Goal: Contribute content: Contribute content

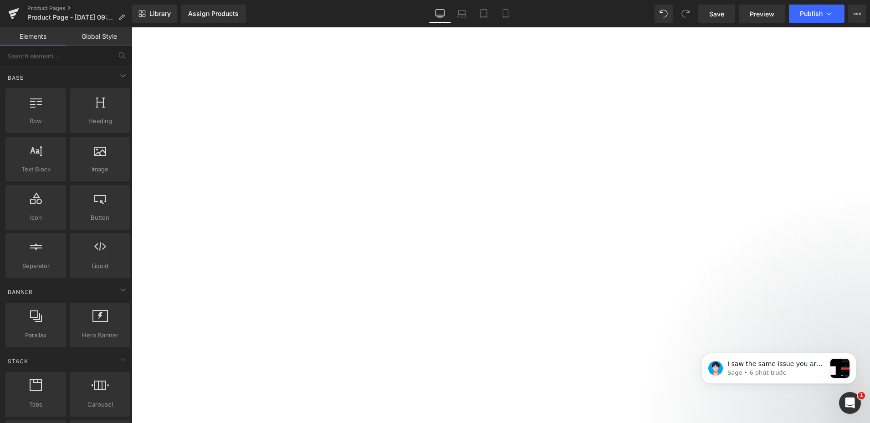
scroll to position [91, 0]
click at [132, 27] on img at bounding box center [132, 27] width 0 height 0
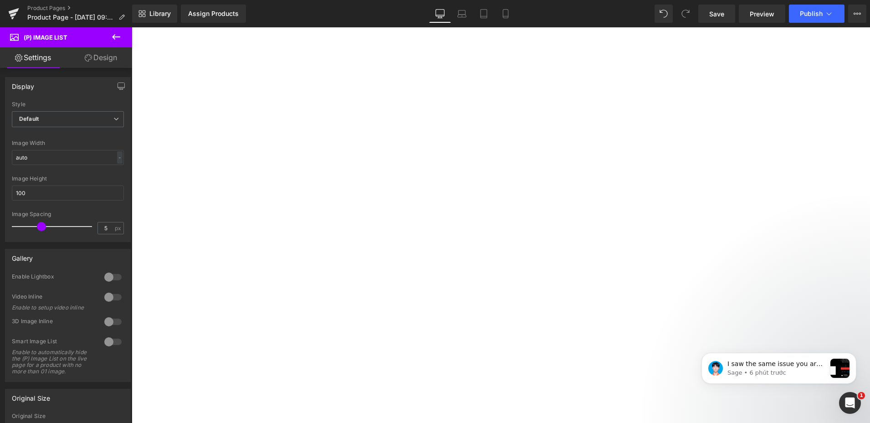
click at [132, 27] on span "(P) Image List" at bounding box center [132, 27] width 0 height 0
click at [65, 114] on span "Default" at bounding box center [68, 119] width 112 height 16
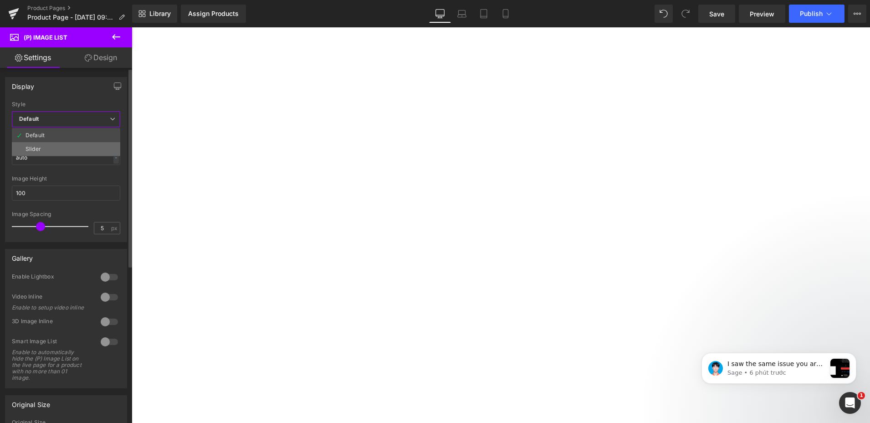
click at [61, 146] on li "Slider" at bounding box center [66, 149] width 108 height 14
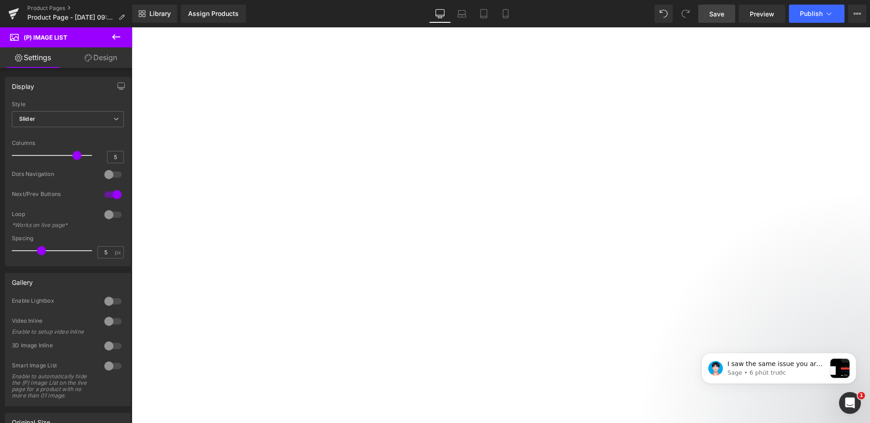
click at [718, 17] on span "Save" at bounding box center [716, 14] width 15 height 10
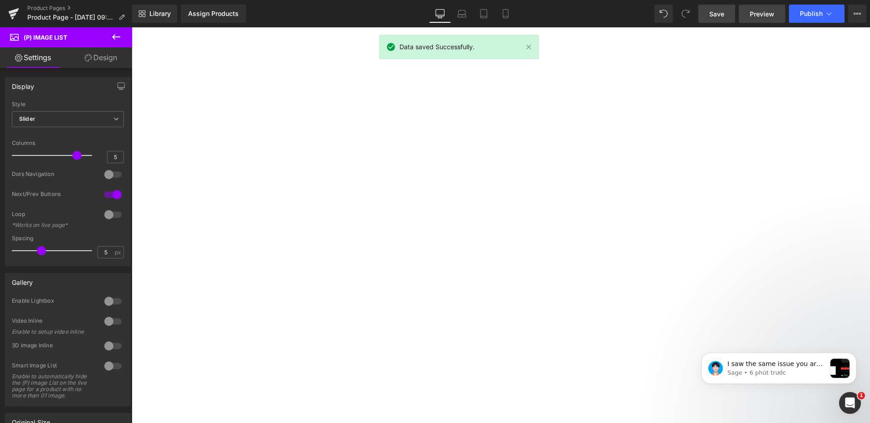
click at [756, 19] on link "Preview" at bounding box center [762, 14] width 46 height 18
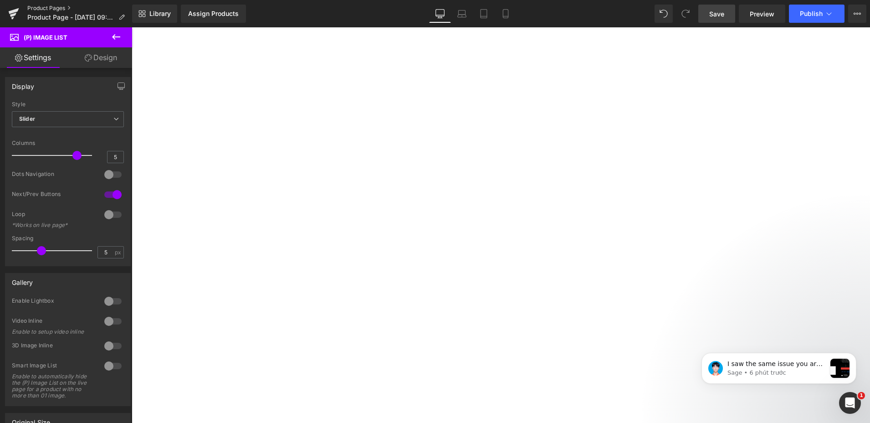
click at [50, 8] on link "Product Pages" at bounding box center [79, 8] width 105 height 7
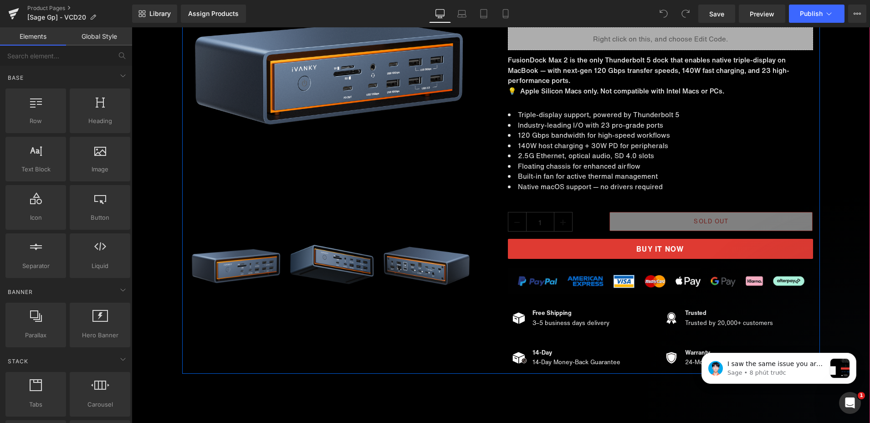
scroll to position [91, 0]
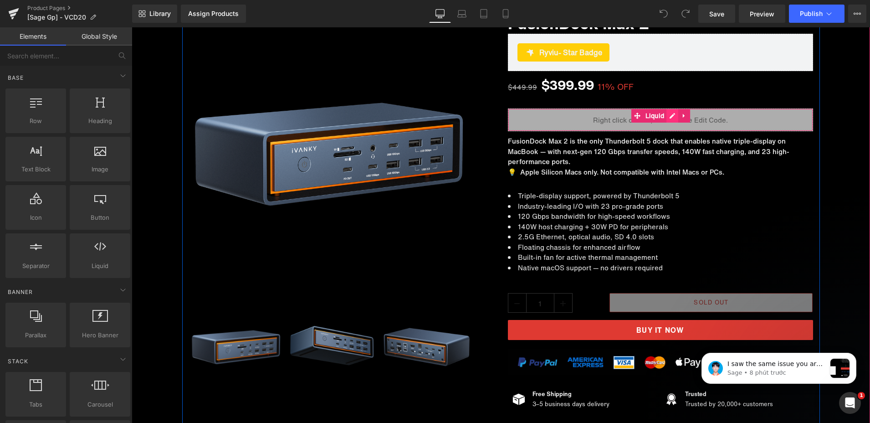
click at [668, 116] on div "Liquid" at bounding box center [660, 119] width 305 height 23
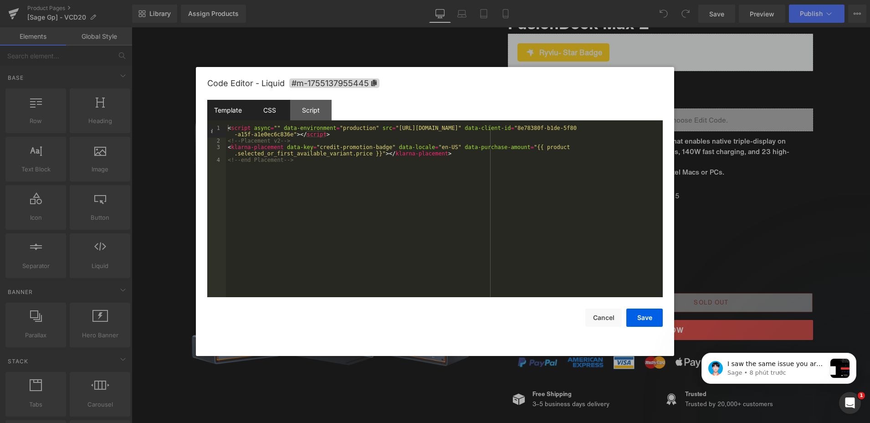
click at [254, 106] on div "CSS" at bounding box center [269, 110] width 41 height 20
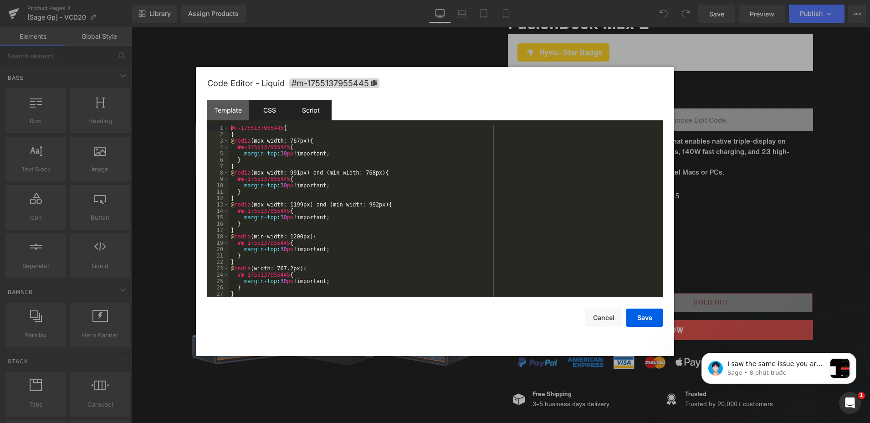
click at [327, 107] on div "Script" at bounding box center [310, 110] width 41 height 20
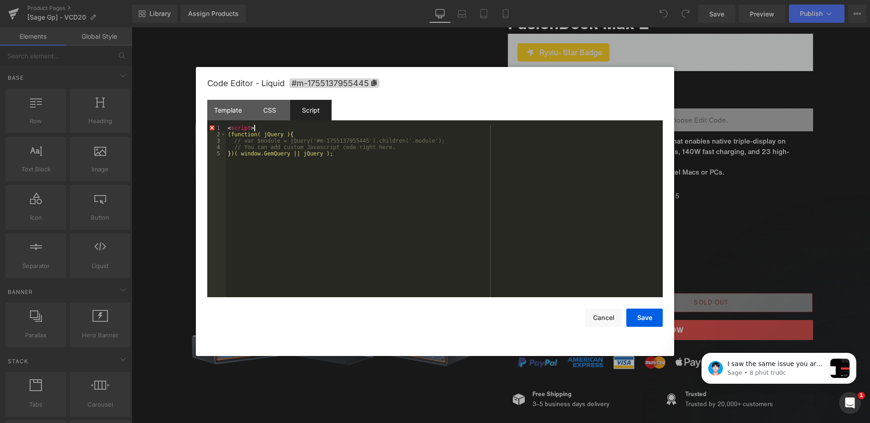
click at [259, 128] on div "< script > (function( jQuery ) { // var $module = jQuery('#m-1755137955445').ch…" at bounding box center [444, 217] width 437 height 185
click at [255, 125] on div "Template CSS Script Data 1 2 3 4 < script async = "" data-environment = "produc…" at bounding box center [434, 198] width 455 height 197
click at [257, 126] on div "< script ( function ( jQuery ) { // var $module = jQuery('#m-1755137955445').ch…" at bounding box center [444, 217] width 437 height 185
drag, startPoint x: 257, startPoint y: 127, endPoint x: 132, endPoint y: 129, distance: 125.3
click at [139, 127] on body "You are previewing how the will restyle your page. You can not edit Elements in…" at bounding box center [435, 211] width 870 height 423
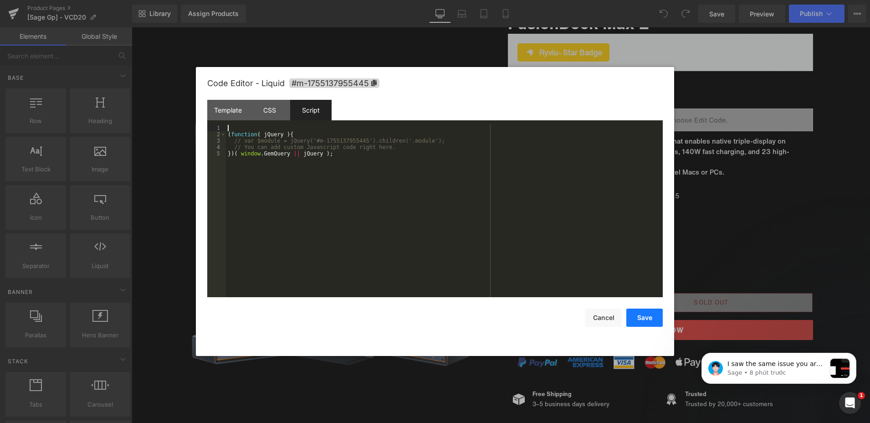
click at [644, 318] on button "Save" at bounding box center [644, 317] width 36 height 18
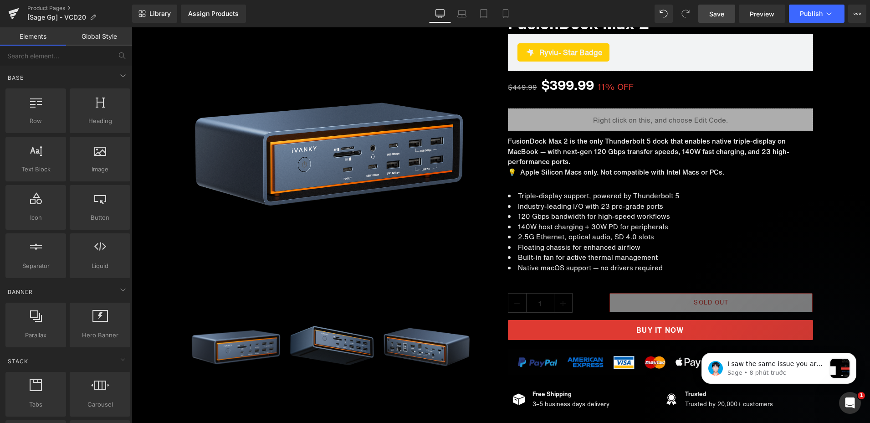
click at [723, 14] on span "Save" at bounding box center [716, 14] width 15 height 10
click at [756, 10] on span "Preview" at bounding box center [762, 14] width 25 height 10
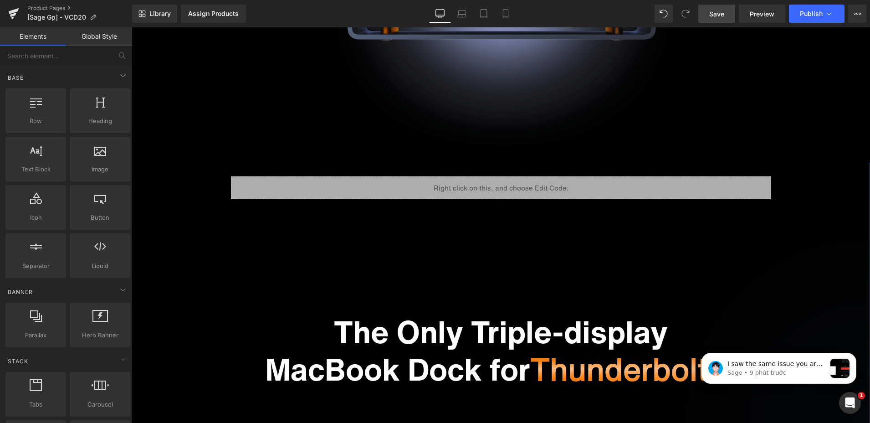
scroll to position [865, 0]
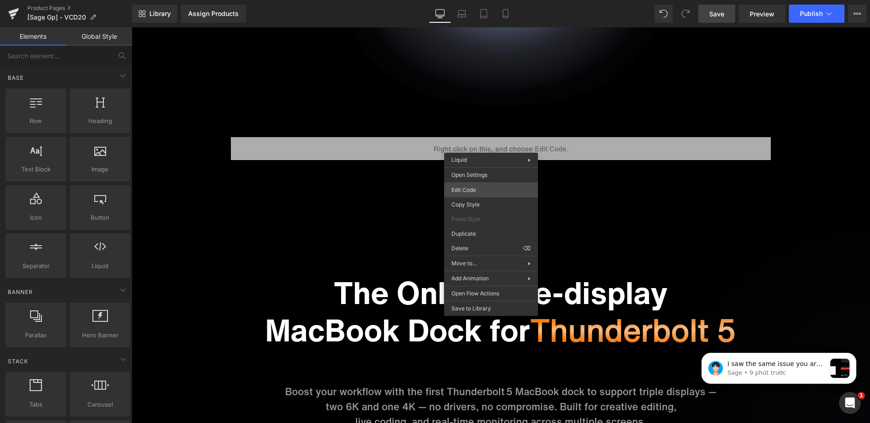
click at [470, 0] on div "You are previewing how the will restyle your page. You can not edit Elements in…" at bounding box center [435, 0] width 870 height 0
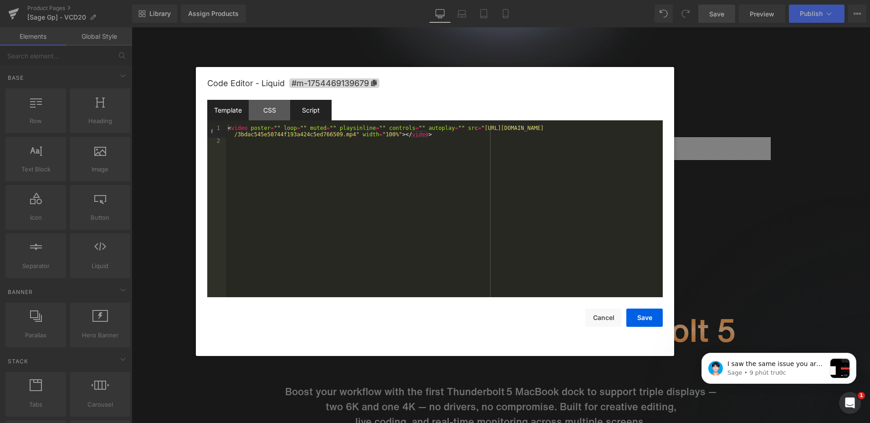
click at [317, 106] on div "Script" at bounding box center [310, 110] width 41 height 20
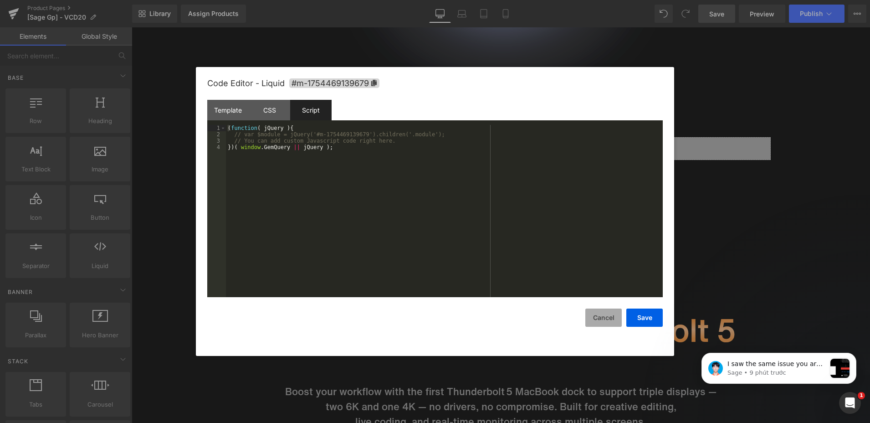
click at [601, 319] on button "Cancel" at bounding box center [603, 317] width 36 height 18
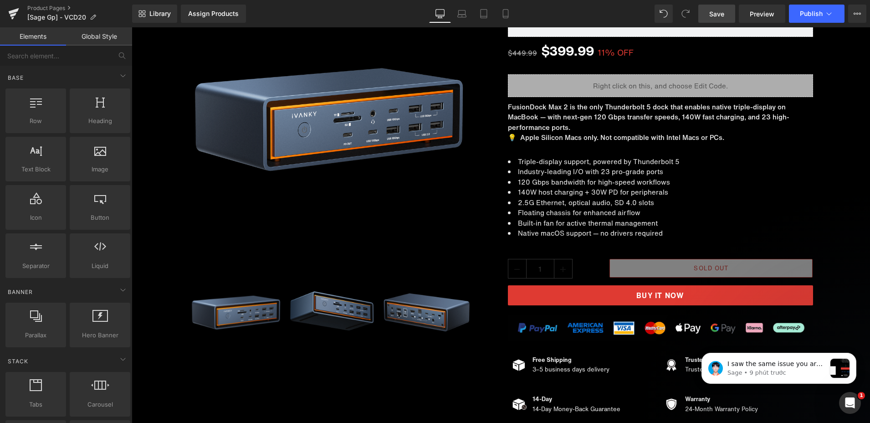
scroll to position [6832, 0]
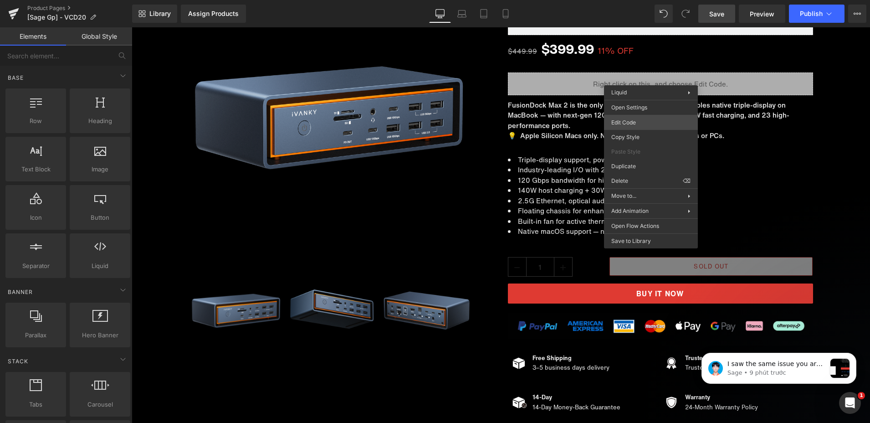
click at [629, 0] on div "You are previewing how the will restyle your page. You can not edit Elements in…" at bounding box center [435, 0] width 870 height 0
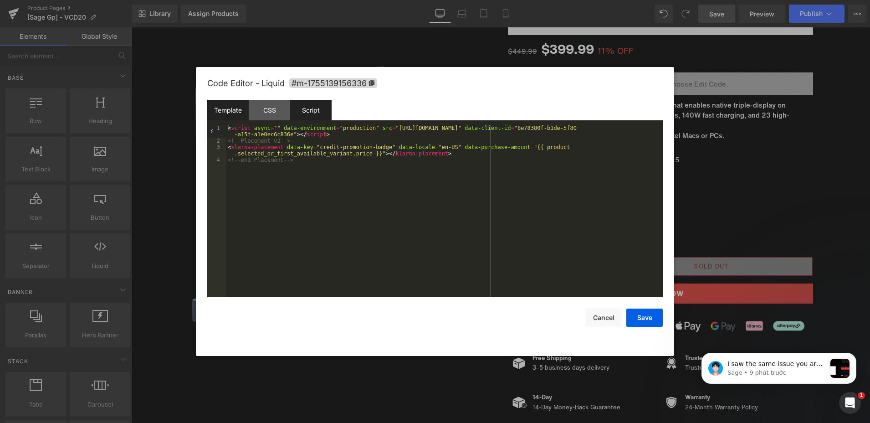
click at [306, 107] on div "Script" at bounding box center [310, 110] width 41 height 20
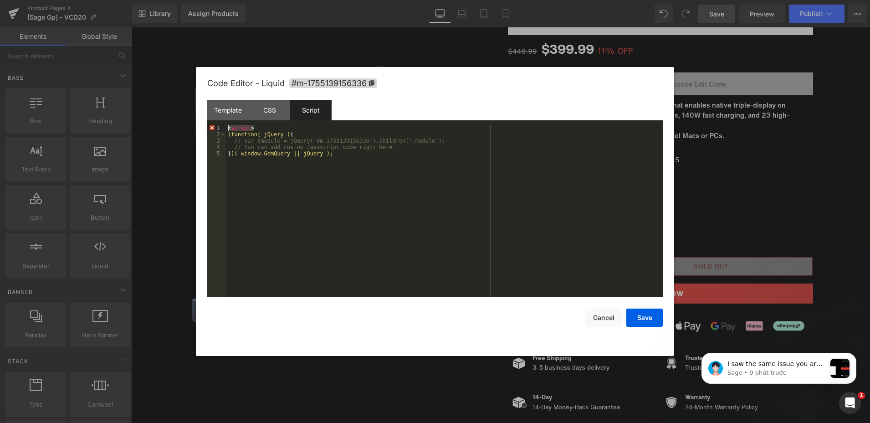
drag, startPoint x: 268, startPoint y: 127, endPoint x: 204, endPoint y: 128, distance: 64.7
click at [204, 128] on div "Code Editor - Liquid #m-1755139156336 Template CSS Script Data 1 2 3 4 < script…" at bounding box center [435, 211] width 478 height 289
click at [461, 215] on div "( function ( jQuery ) { // var $module = jQuery('#m-1755139156336').children('.…" at bounding box center [444, 217] width 437 height 185
drag, startPoint x: 643, startPoint y: 314, endPoint x: 545, endPoint y: 268, distance: 108.4
click at [643, 314] on button "Save" at bounding box center [644, 317] width 36 height 18
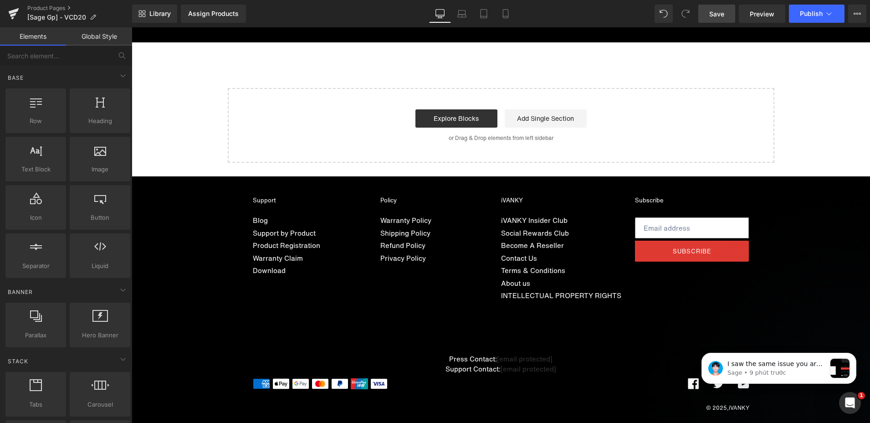
scroll to position [7281, 0]
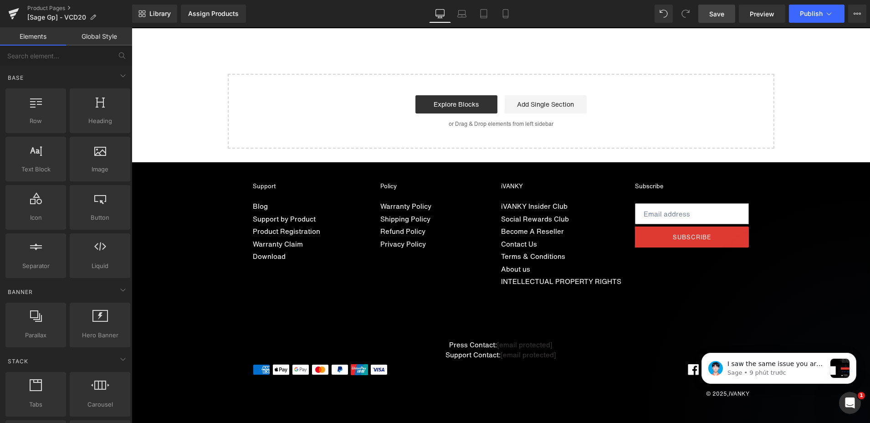
click at [715, 10] on span "Save" at bounding box center [716, 14] width 15 height 10
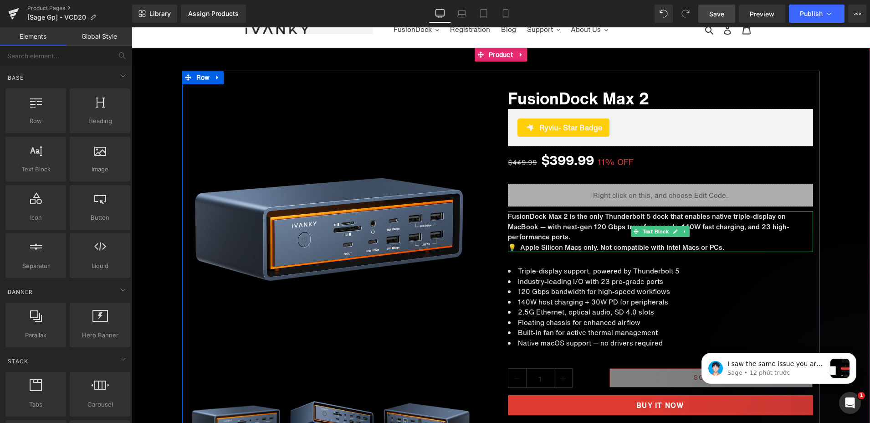
scroll to position [0, 0]
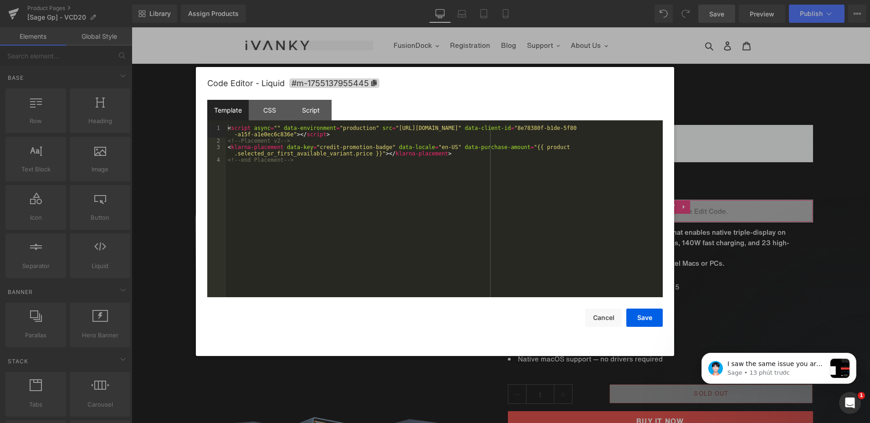
click at [608, 0] on div "You are previewing how the will restyle your page. You can not edit Elements in…" at bounding box center [435, 0] width 870 height 0
click at [312, 112] on div "Script" at bounding box center [310, 110] width 41 height 20
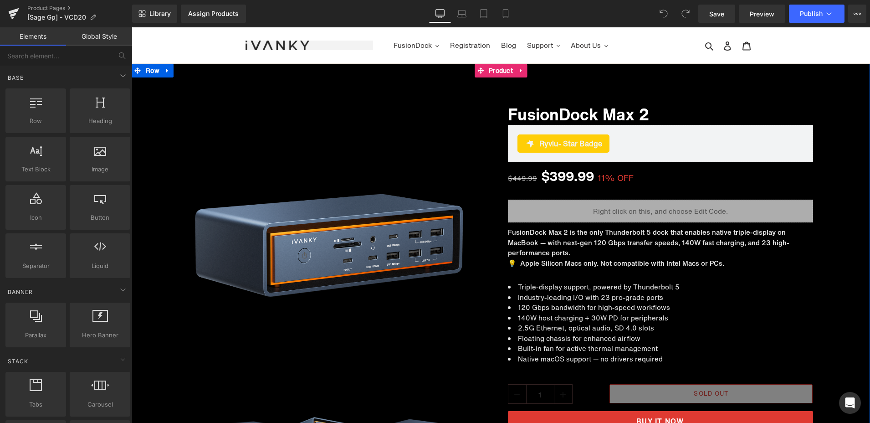
drag, startPoint x: 138, startPoint y: 285, endPoint x: 339, endPoint y: 256, distance: 202.9
click at [138, 285] on div "Sale Off (P) Image ‹" at bounding box center [501, 317] width 738 height 460
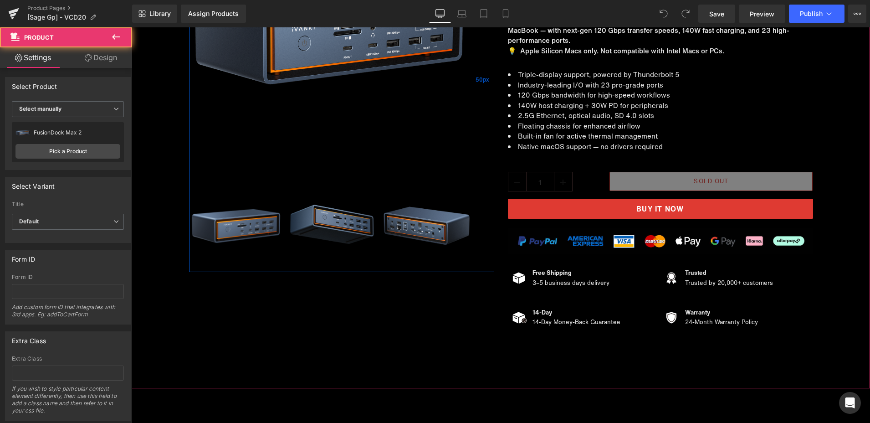
scroll to position [228, 0]
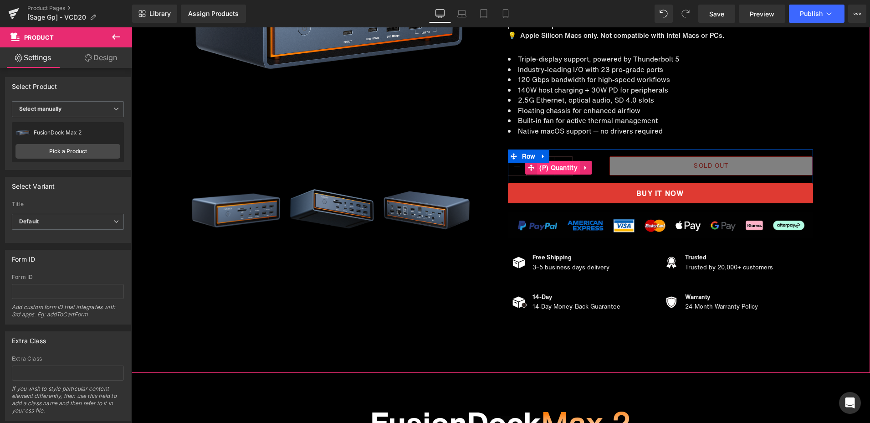
click at [547, 168] on span "(P) Quantity" at bounding box center [558, 168] width 43 height 14
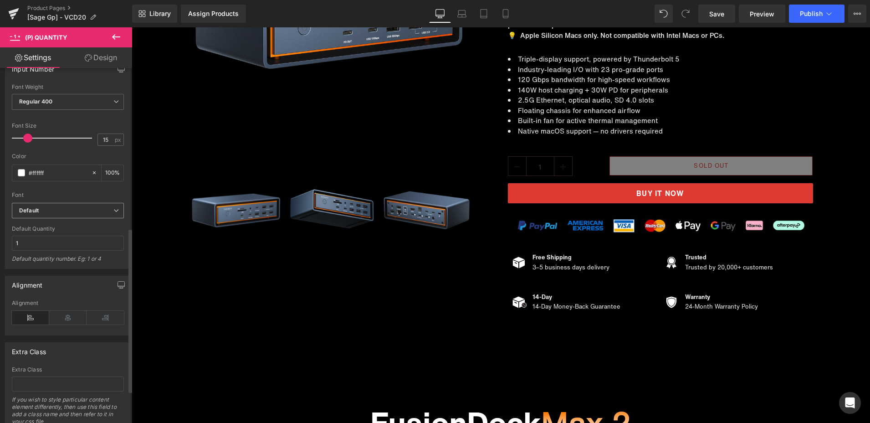
scroll to position [319, 0]
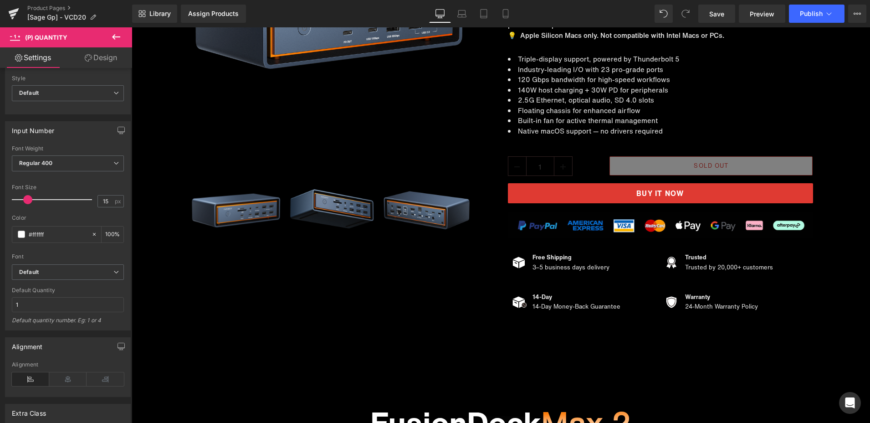
click at [86, 57] on icon at bounding box center [88, 57] width 7 height 7
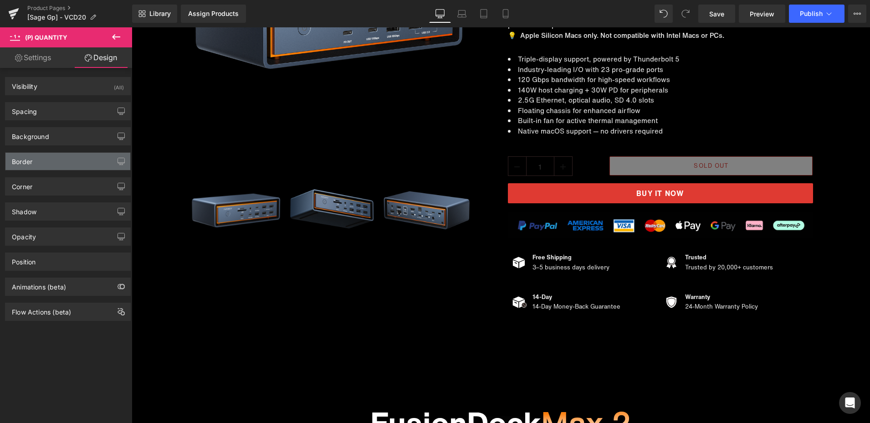
click at [56, 163] on div "Border" at bounding box center [67, 161] width 125 height 17
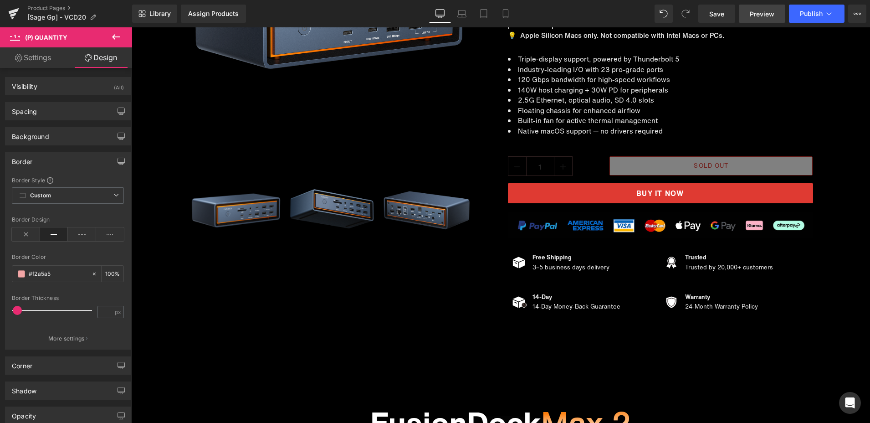
click at [749, 17] on link "Preview" at bounding box center [762, 14] width 46 height 18
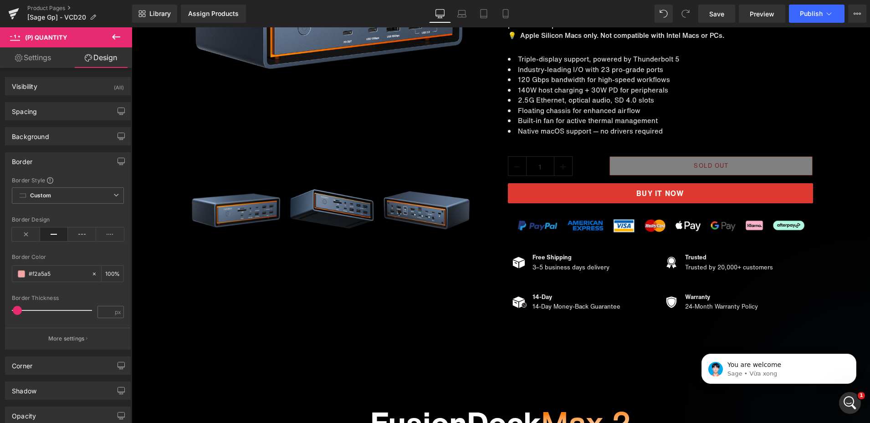
scroll to position [0, 0]
click at [65, 107] on div "Spacing" at bounding box center [67, 110] width 125 height 17
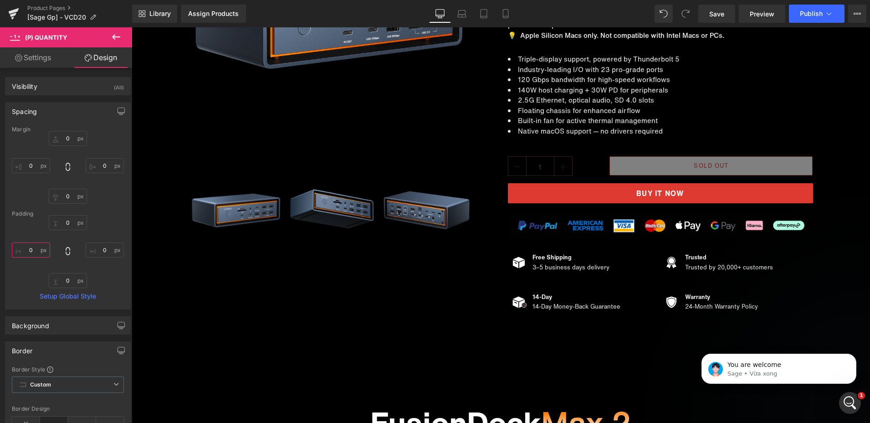
click at [36, 251] on input "text" at bounding box center [31, 249] width 38 height 15
type input "0"
click at [98, 251] on input "text" at bounding box center [105, 249] width 38 height 15
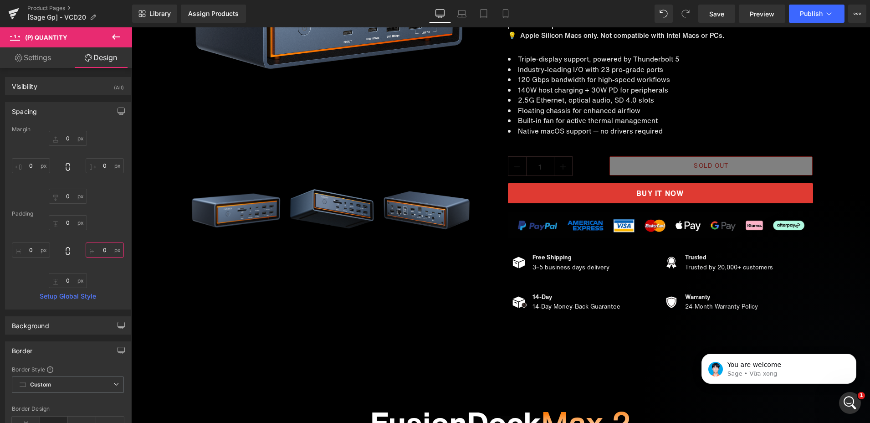
type input "0"
click at [98, 223] on div "0 0" at bounding box center [68, 251] width 112 height 73
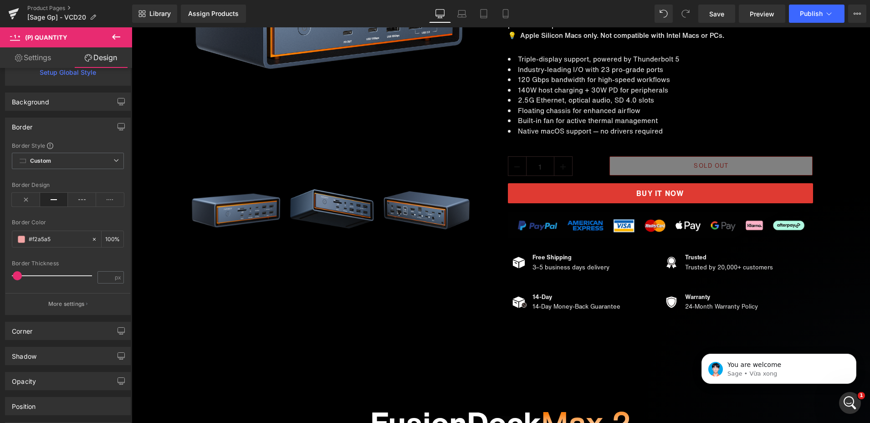
scroll to position [228, 0]
click at [22, 233] on span at bounding box center [21, 234] width 7 height 7
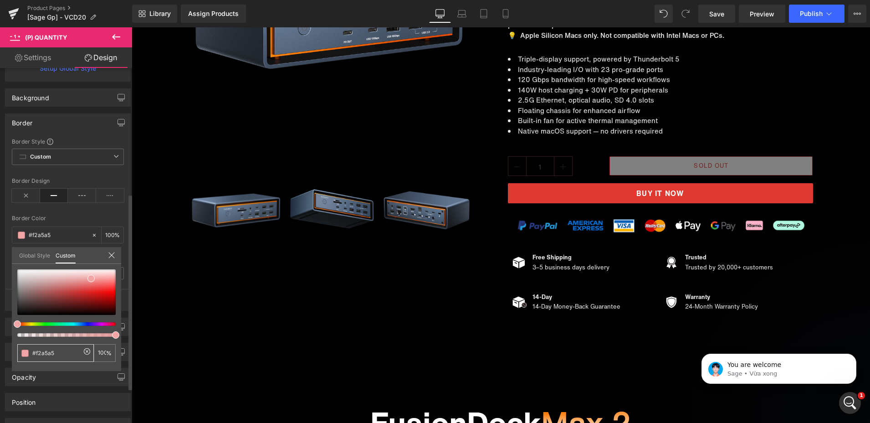
click at [61, 353] on input "#f2a5a5" at bounding box center [56, 353] width 48 height 10
type input "#"
type input "ffffff"
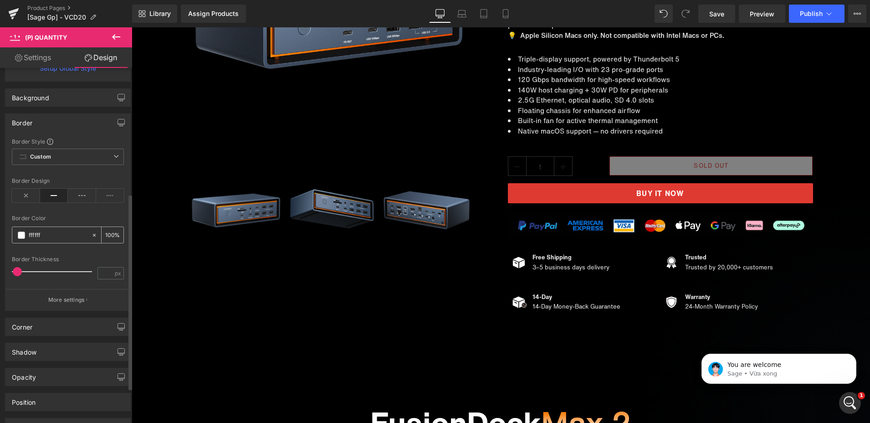
click at [60, 233] on input "text" at bounding box center [58, 235] width 58 height 10
click at [58, 234] on input "text" at bounding box center [58, 235] width 58 height 10
click at [60, 256] on div "Border Thickness" at bounding box center [68, 259] width 112 height 6
click at [72, 252] on div at bounding box center [68, 251] width 112 height 6
click at [716, 19] on link "Save" at bounding box center [716, 14] width 37 height 18
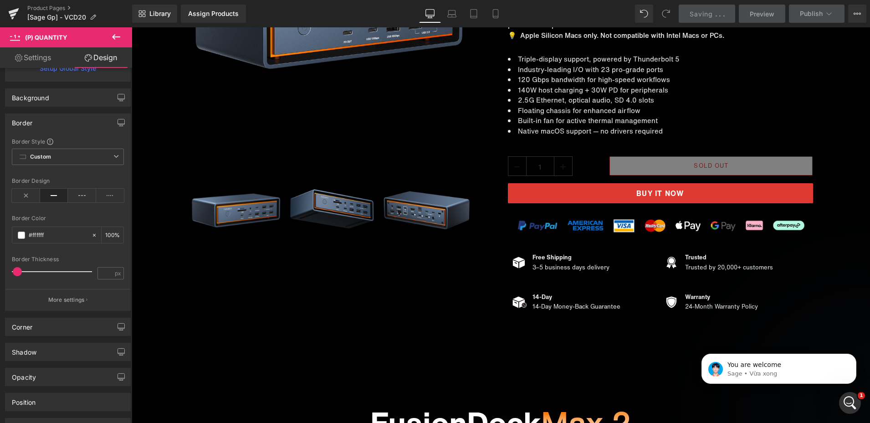
click at [39, 56] on link "Settings" at bounding box center [33, 57] width 66 height 20
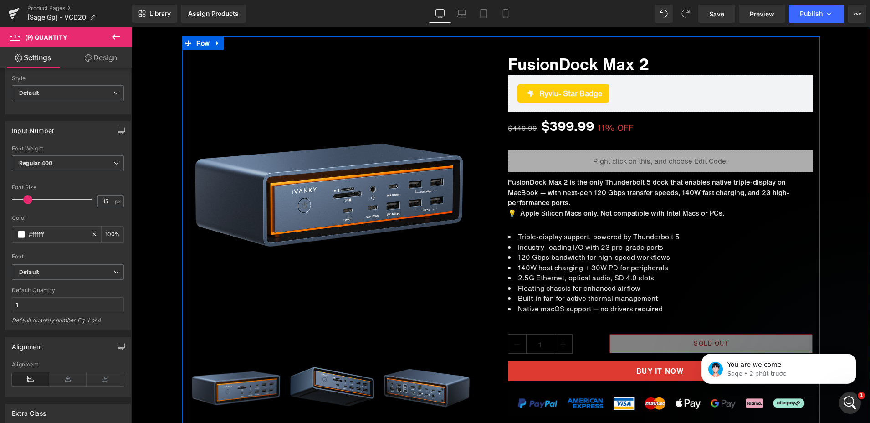
scroll to position [46, 0]
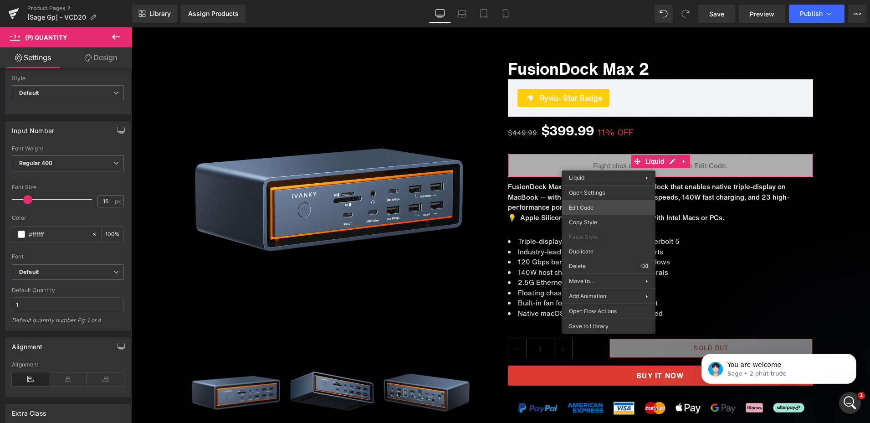
click at [583, 0] on div "(P) Quantity You are previewing how the will restyle your page. You can not edi…" at bounding box center [435, 0] width 870 height 0
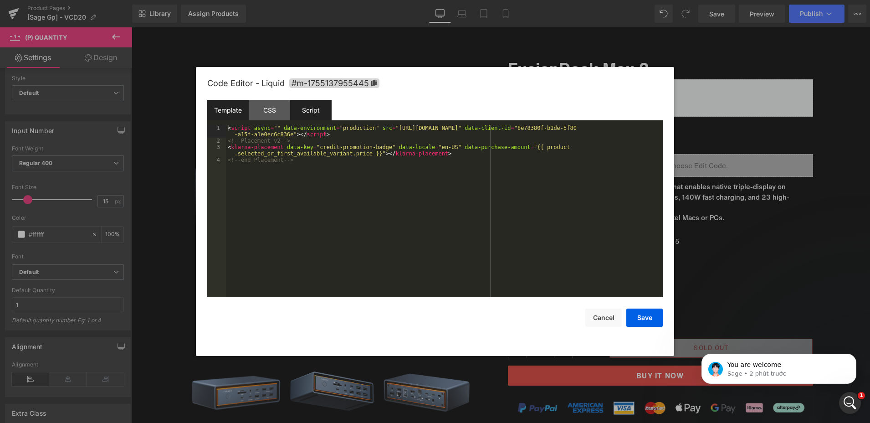
click at [300, 109] on div "Script" at bounding box center [310, 110] width 41 height 20
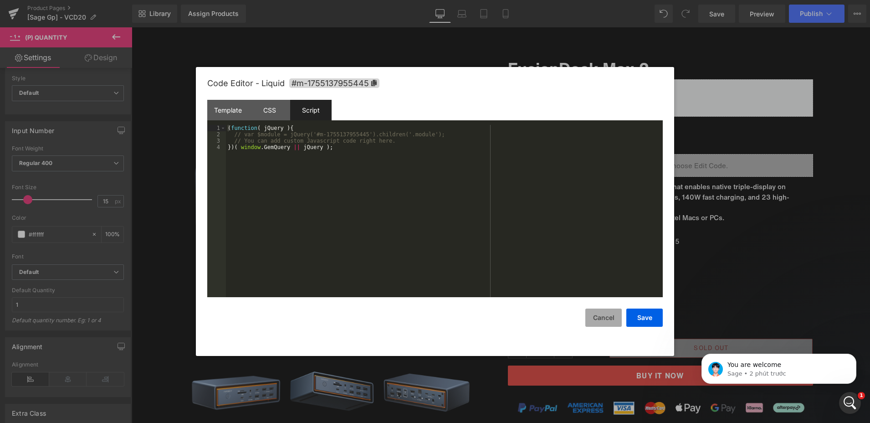
click at [600, 317] on button "Cancel" at bounding box center [603, 317] width 36 height 18
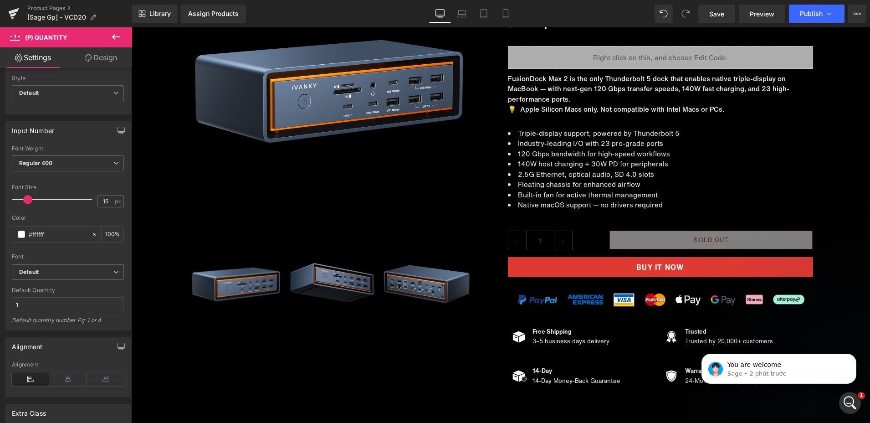
scroll to position [6786, 0]
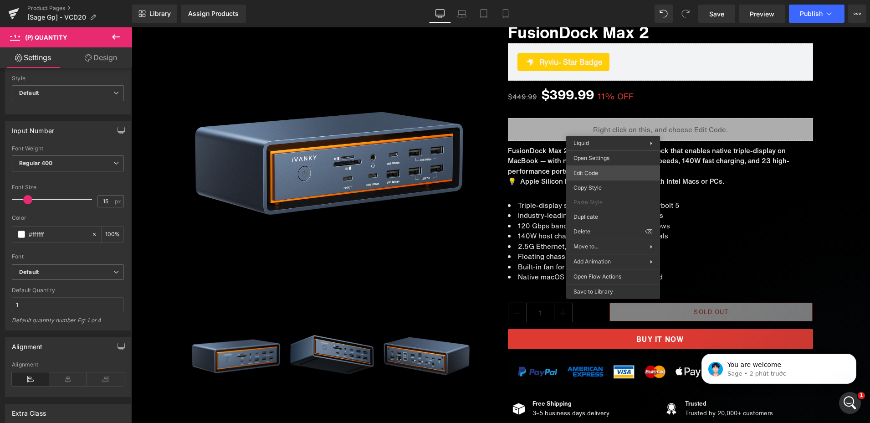
click at [590, 0] on div "(P) Quantity You are previewing how the will restyle your page. You can not edi…" at bounding box center [435, 0] width 870 height 0
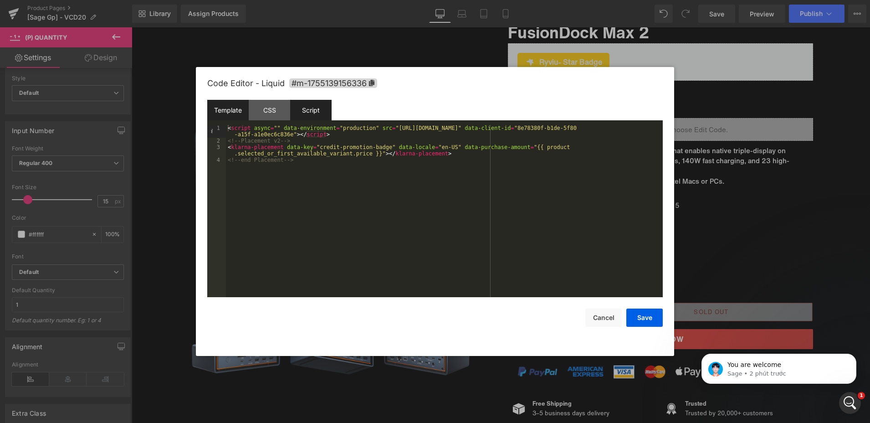
click at [307, 107] on div "Script" at bounding box center [310, 110] width 41 height 20
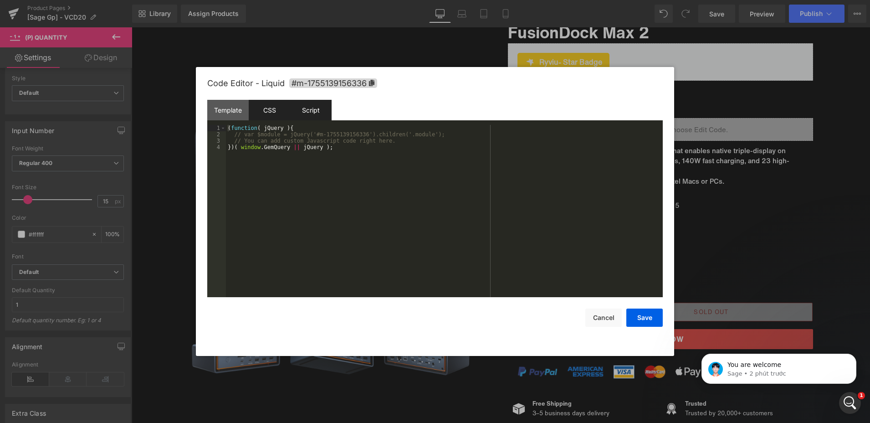
click at [264, 109] on div "CSS" at bounding box center [269, 110] width 41 height 20
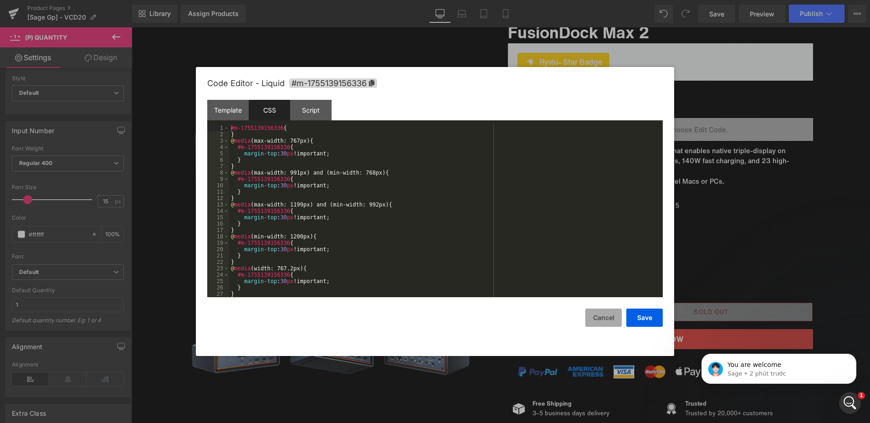
click at [608, 316] on button "Cancel" at bounding box center [603, 317] width 36 height 18
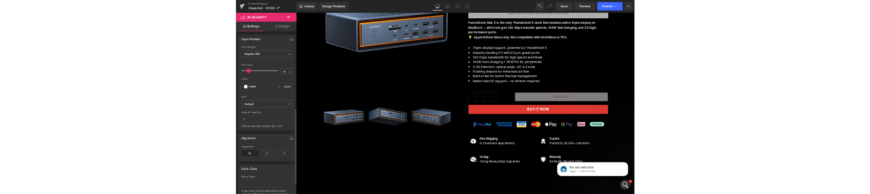
scroll to position [323, 0]
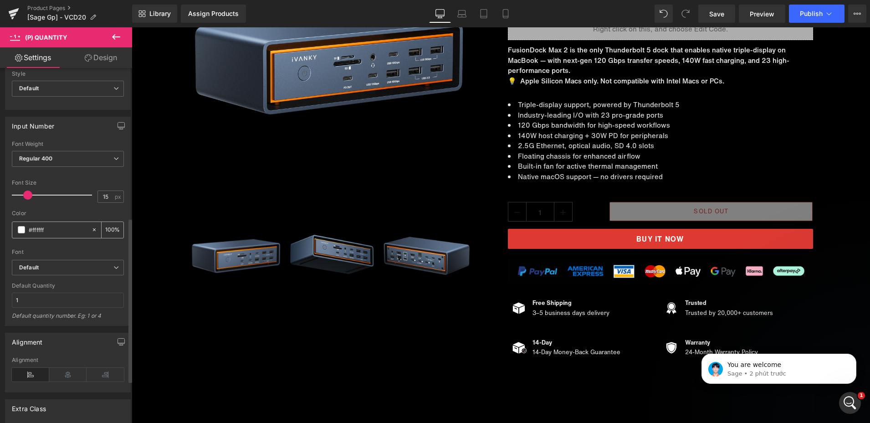
click at [20, 229] on span at bounding box center [21, 229] width 7 height 7
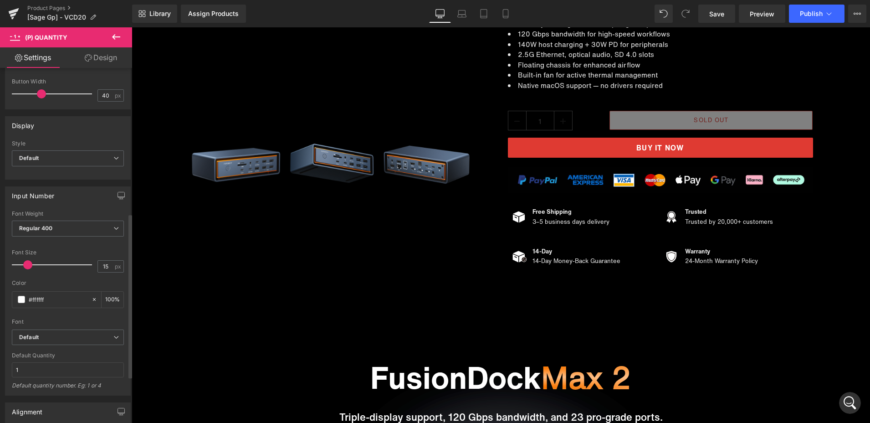
scroll to position [96, 0]
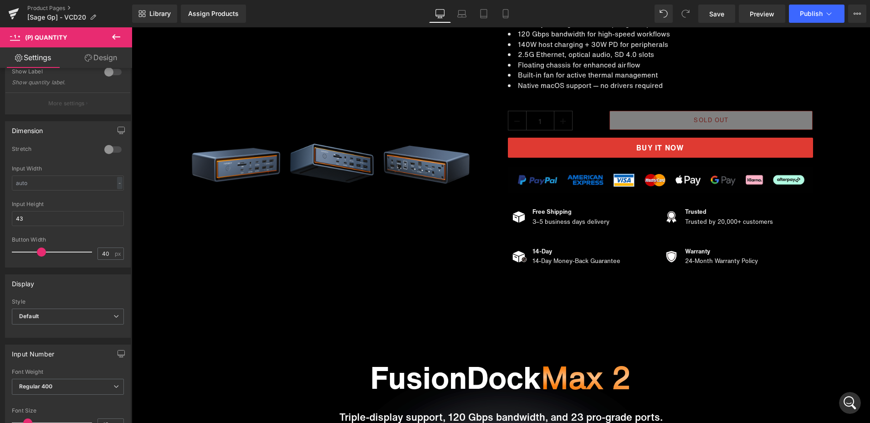
click at [94, 56] on link "Design" at bounding box center [101, 57] width 66 height 20
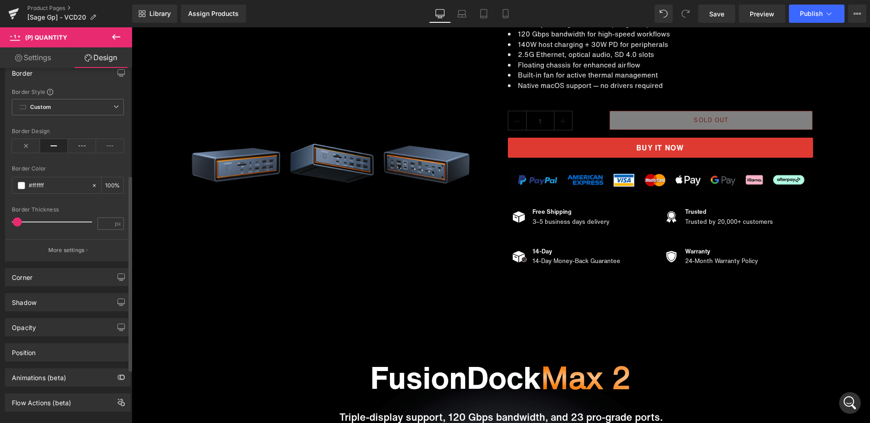
scroll to position [291, 0]
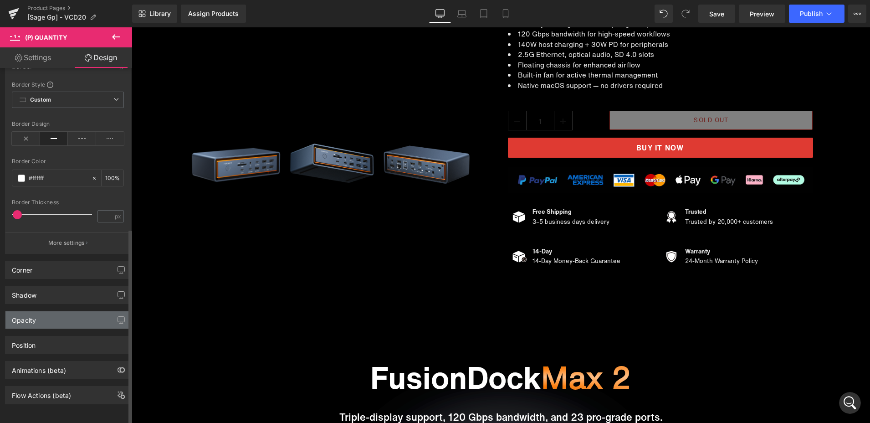
click at [72, 311] on div "Opacity" at bounding box center [67, 319] width 125 height 17
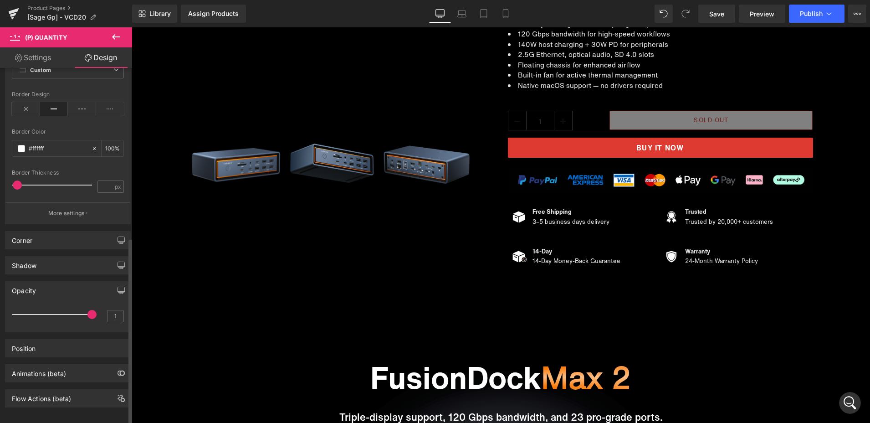
scroll to position [324, 0]
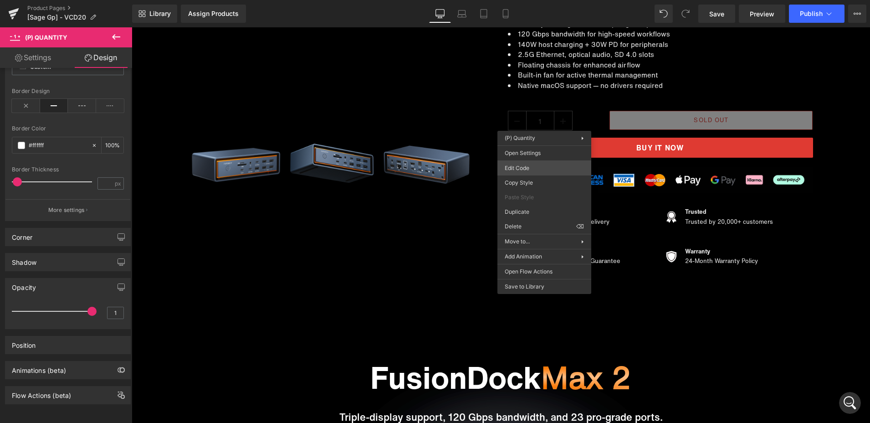
click at [525, 0] on div "(P) Quantity You are previewing how the will restyle your page. You can not edi…" at bounding box center [435, 0] width 870 height 0
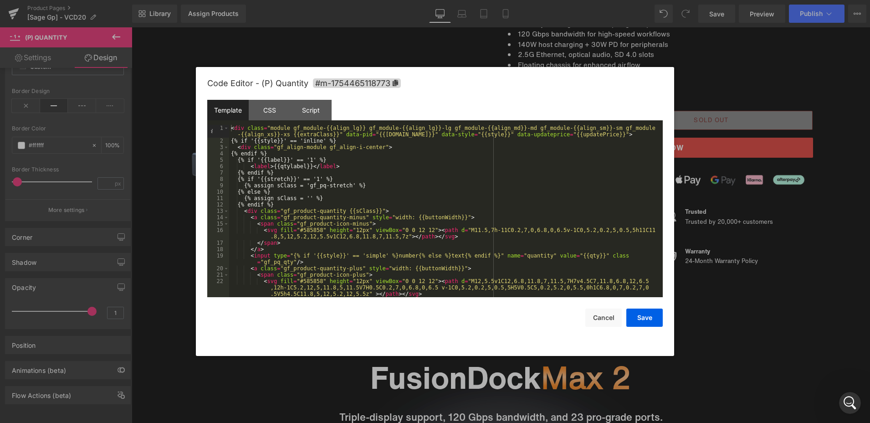
scroll to position [45, 0]
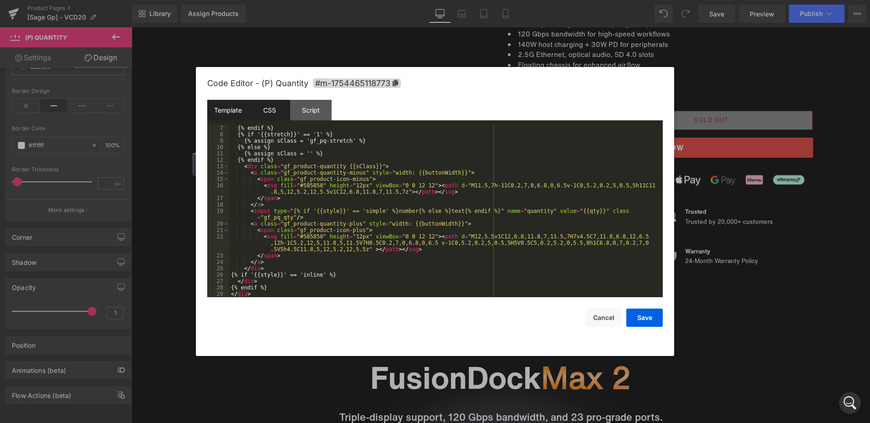
click at [272, 108] on div "CSS" at bounding box center [269, 110] width 41 height 20
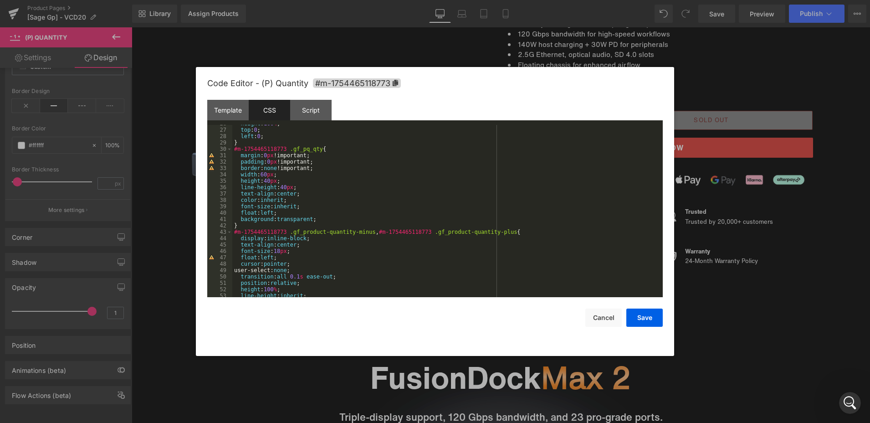
scroll to position [328, 0]
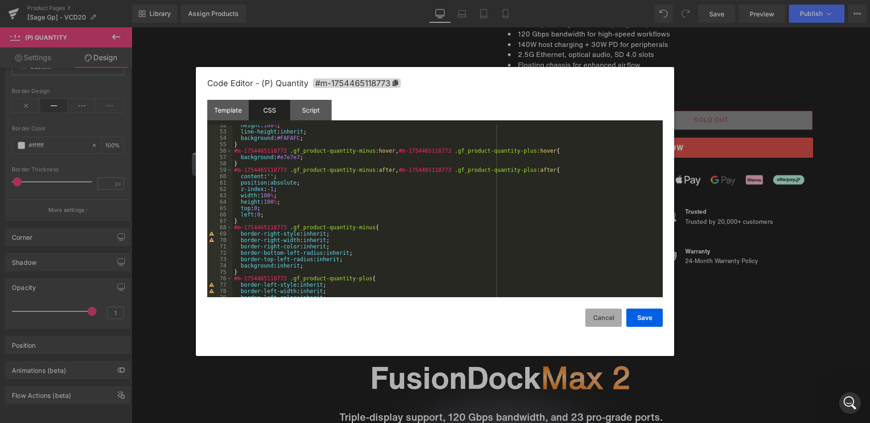
click at [601, 322] on button "Cancel" at bounding box center [603, 317] width 36 height 18
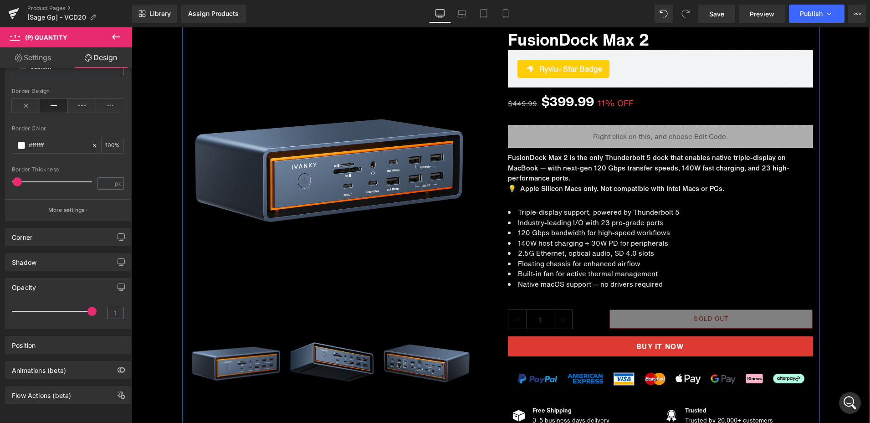
scroll to position [46, 0]
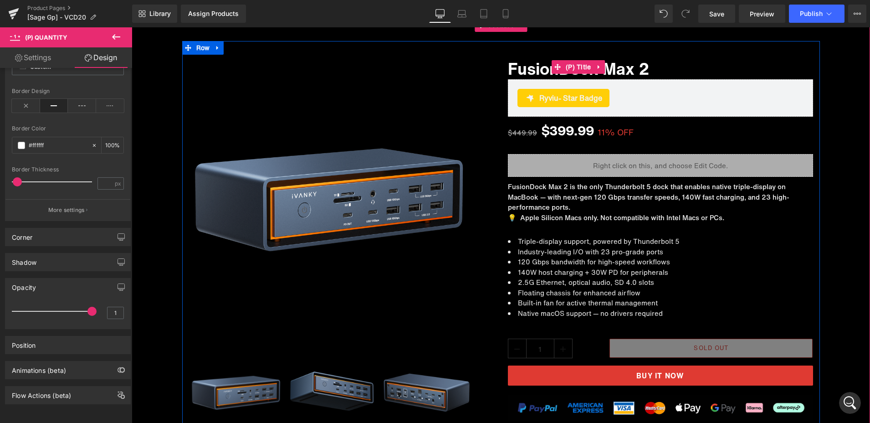
click at [562, 61] on div "FusionDock Max 2 (P) Title" at bounding box center [660, 67] width 305 height 25
click at [563, 61] on span "(P) Title" at bounding box center [578, 67] width 30 height 14
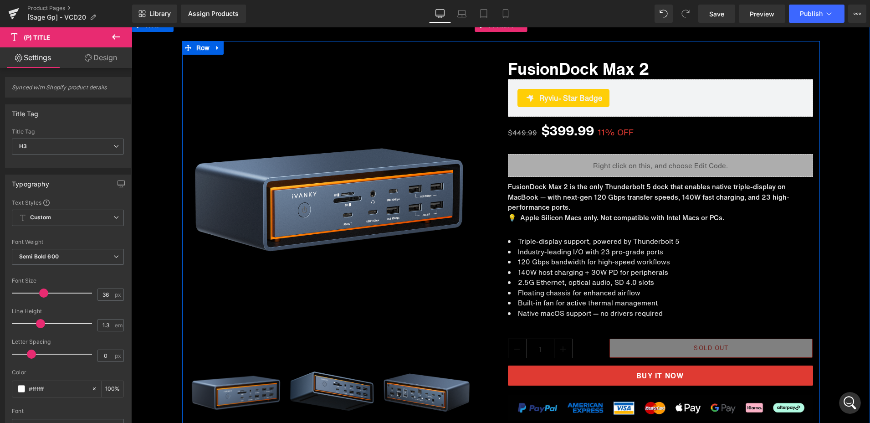
click at [502, 138] on div "FusionDock Max 2 (P) Title Ryviu - Star Badge Ryviu $449.99 $399.99 11% OFF (P)…" at bounding box center [660, 275] width 319 height 441
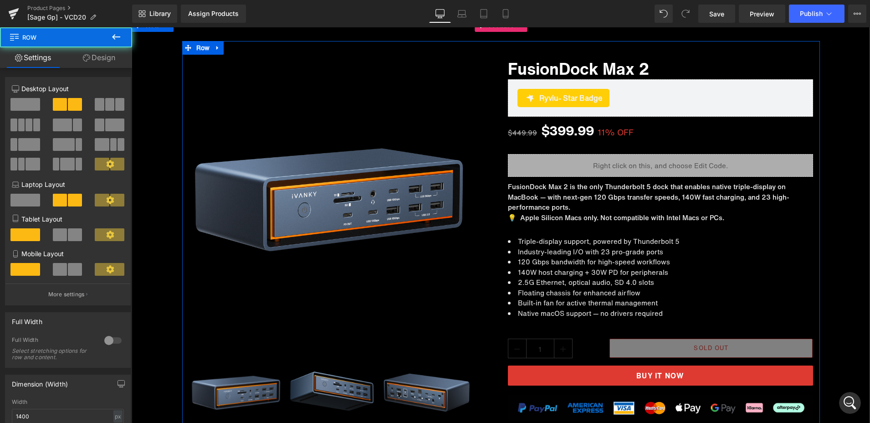
click at [456, 48] on div "Sale Off (P) Image ‹" at bounding box center [501, 271] width 638 height 460
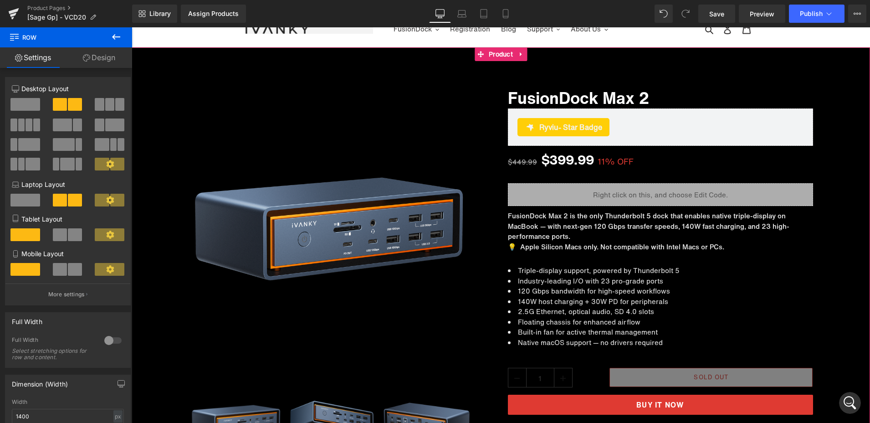
scroll to position [0, 0]
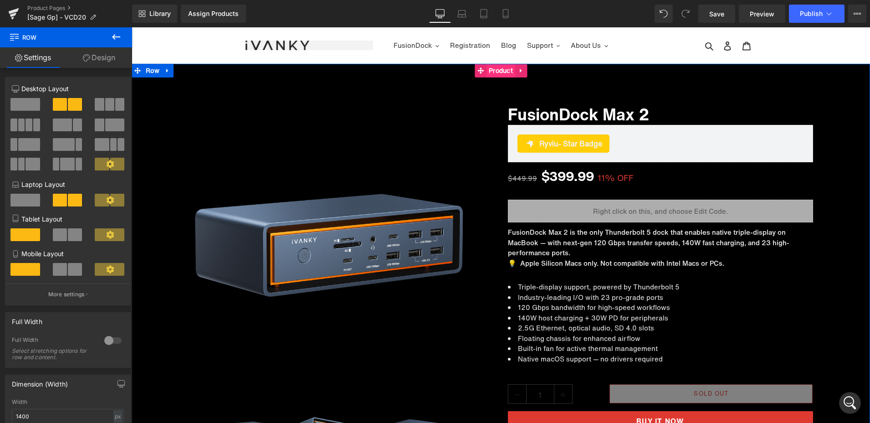
click at [487, 70] on span "Product" at bounding box center [500, 71] width 29 height 14
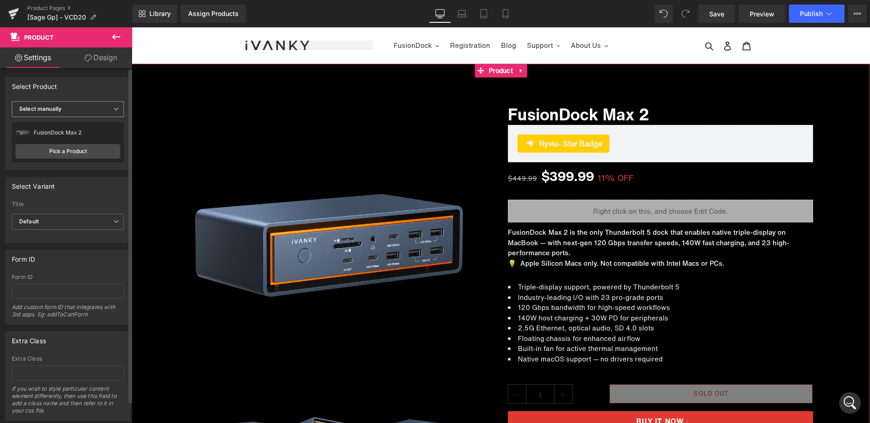
click at [107, 107] on span "Select manually" at bounding box center [68, 109] width 112 height 16
click at [107, 107] on span "Select manually" at bounding box center [66, 109] width 108 height 16
click at [76, 147] on link "Pick a Product" at bounding box center [67, 151] width 105 height 15
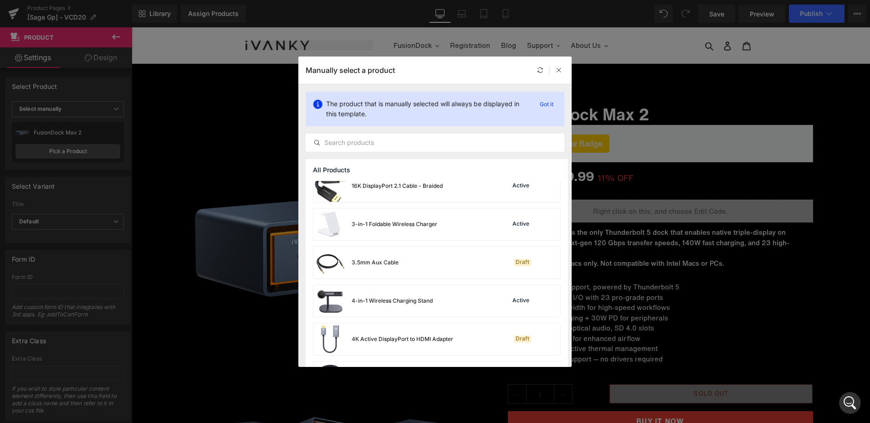
scroll to position [137, 0]
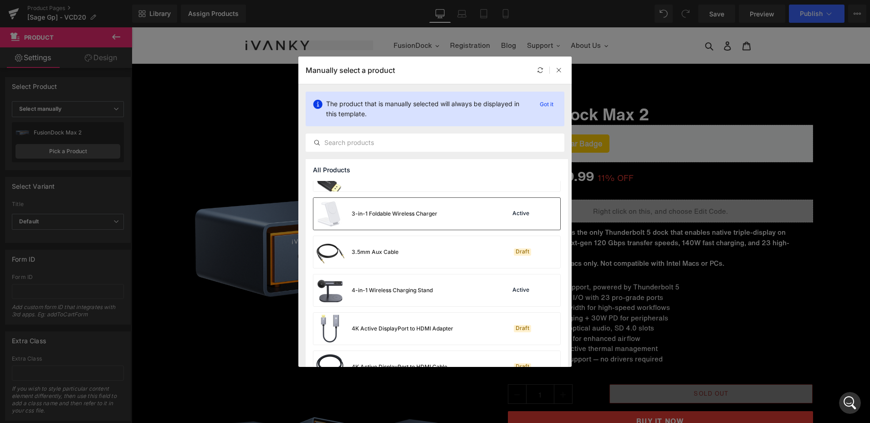
click at [417, 222] on div "3-in-1 Foldable Wireless Charger" at bounding box center [375, 214] width 124 height 32
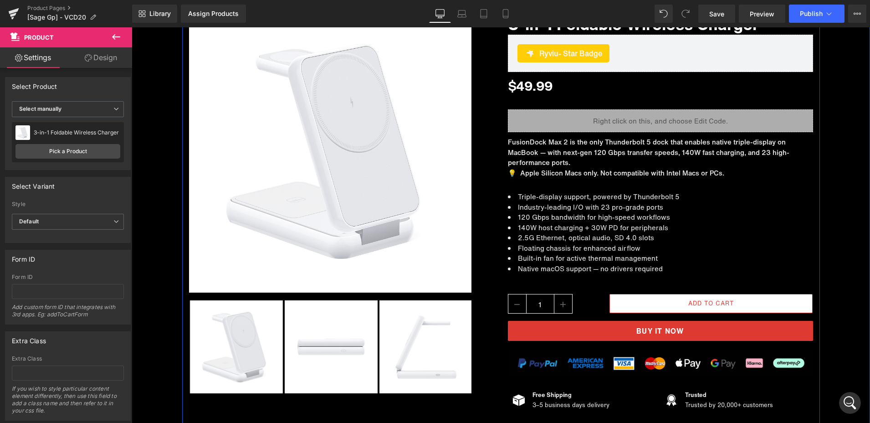
scroll to position [91, 0]
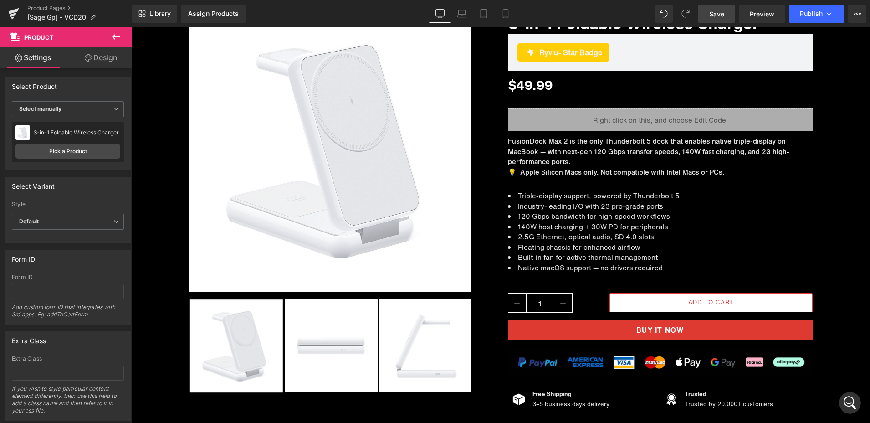
click at [711, 15] on span "Save" at bounding box center [716, 14] width 15 height 10
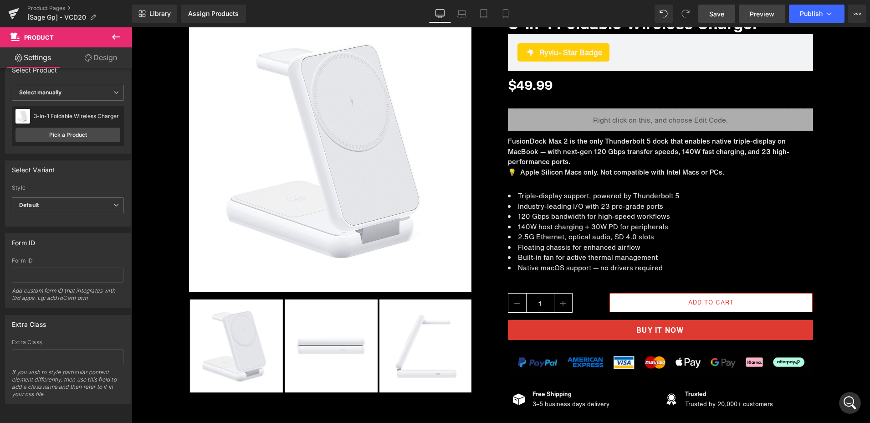
click at [769, 12] on span "Preview" at bounding box center [762, 14] width 25 height 10
click at [113, 34] on icon at bounding box center [116, 36] width 11 height 11
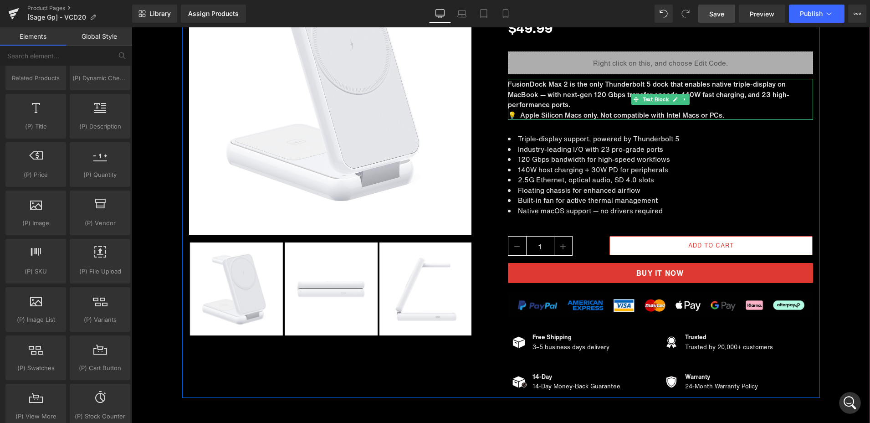
scroll to position [46, 0]
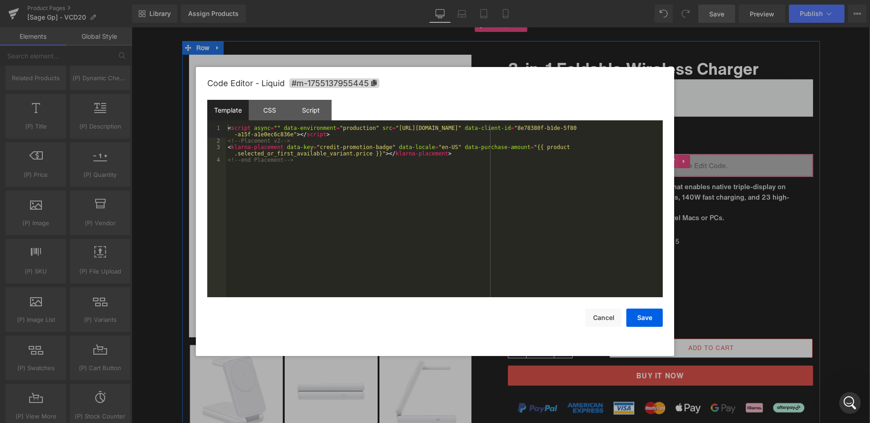
click at [669, 164] on div "Liquid" at bounding box center [660, 165] width 305 height 23
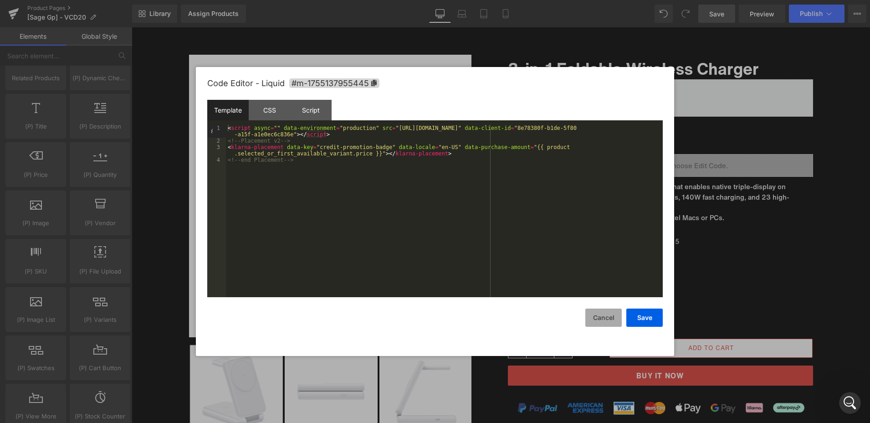
click at [595, 317] on button "Cancel" at bounding box center [603, 317] width 36 height 18
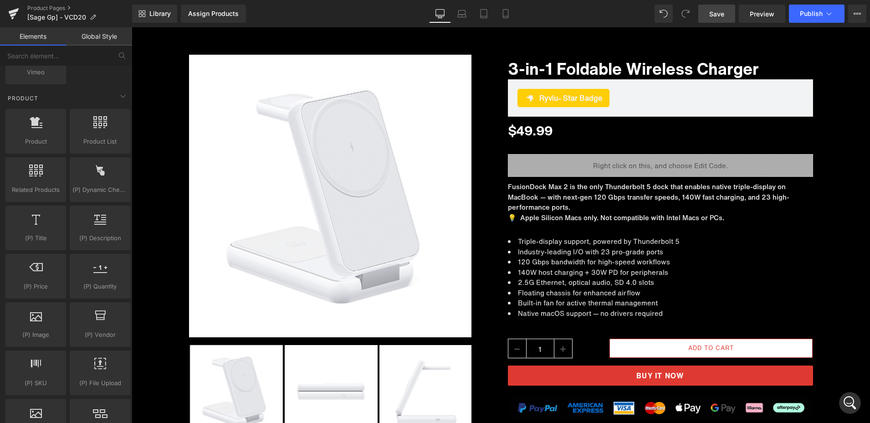
scroll to position [592, 0]
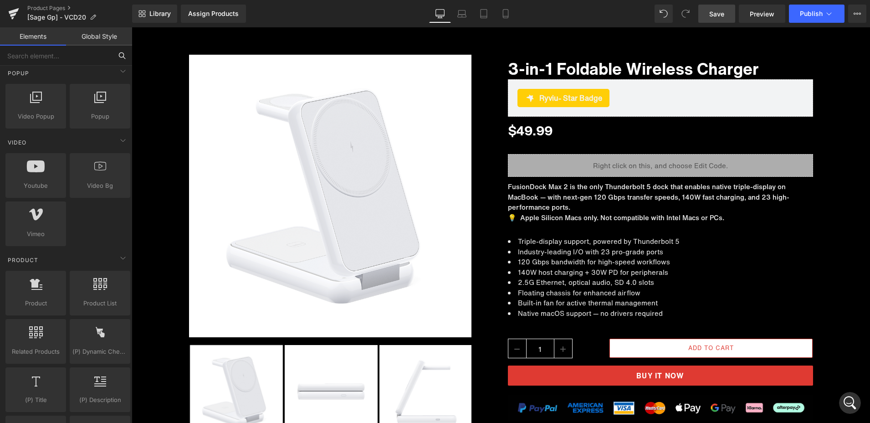
click at [34, 53] on input "text" at bounding box center [56, 56] width 112 height 20
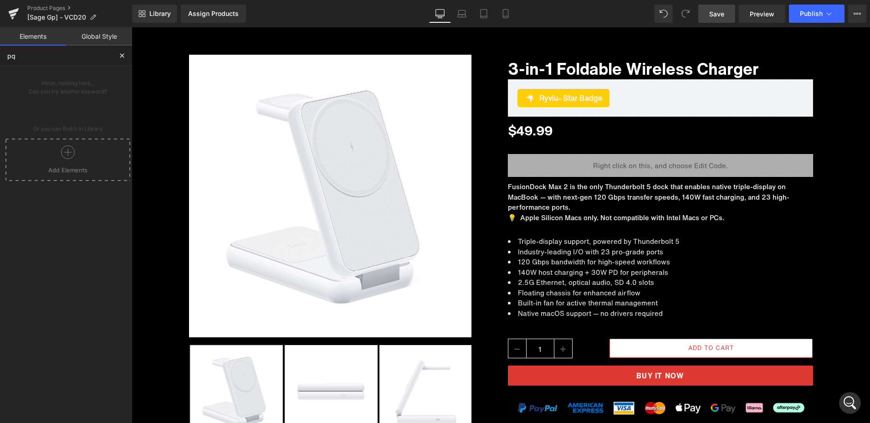
type input "p"
type input "quan"
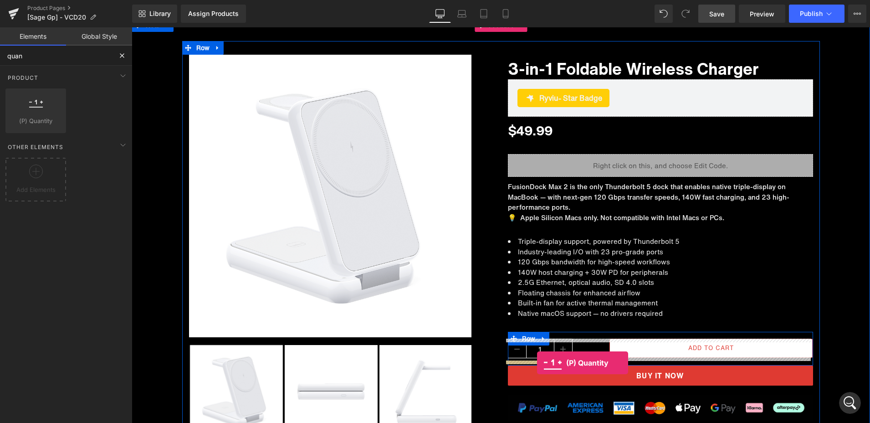
drag, startPoint x: 194, startPoint y: 154, endPoint x: 638, endPoint y: 351, distance: 485.7
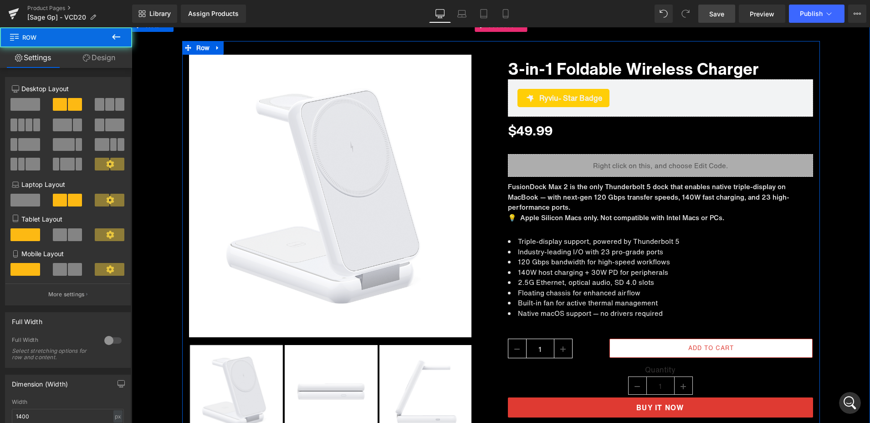
click at [491, 139] on div "Sale Off (P) Image ‹ ›" at bounding box center [341, 247] width 319 height 384
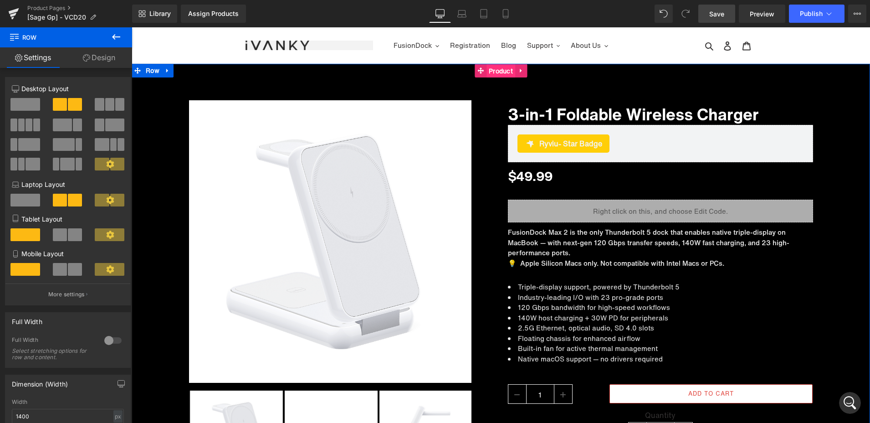
click at [491, 74] on span "Product" at bounding box center [500, 71] width 29 height 14
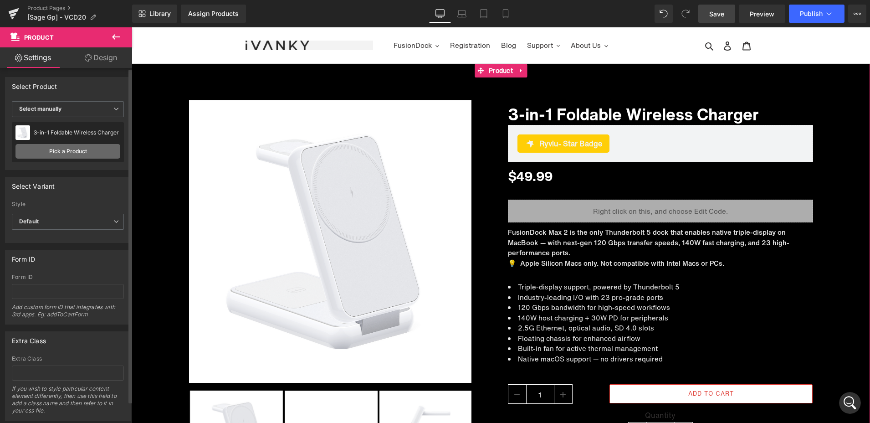
click at [62, 148] on link "Pick a Product" at bounding box center [67, 151] width 105 height 15
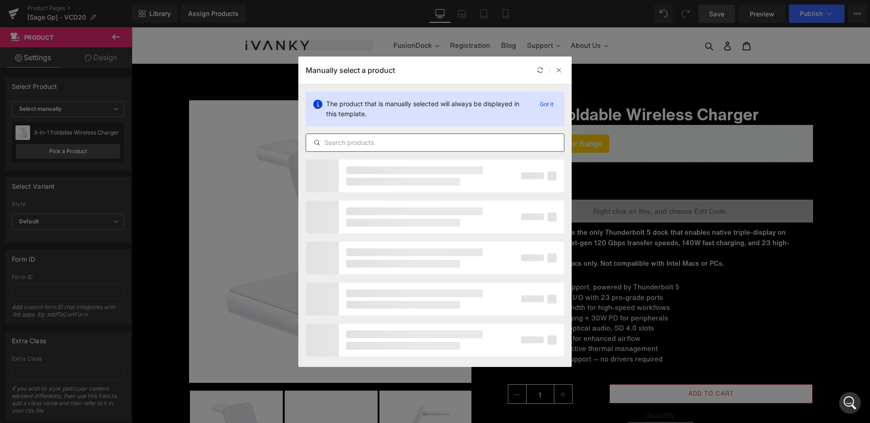
click at [391, 138] on input "text" at bounding box center [435, 142] width 258 height 11
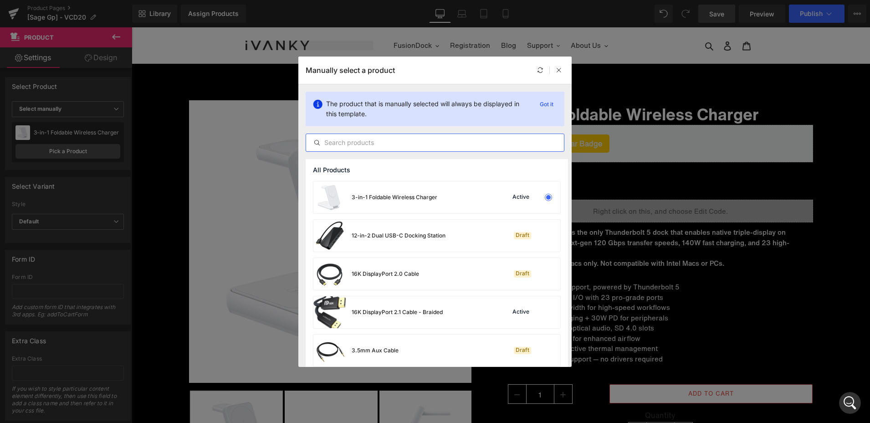
paste input "FusionDock Max 2"
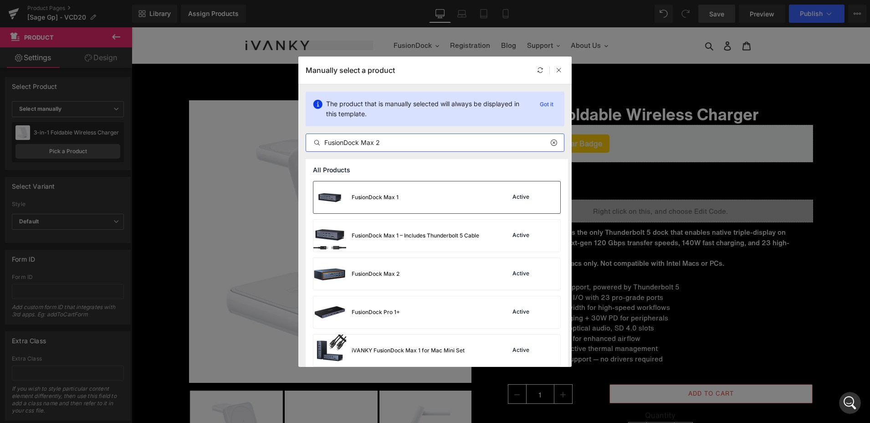
type input "FusionDock Max 2"
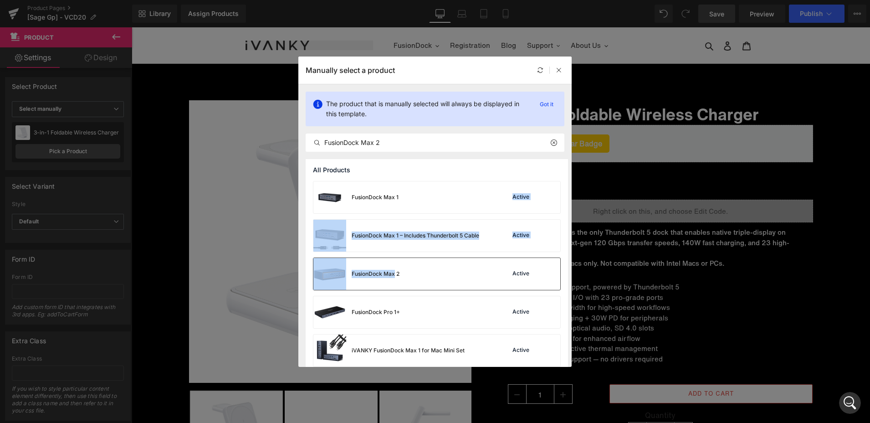
drag, startPoint x: 408, startPoint y: 199, endPoint x: 399, endPoint y: 278, distance: 79.3
click at [394, 277] on div "FusionDock Max 1 Active FusionDock Max 1 – Includes Thunderbolt 5 Cable Active …" at bounding box center [437, 296] width 262 height 231
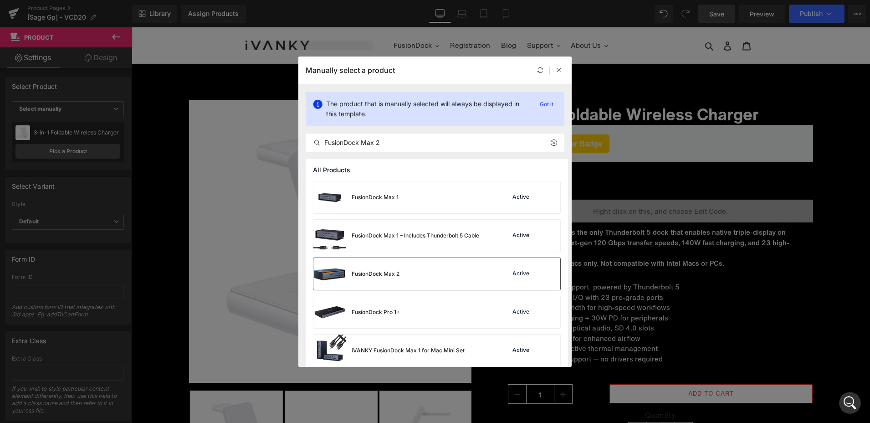
click at [402, 279] on div "FusionDock Max 2 Active" at bounding box center [436, 274] width 247 height 32
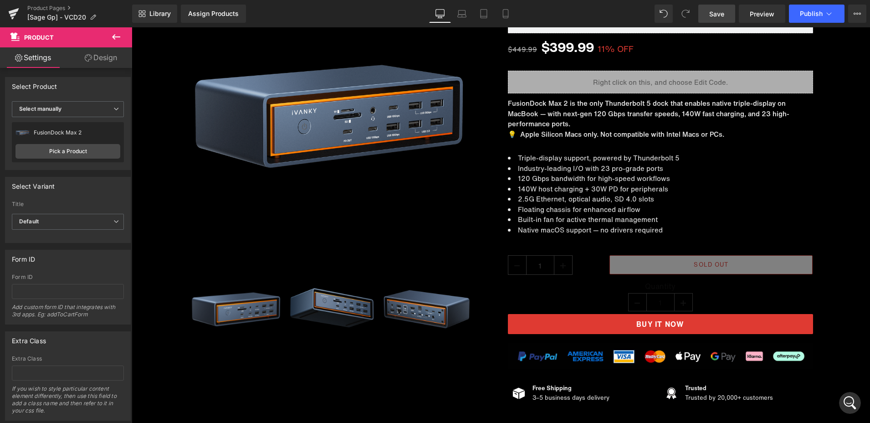
scroll to position [137, 0]
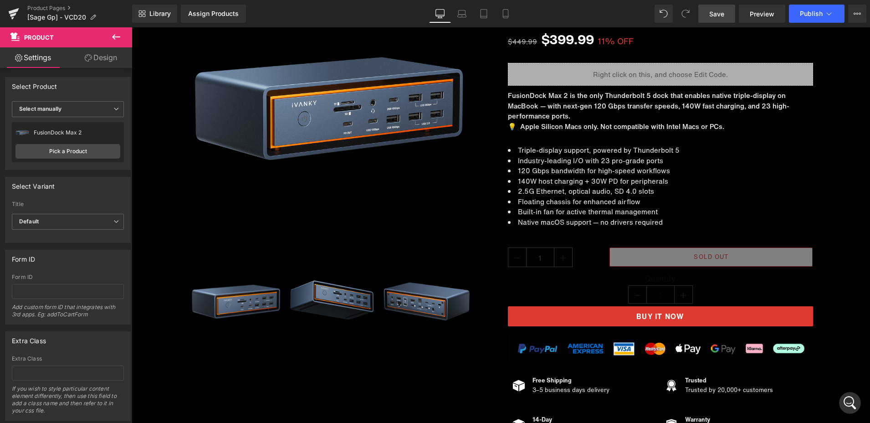
click at [713, 15] on span "Save" at bounding box center [716, 14] width 15 height 10
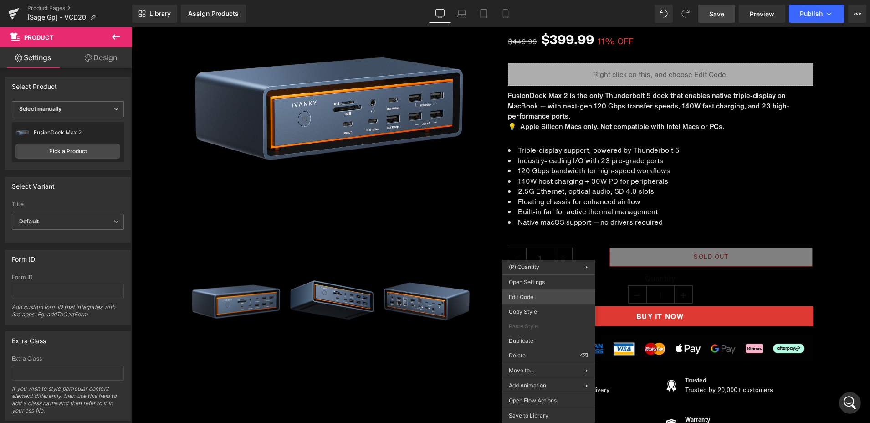
click at [537, 0] on div "Product You are previewing how the will restyle your page. You can not edit Ele…" at bounding box center [435, 0] width 870 height 0
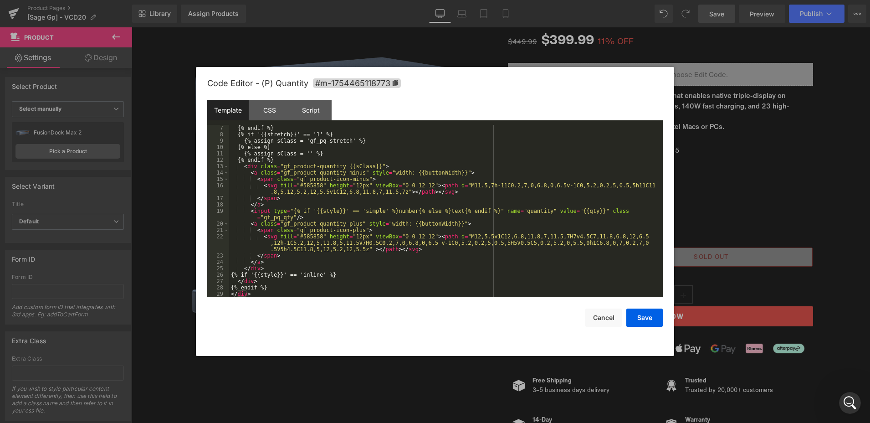
scroll to position [0, 0]
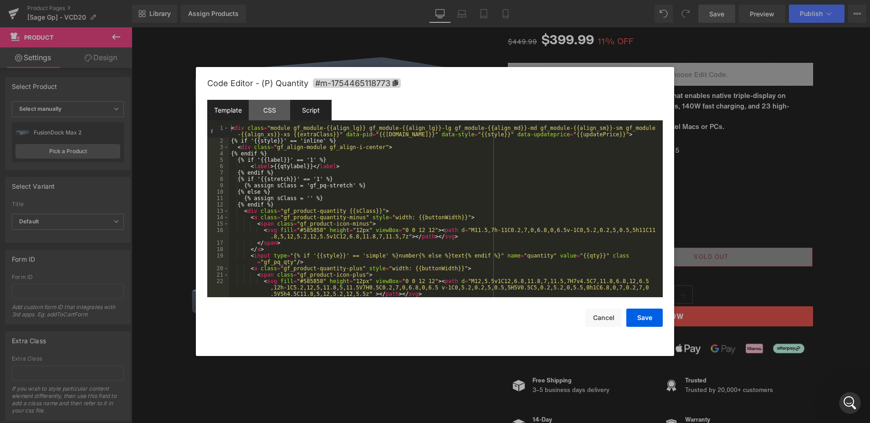
click at [308, 109] on div "Script" at bounding box center [310, 110] width 41 height 20
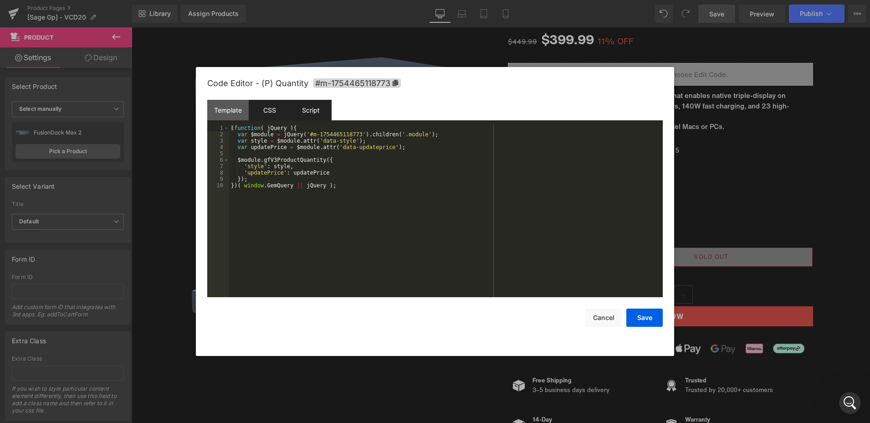
click at [271, 106] on div "CSS" at bounding box center [269, 110] width 41 height 20
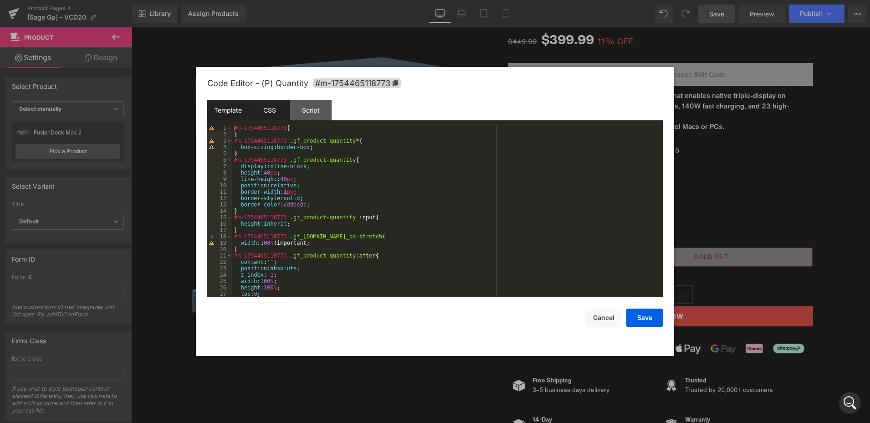
click at [234, 106] on div "Template" at bounding box center [227, 110] width 41 height 20
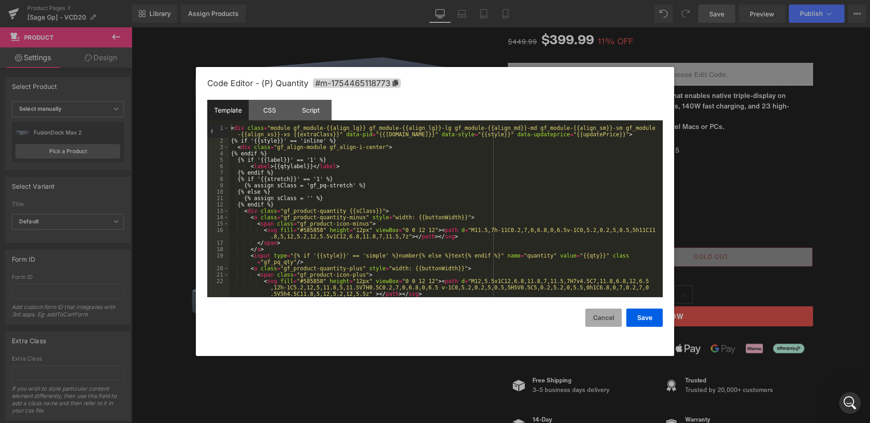
click at [599, 318] on button "Cancel" at bounding box center [603, 317] width 36 height 18
click at [527, 0] on div "Product You are previewing how the will restyle your page. You can not edit Ele…" at bounding box center [435, 0] width 870 height 0
click at [316, 165] on div "< div class = "module gf_module-{{align_lg}} gf_module-{{align_lg}}-lg gf_modul…" at bounding box center [444, 220] width 430 height 191
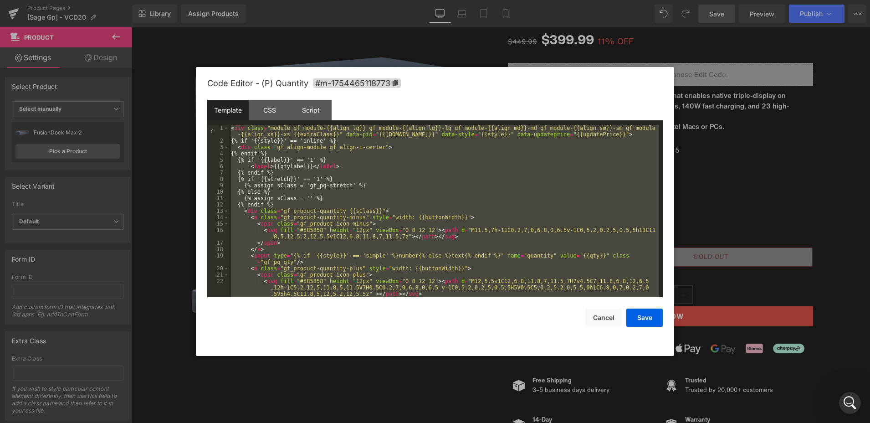
scroll to position [45, 0]
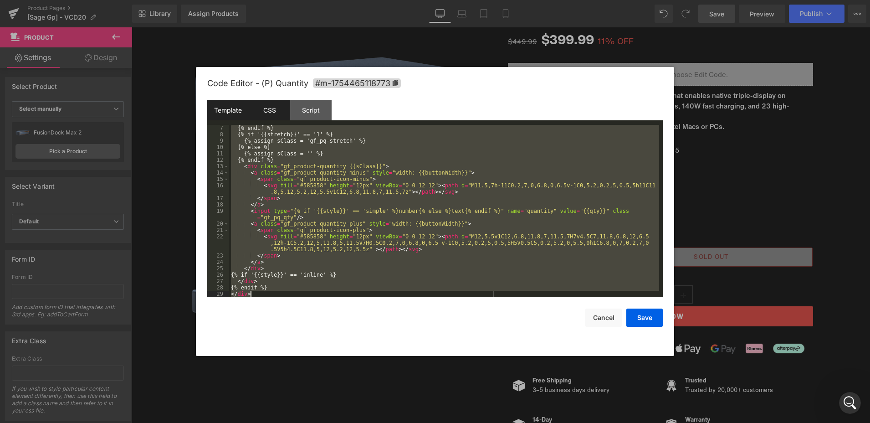
click at [266, 111] on div "CSS" at bounding box center [269, 110] width 41 height 20
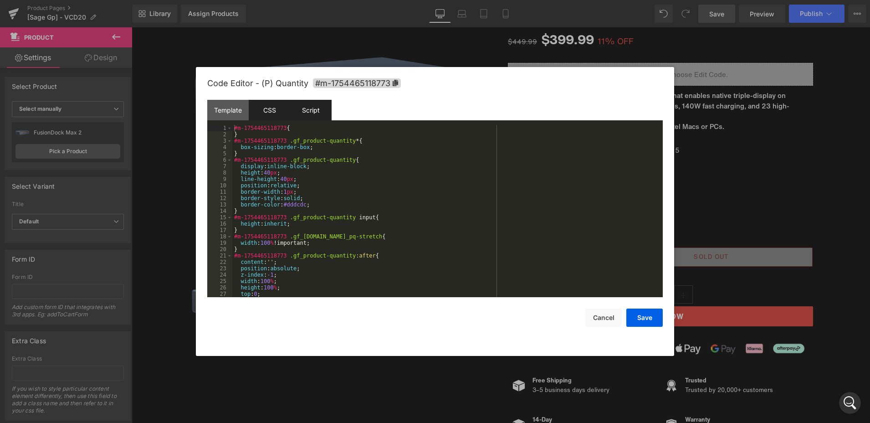
click at [317, 107] on div "Script" at bounding box center [310, 110] width 41 height 20
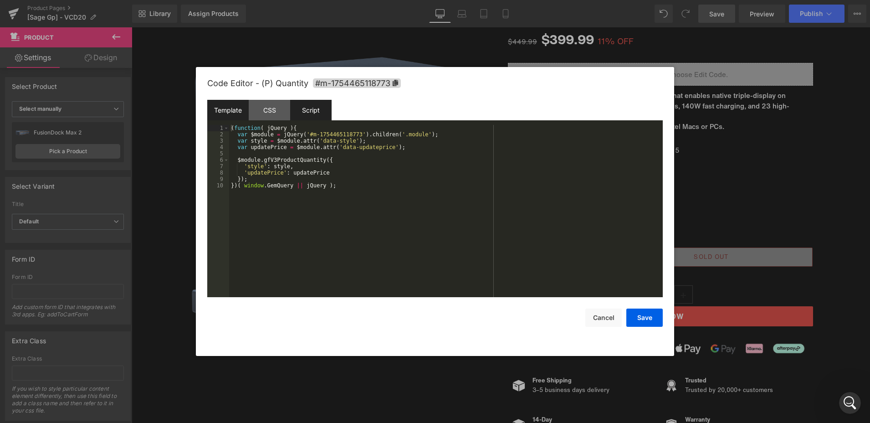
click at [248, 109] on div "Template" at bounding box center [227, 110] width 41 height 20
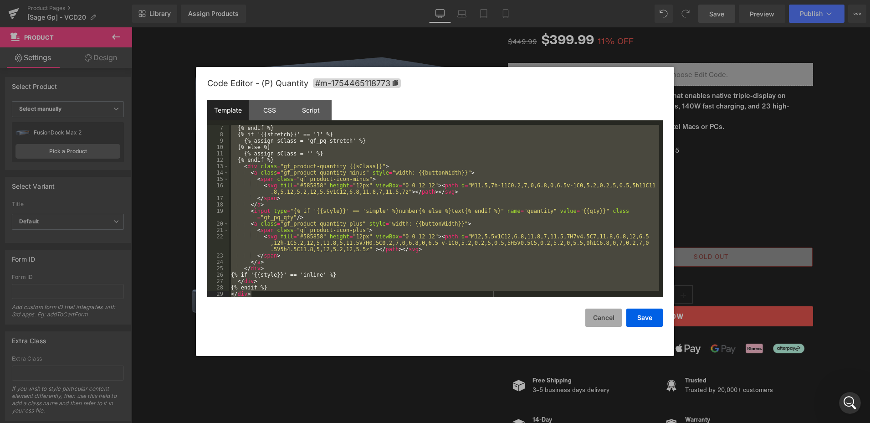
click at [599, 322] on button "Cancel" at bounding box center [603, 317] width 36 height 18
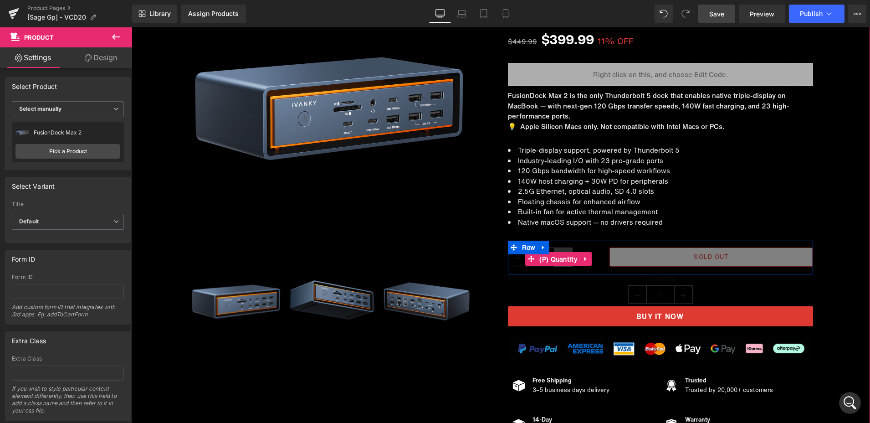
click at [551, 257] on span "(P) Quantity" at bounding box center [558, 259] width 43 height 14
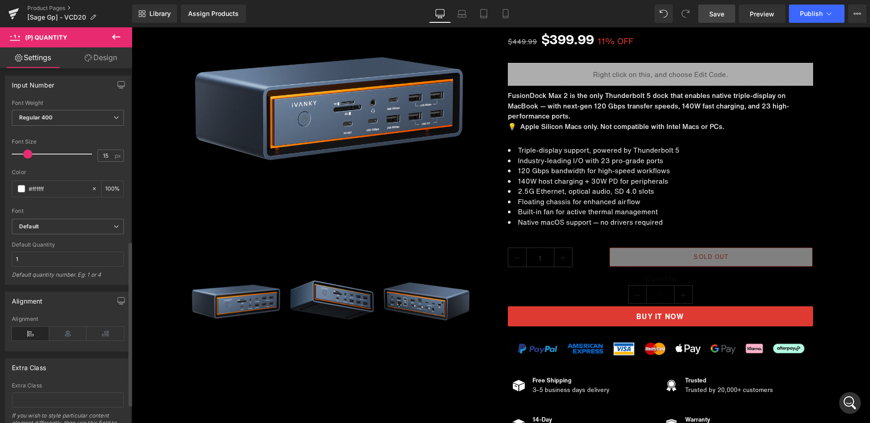
scroll to position [414, 0]
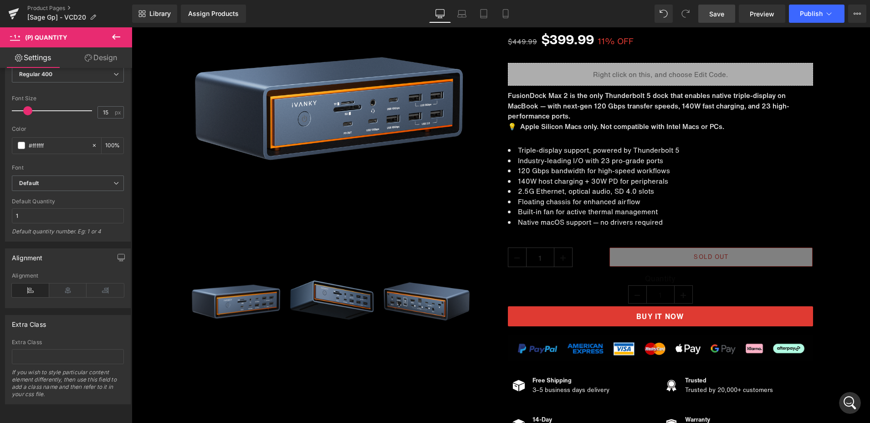
click at [107, 55] on link "Design" at bounding box center [101, 57] width 66 height 20
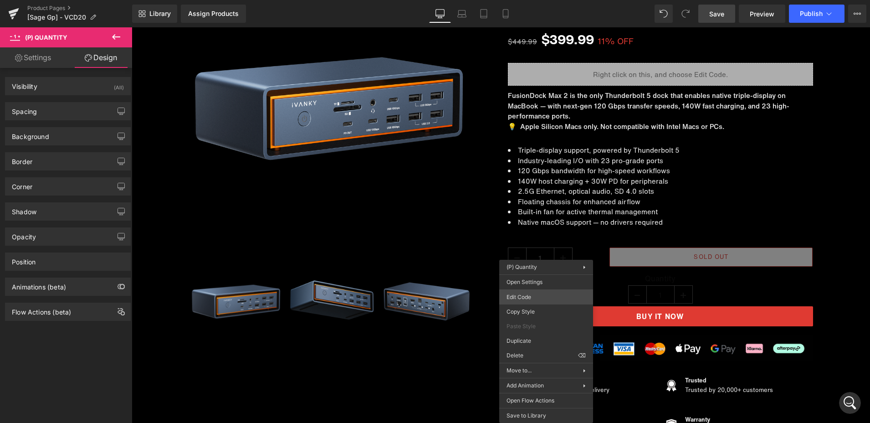
click at [530, 0] on div "(P) Quantity You are previewing how the will restyle your page. You can not edi…" at bounding box center [435, 0] width 870 height 0
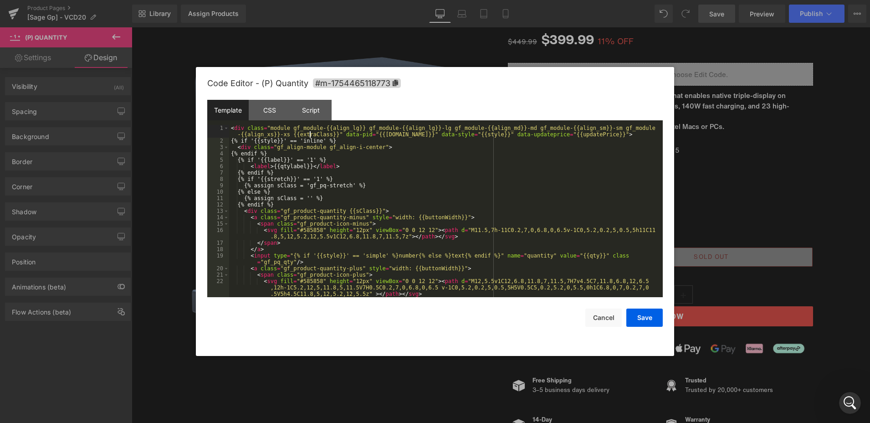
click at [310, 137] on div "< div class = "module gf_module-{{align_lg}} gf_module-{{align_lg}}-lg gf_modul…" at bounding box center [444, 220] width 430 height 191
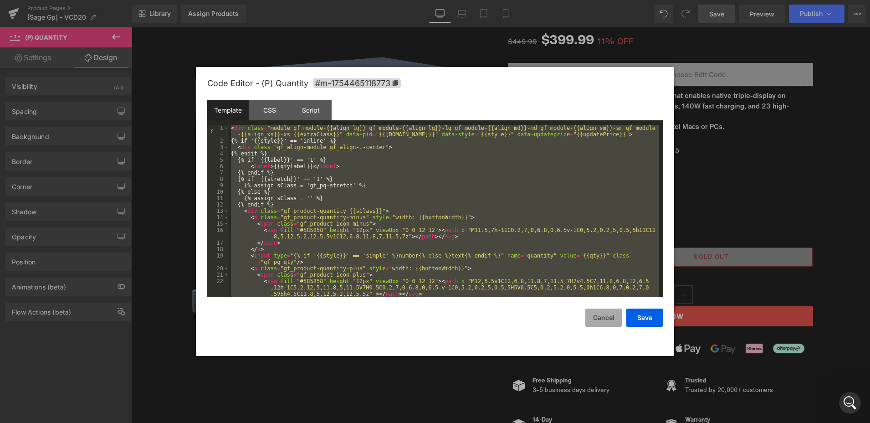
click at [605, 317] on button "Cancel" at bounding box center [603, 317] width 36 height 18
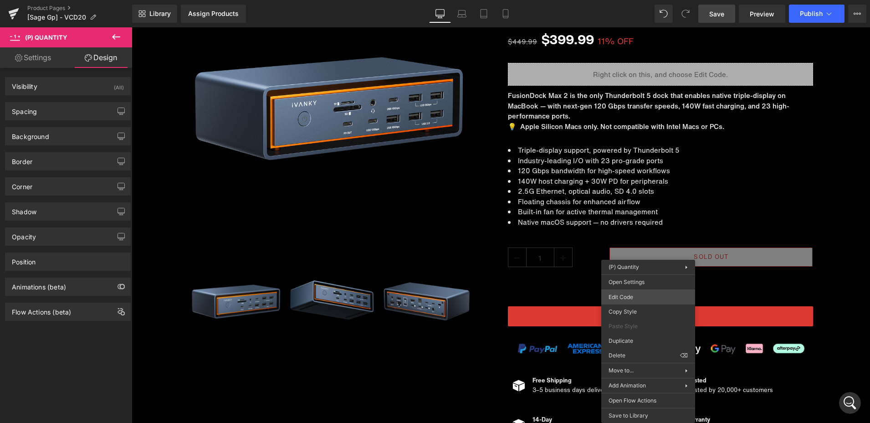
click at [631, 0] on div "(P) Quantity You are previewing how the will restyle your page. You can not edi…" at bounding box center [435, 0] width 870 height 0
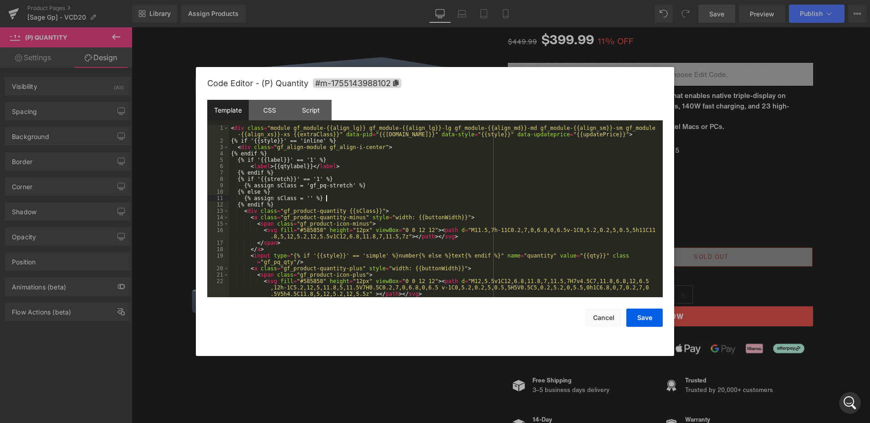
click at [327, 198] on div "< div class = "module gf_module-{{align_lg}} gf_module-{{align_lg}}-lg gf_modul…" at bounding box center [444, 220] width 430 height 191
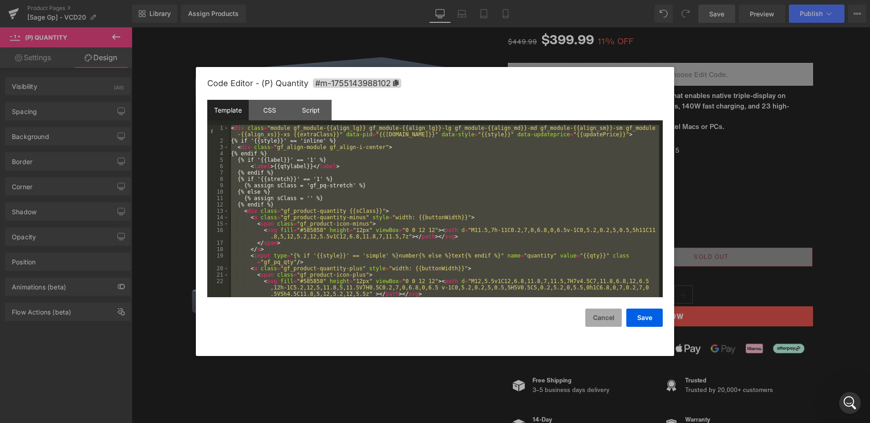
click at [597, 317] on button "Cancel" at bounding box center [603, 317] width 36 height 18
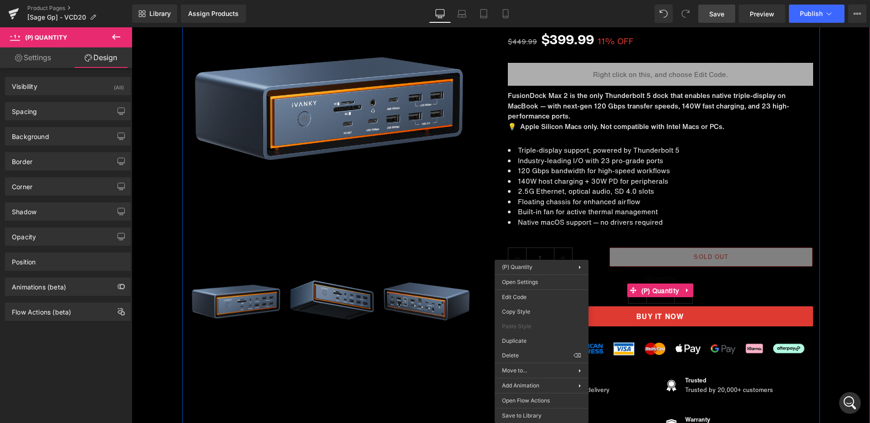
click at [650, 295] on span "(P) Quantity" at bounding box center [660, 291] width 43 height 14
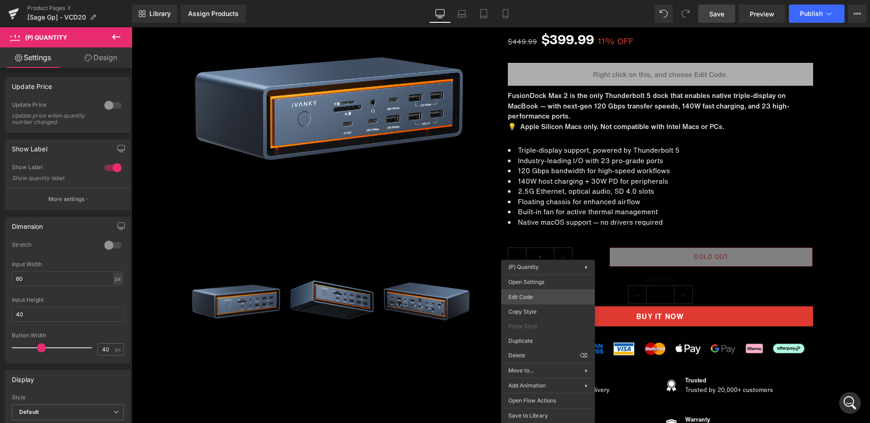
click at [538, 0] on div "(P) Quantity You are previewing how the will restyle your page. You can not edi…" at bounding box center [435, 0] width 870 height 0
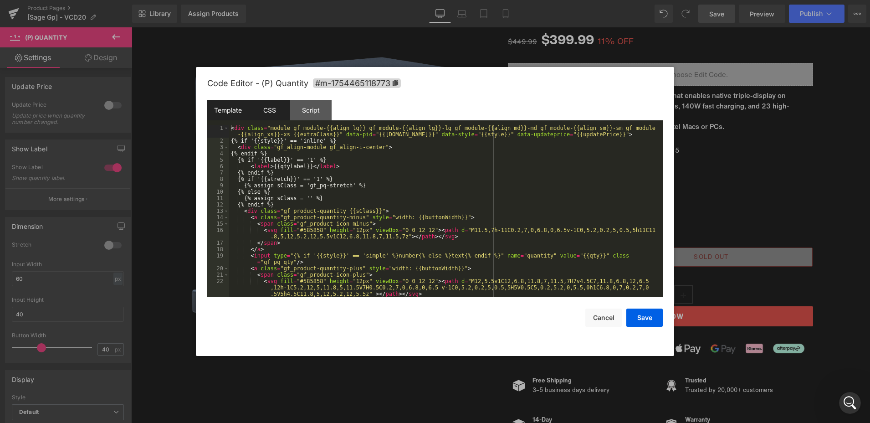
click at [273, 111] on div "CSS" at bounding box center [269, 110] width 41 height 20
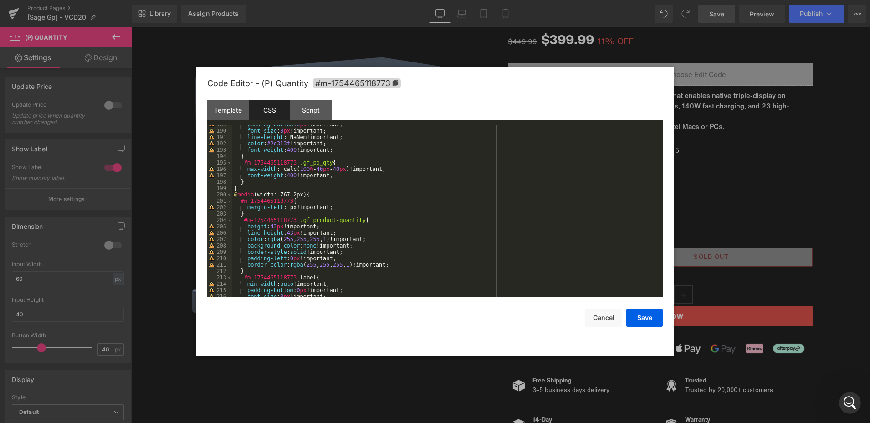
scroll to position [1269, 0]
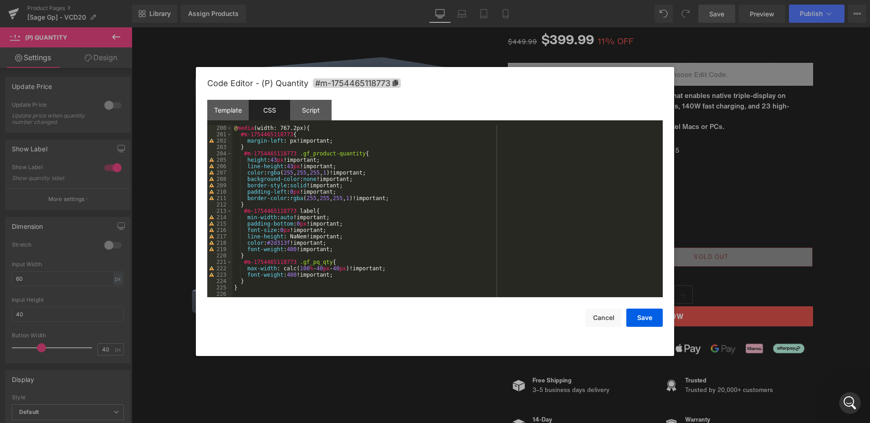
click at [442, 228] on div "@ media (width: 767.2px) { #m-1754465118773 { margin-left : px!important; } #m-…" at bounding box center [445, 217] width 427 height 185
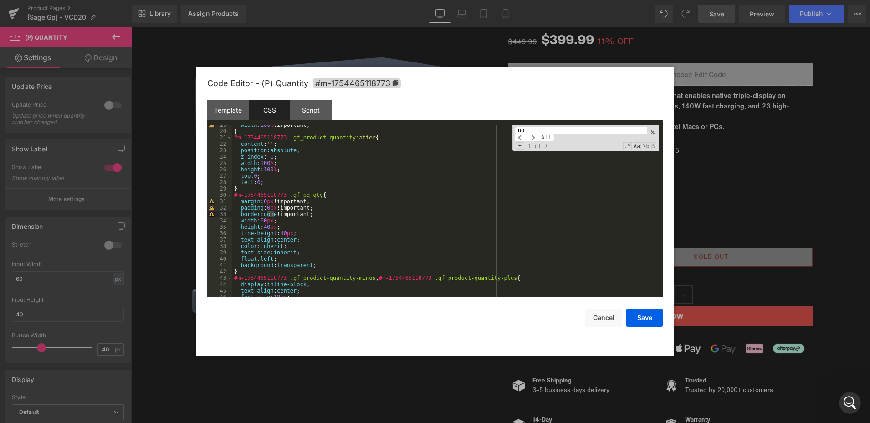
scroll to position [118, 0]
type input "none"
click at [537, 136] on span at bounding box center [533, 137] width 12 height 7
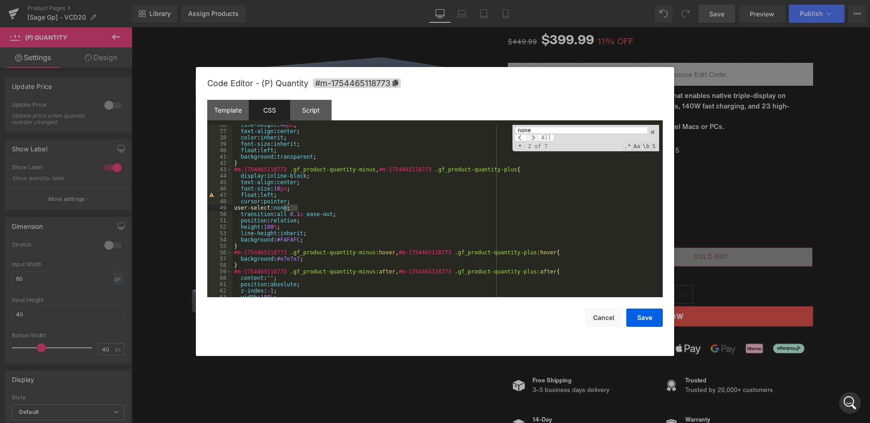
click at [537, 136] on span at bounding box center [533, 137] width 12 height 7
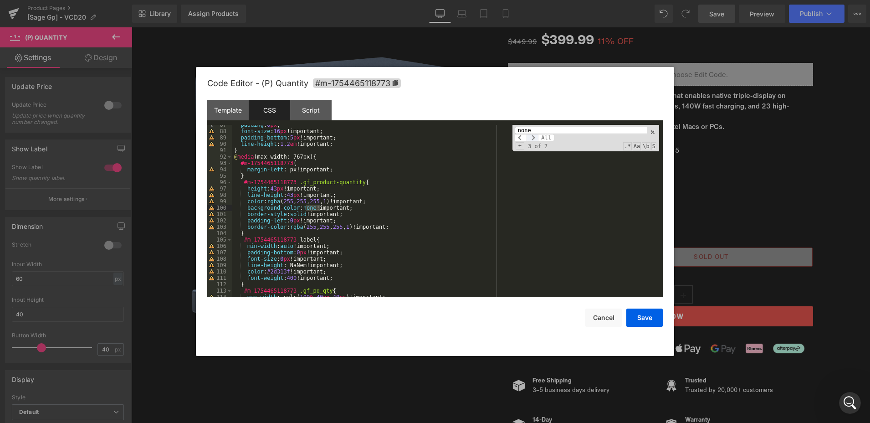
click at [537, 136] on span at bounding box center [533, 137] width 12 height 7
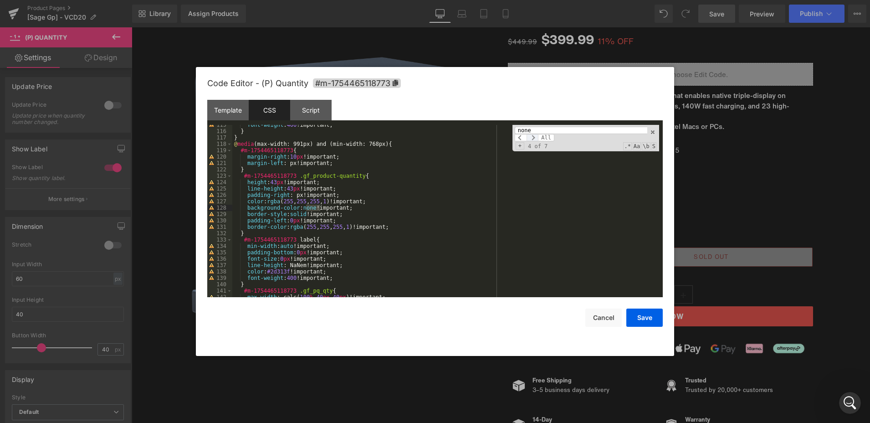
click at [537, 136] on span at bounding box center [533, 137] width 12 height 7
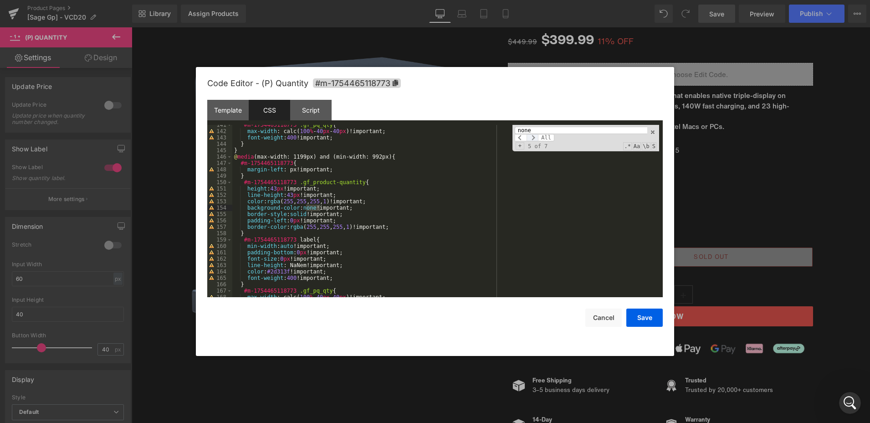
click at [537, 136] on span at bounding box center [533, 137] width 12 height 7
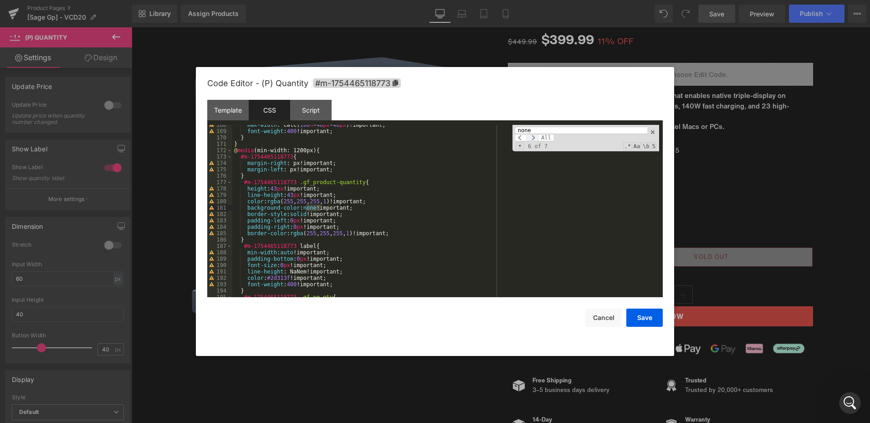
click at [537, 136] on span at bounding box center [533, 137] width 12 height 7
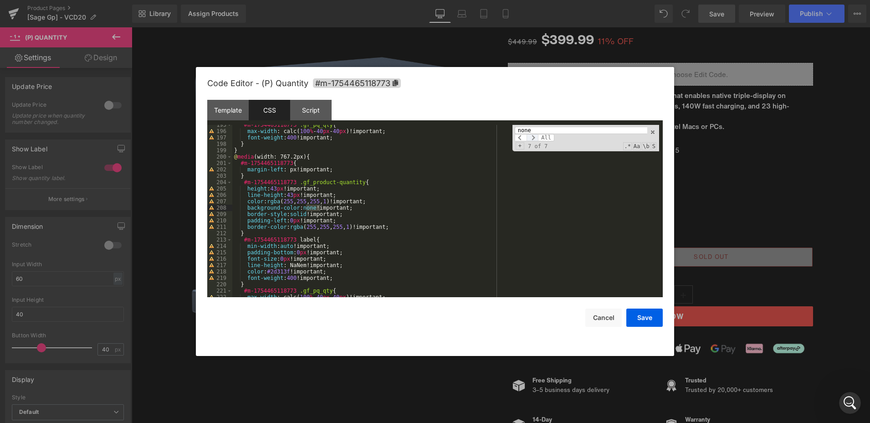
click at [537, 136] on span at bounding box center [533, 137] width 12 height 7
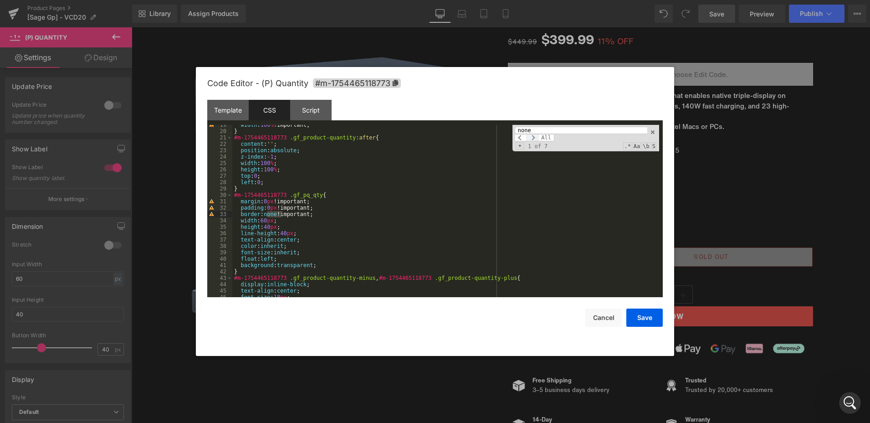
scroll to position [118, 0]
click at [537, 136] on span at bounding box center [533, 137] width 12 height 7
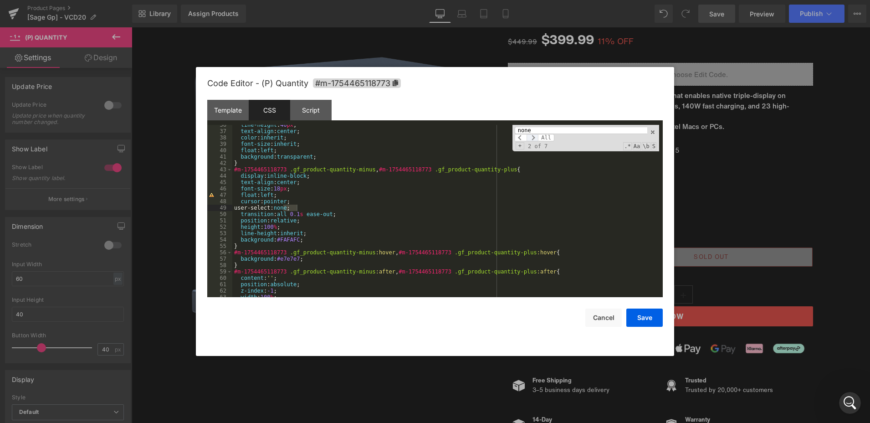
click at [537, 136] on span at bounding box center [533, 137] width 12 height 7
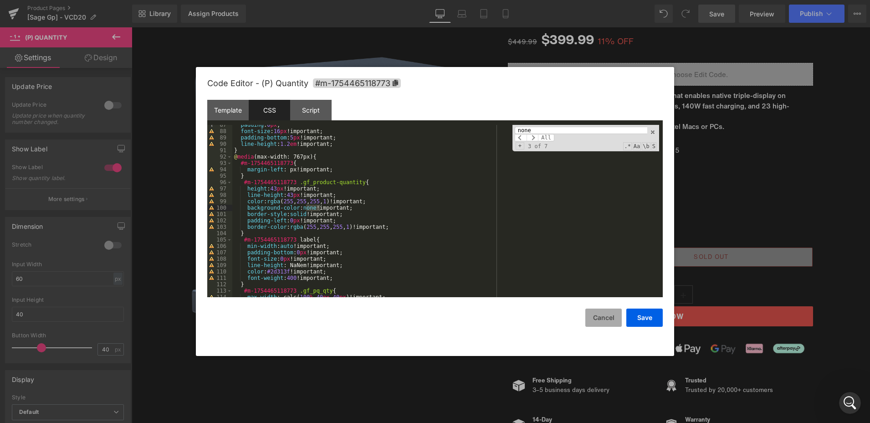
click at [598, 311] on button "Cancel" at bounding box center [603, 317] width 36 height 18
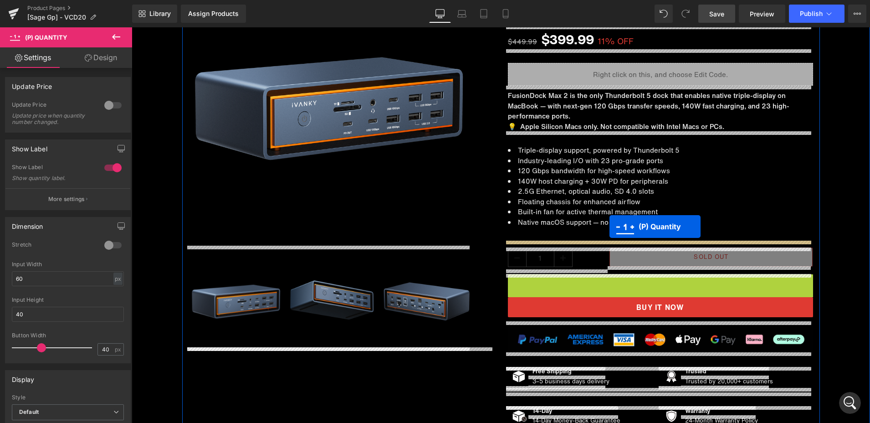
drag, startPoint x: 661, startPoint y: 289, endPoint x: 609, endPoint y: 226, distance: 81.2
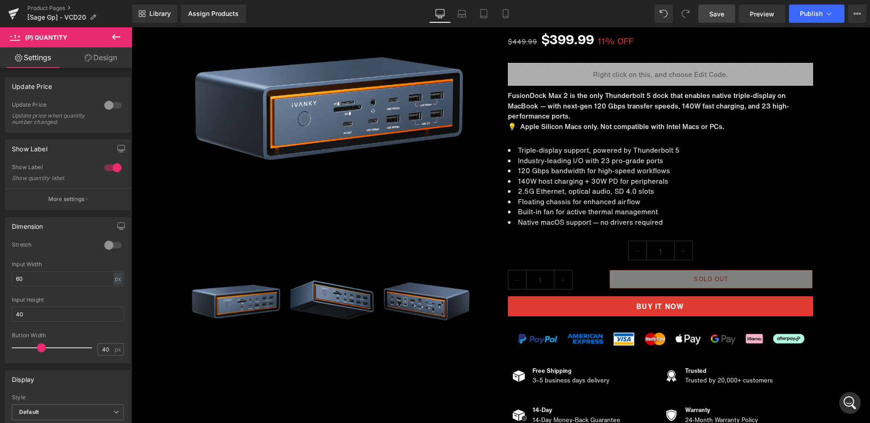
click at [711, 12] on span "Save" at bounding box center [716, 14] width 15 height 10
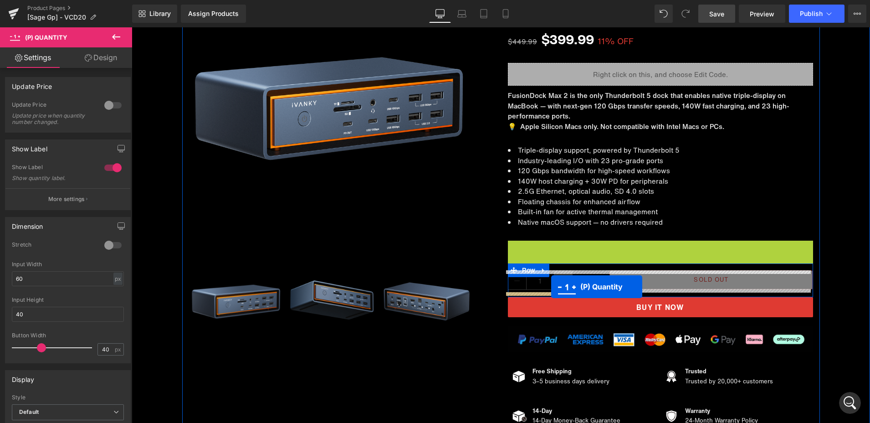
drag, startPoint x: 654, startPoint y: 248, endPoint x: 551, endPoint y: 286, distance: 110.2
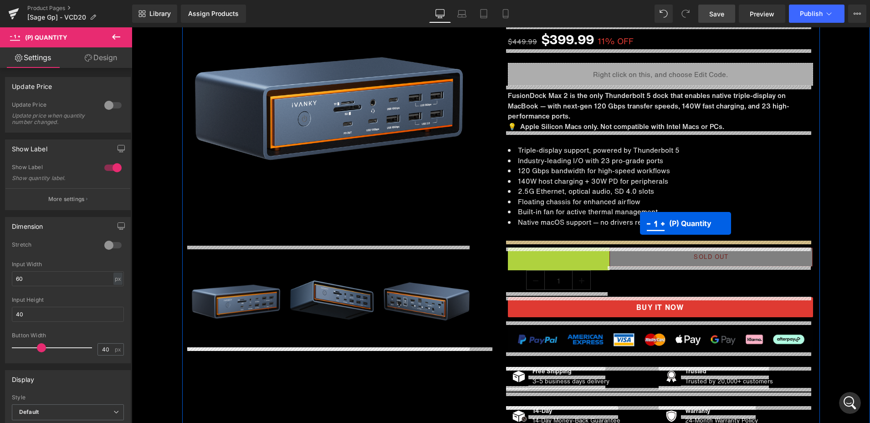
drag, startPoint x: 552, startPoint y: 256, endPoint x: 640, endPoint y: 223, distance: 93.7
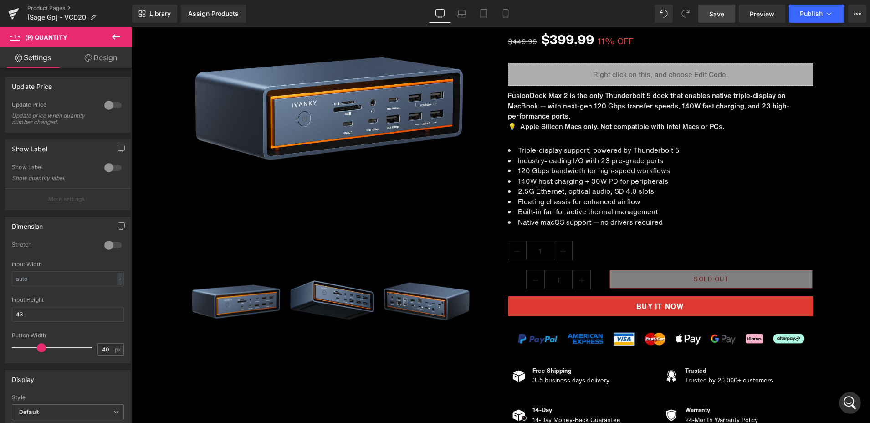
click at [715, 17] on span "Save" at bounding box center [716, 14] width 15 height 10
click at [599, 279] on div "Quantity 1" at bounding box center [559, 281] width 102 height 22
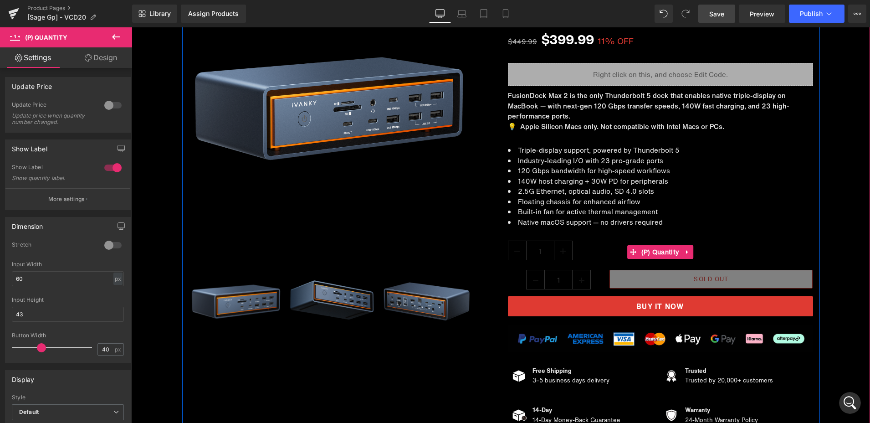
click at [590, 248] on div "1" at bounding box center [660, 251] width 305 height 22
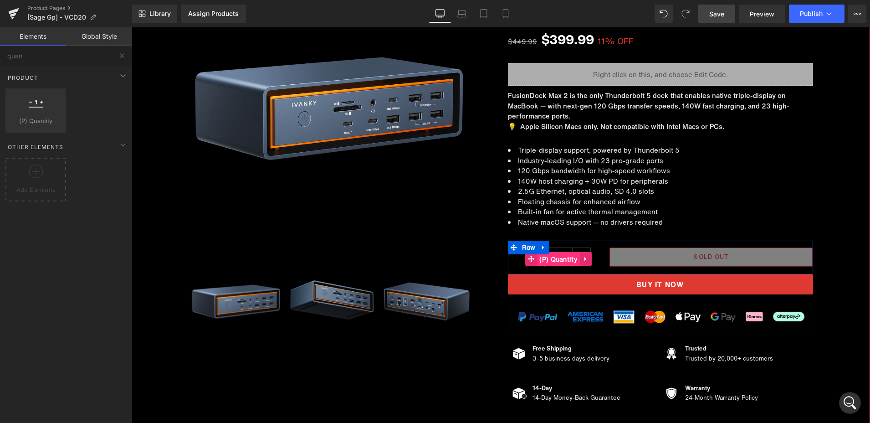
click at [553, 258] on span "(P) Quantity" at bounding box center [558, 259] width 43 height 14
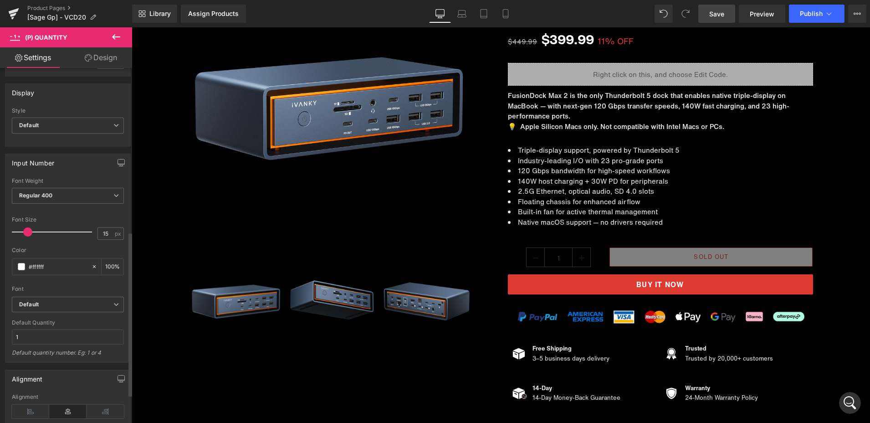
scroll to position [364, 0]
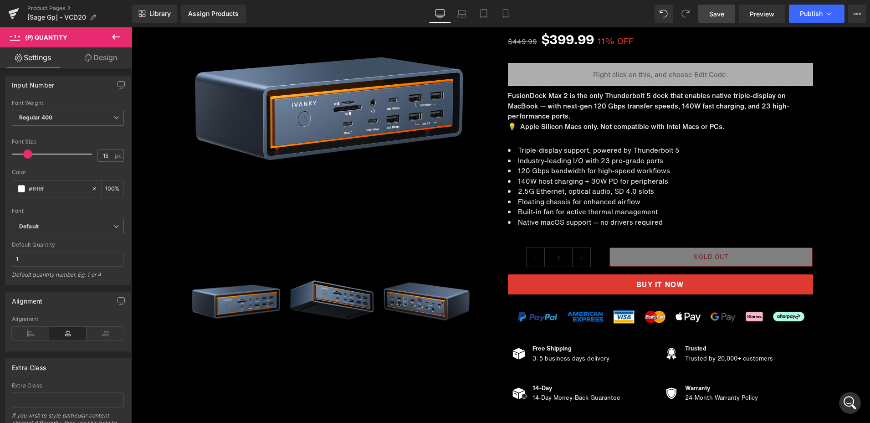
click at [100, 56] on link "Design" at bounding box center [101, 57] width 66 height 20
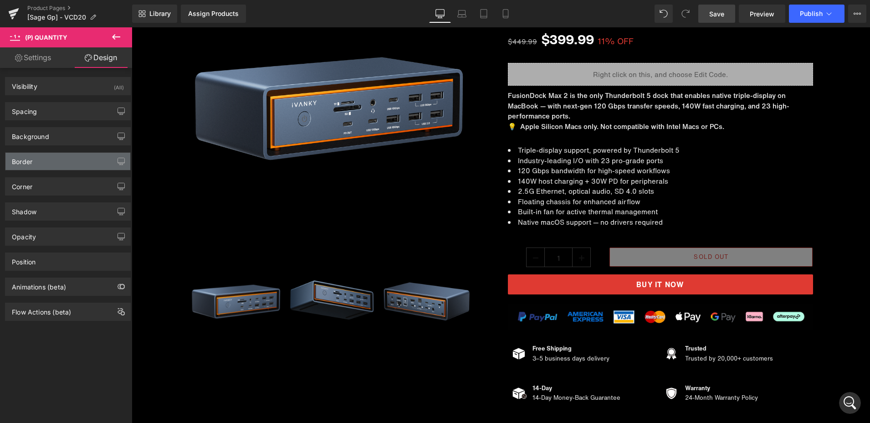
click at [36, 160] on div "Border" at bounding box center [67, 161] width 125 height 17
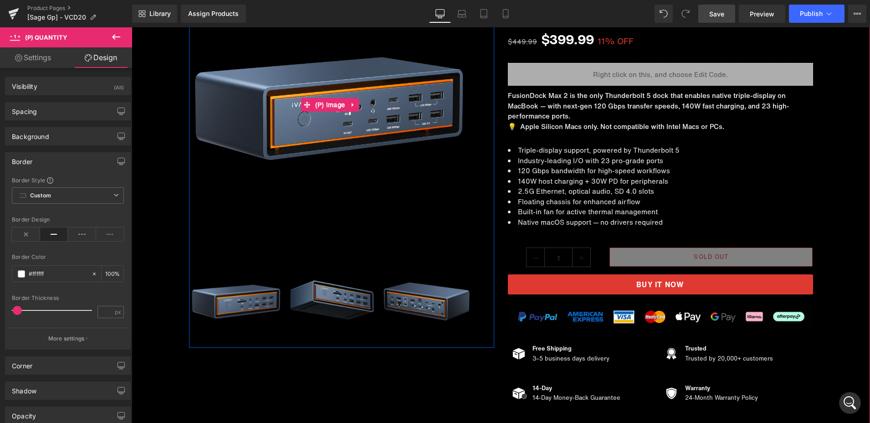
click at [349, 229] on img at bounding box center [330, 105] width 282 height 282
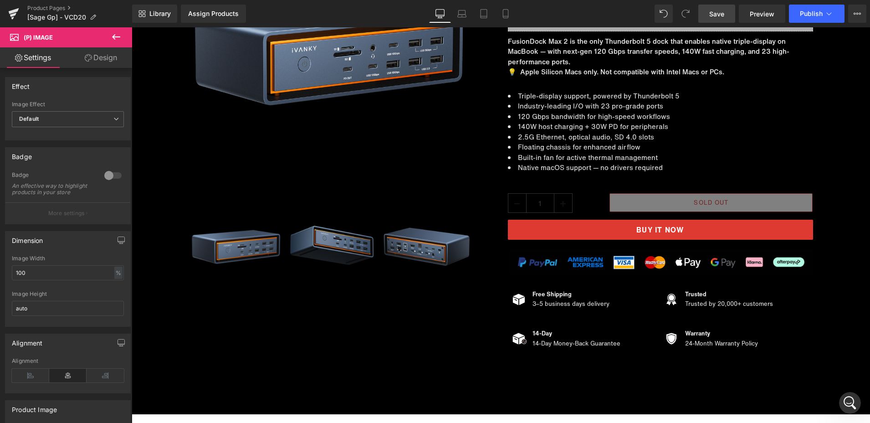
scroll to position [5325, 0]
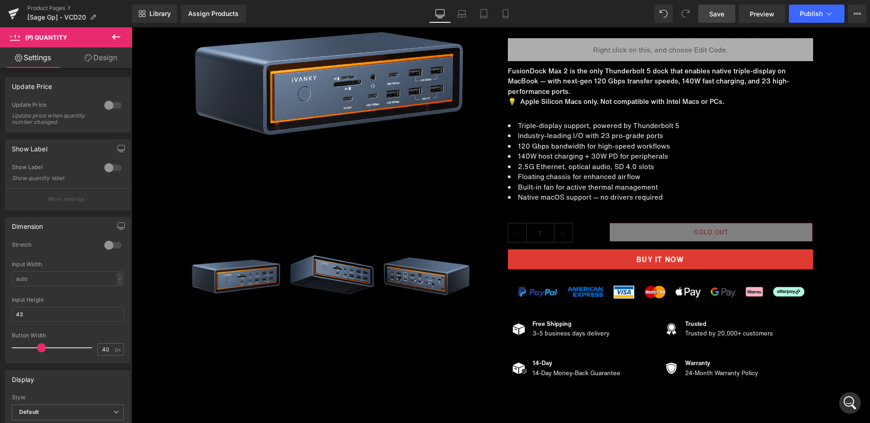
click at [708, 14] on link "Save" at bounding box center [716, 14] width 37 height 18
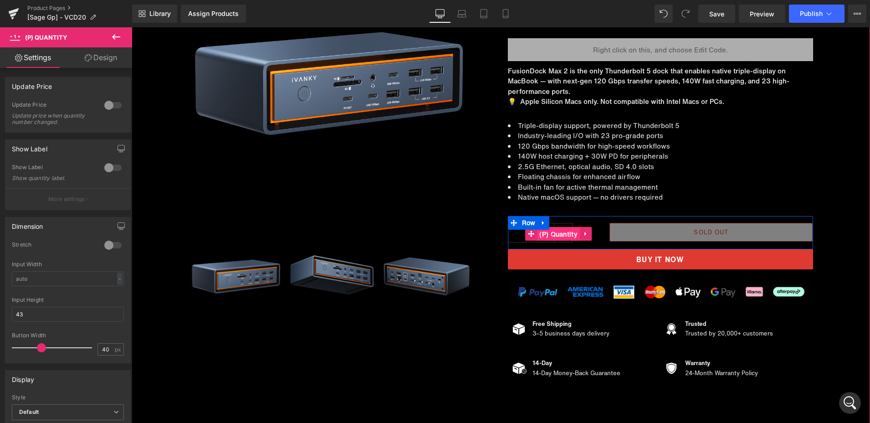
click at [561, 233] on span "(P) Quantity" at bounding box center [558, 234] width 43 height 14
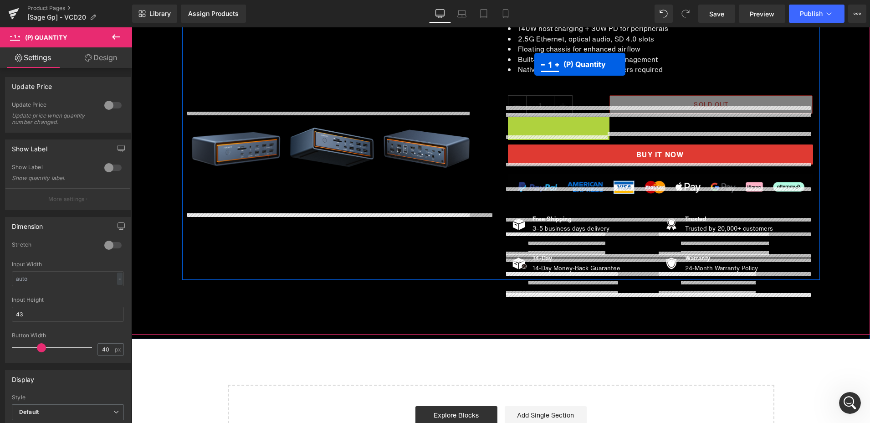
scroll to position [5434, 0]
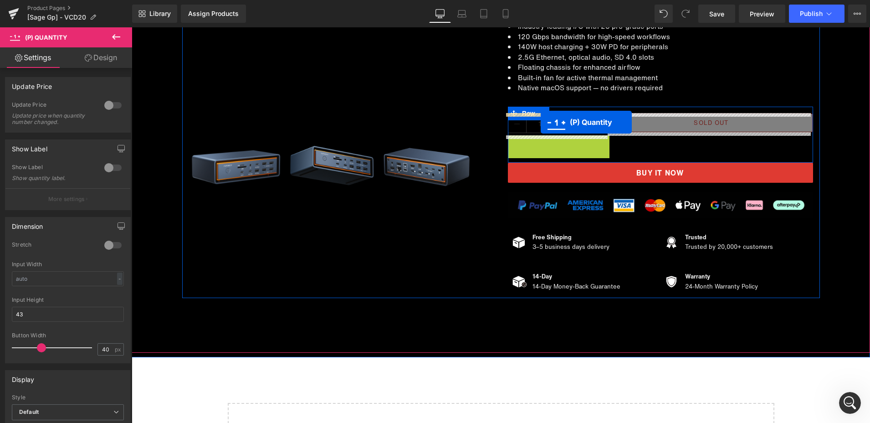
drag, startPoint x: 544, startPoint y: 256, endPoint x: 541, endPoint y: 122, distance: 134.4
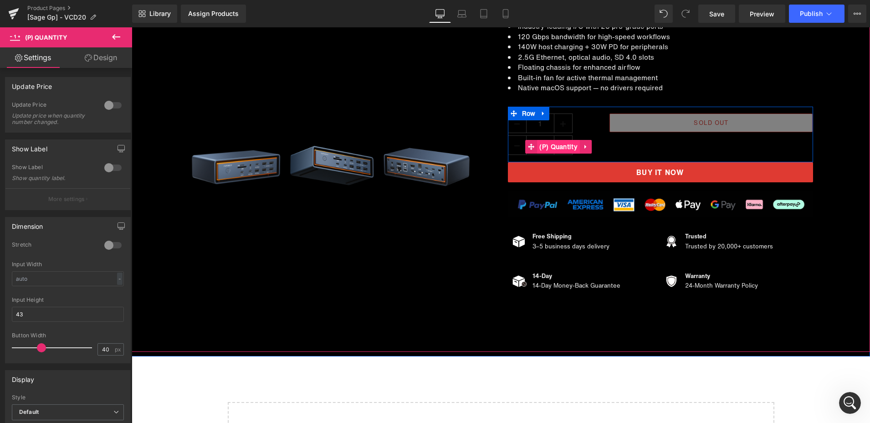
click at [554, 145] on span "(P) Quantity" at bounding box center [558, 147] width 43 height 14
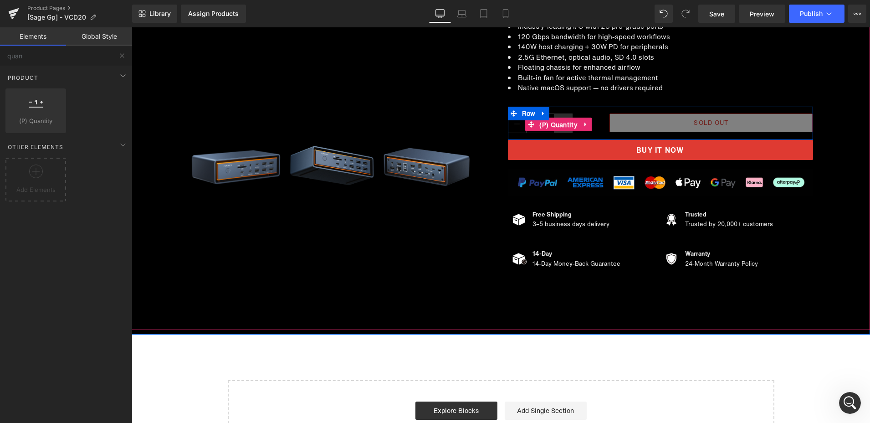
click at [554, 123] on span "(P) Quantity" at bounding box center [558, 125] width 43 height 14
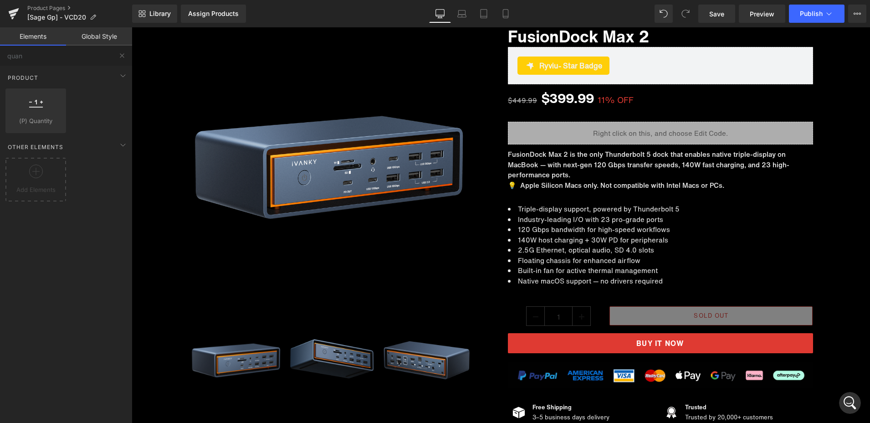
scroll to position [85, 0]
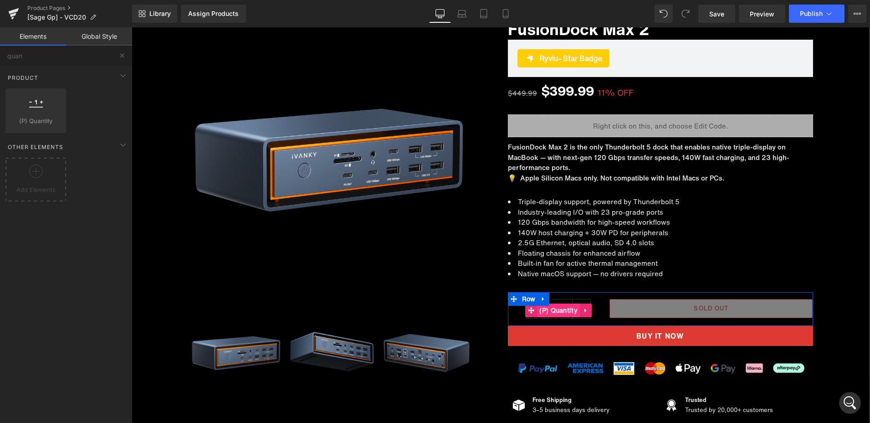
click at [553, 309] on span "(P) Quantity" at bounding box center [558, 310] width 43 height 14
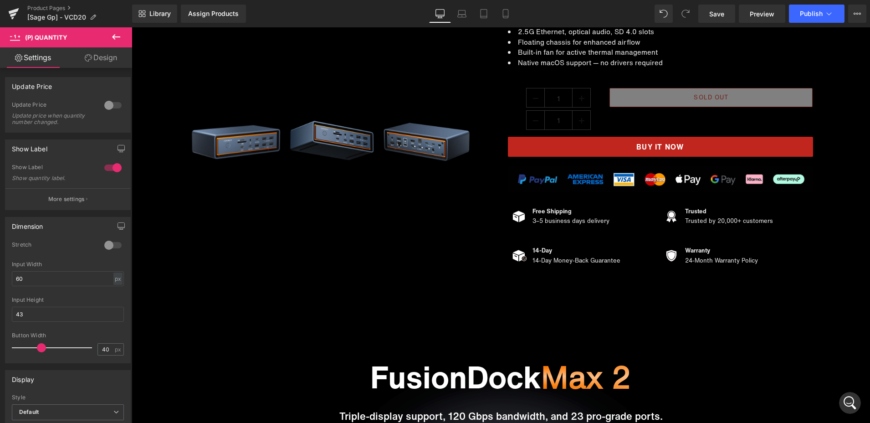
scroll to position [343, 0]
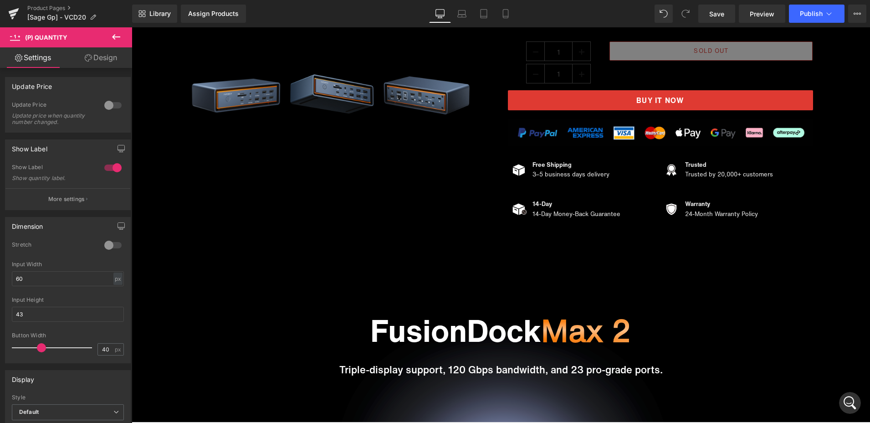
click at [608, 77] on div "Quantity 1 (P) Quantity Quantity 1 (P) Quantity Sold Out (P) Cart Button Row" at bounding box center [660, 63] width 305 height 56
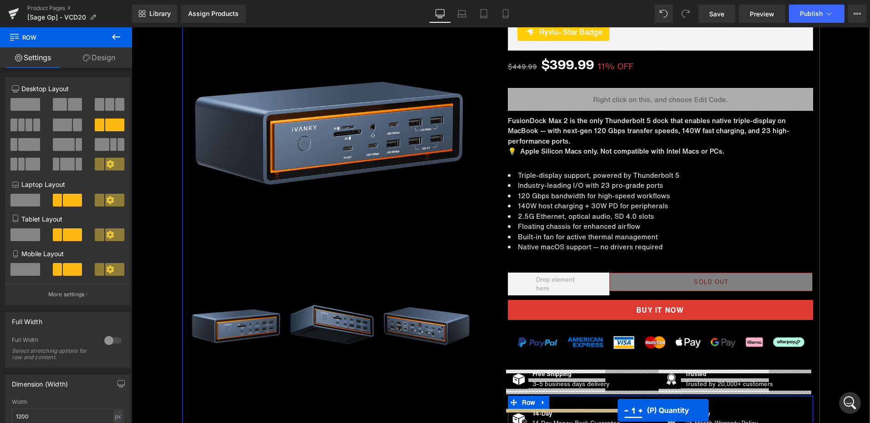
scroll to position [5343, 0]
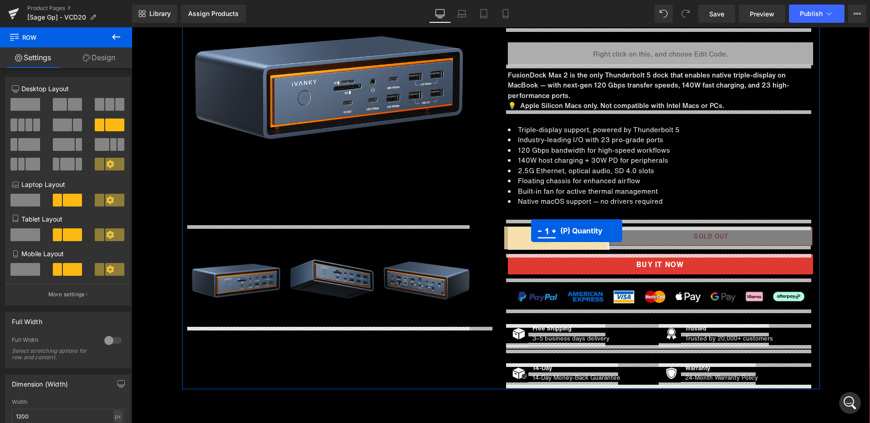
drag, startPoint x: 545, startPoint y: 88, endPoint x: 531, endPoint y: 230, distance: 143.3
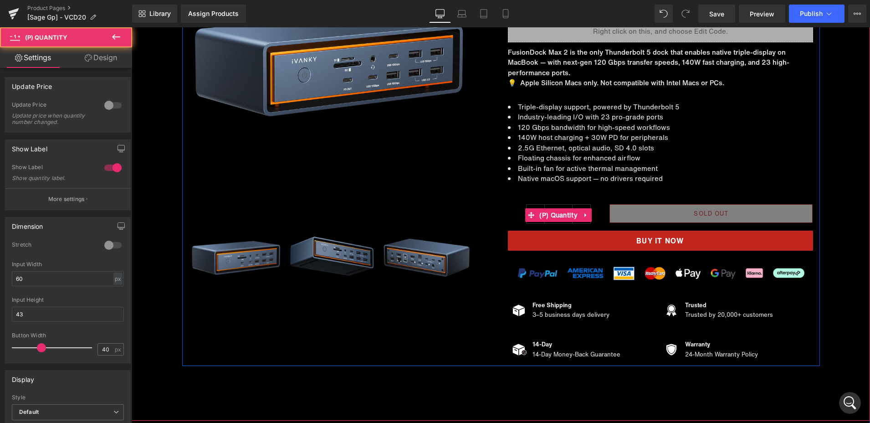
scroll to position [5321, 0]
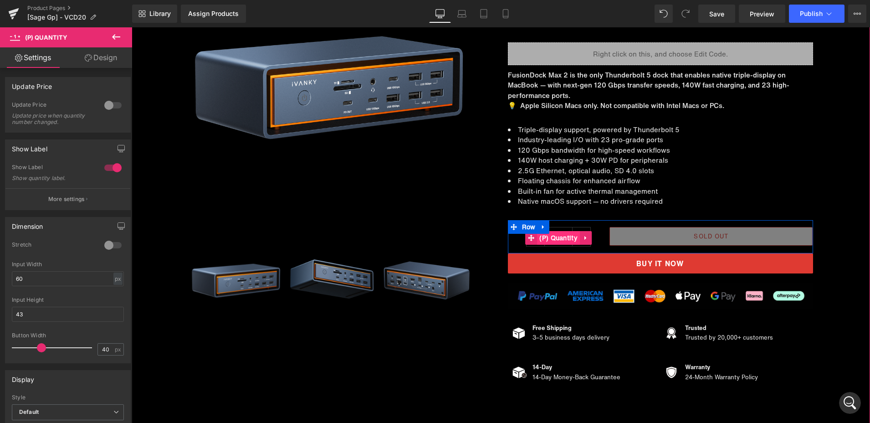
click at [552, 237] on span "(P) Quantity" at bounding box center [558, 238] width 43 height 14
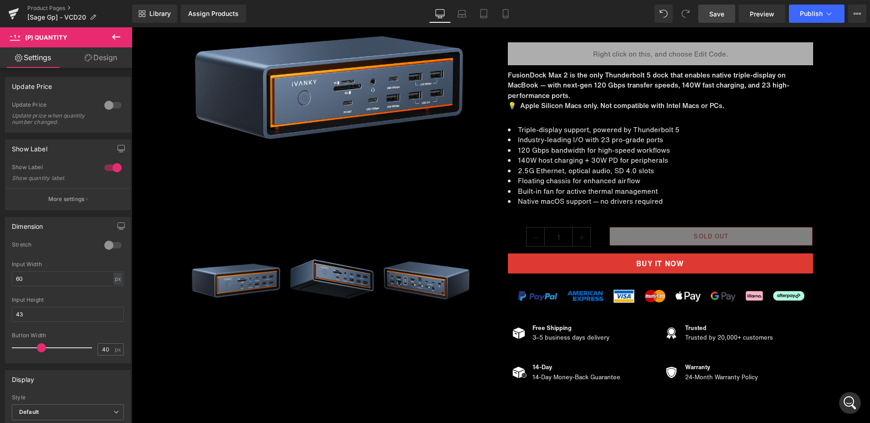
click at [720, 12] on span "Save" at bounding box center [716, 14] width 15 height 10
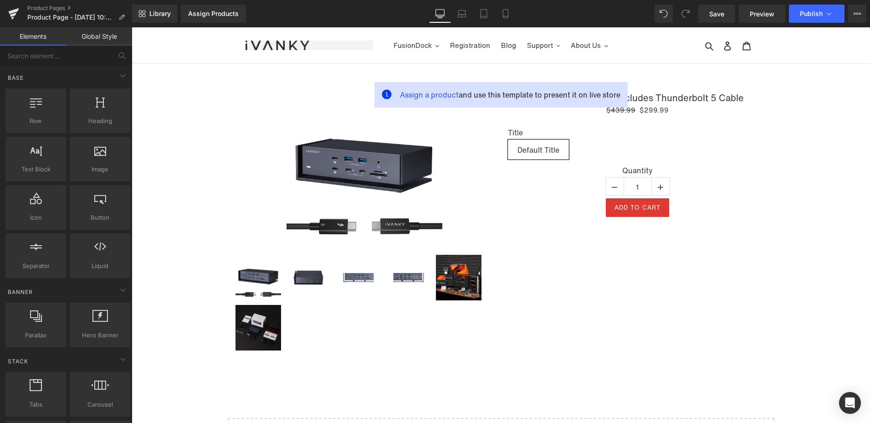
click at [133, 278] on div "Assign a product and use this template to present it on live store Sale Off (P)…" at bounding box center [501, 218] width 738 height 308
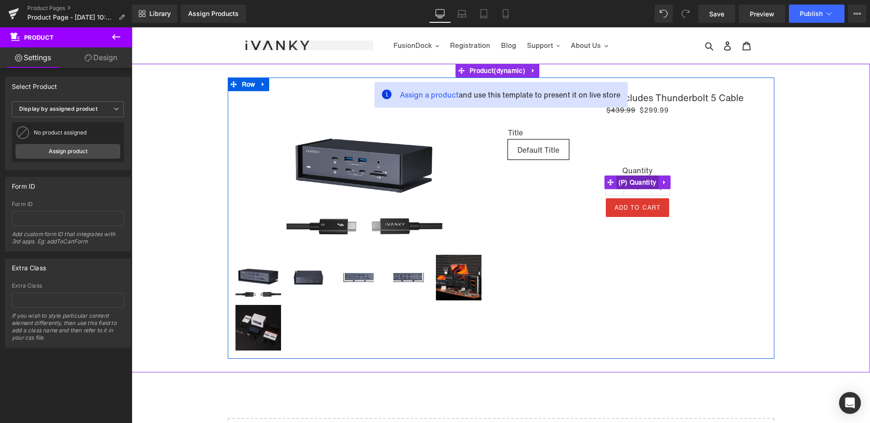
click at [632, 181] on span "(P) Quantity" at bounding box center [637, 182] width 43 height 14
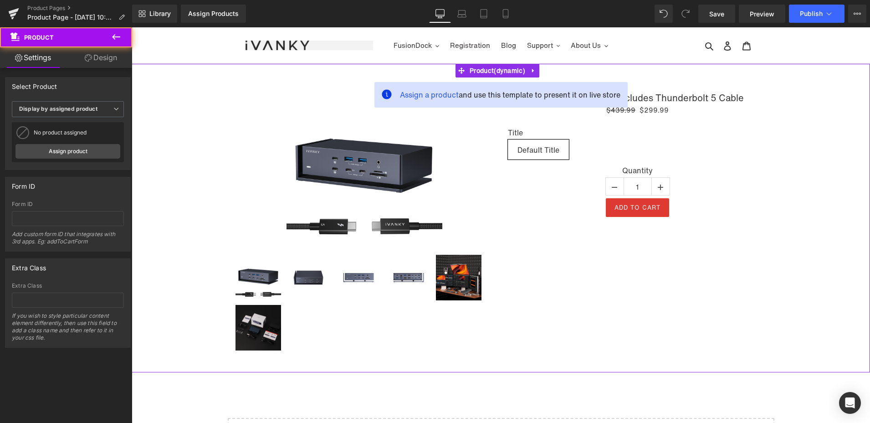
click at [156, 149] on div "Sale Off (P) Image 0" at bounding box center [500, 217] width 729 height 281
click at [92, 60] on link "Design" at bounding box center [101, 57] width 66 height 20
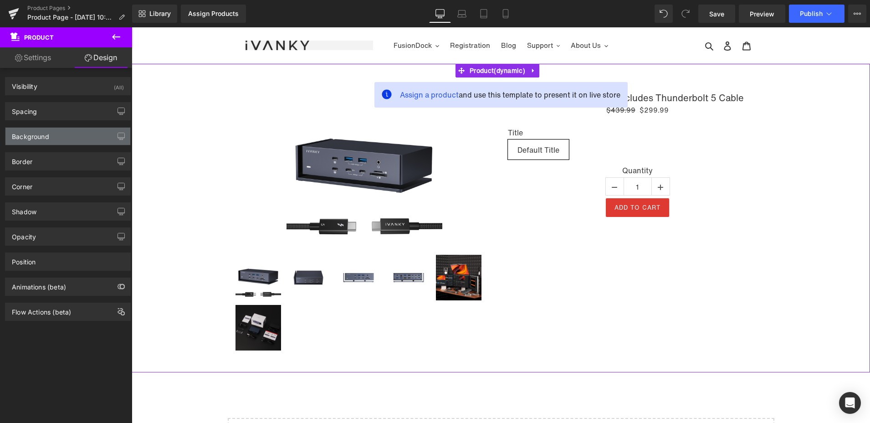
click at [56, 131] on div "Background" at bounding box center [67, 136] width 125 height 17
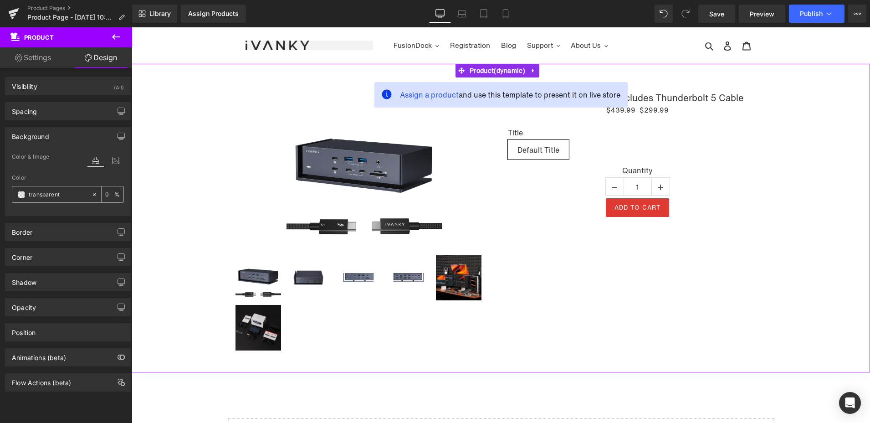
click at [23, 195] on span at bounding box center [21, 194] width 7 height 7
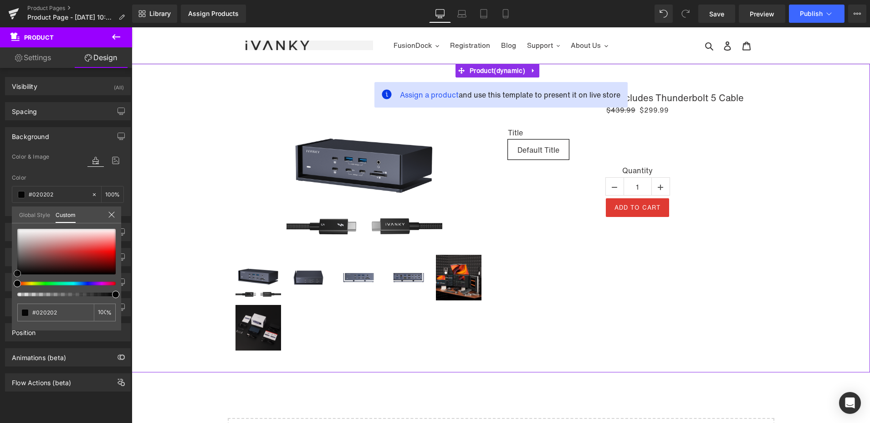
type input "#020202"
type input "100"
type input "#020202"
type input "100"
type input "#070707"
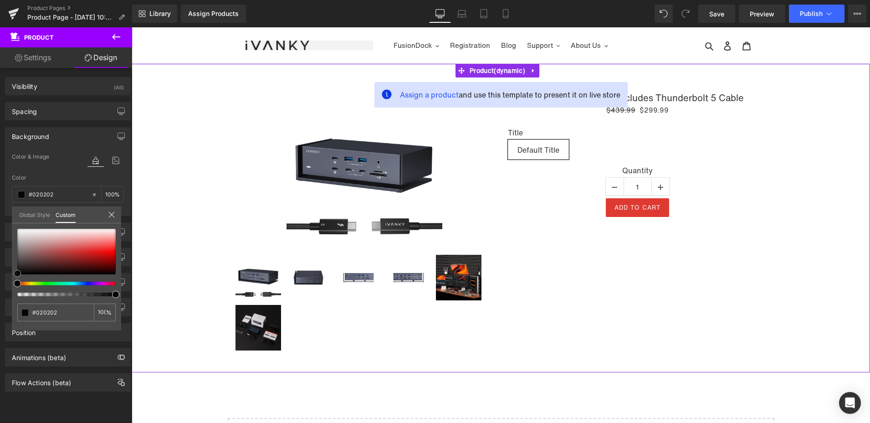
type input "#070707"
type input "#121111"
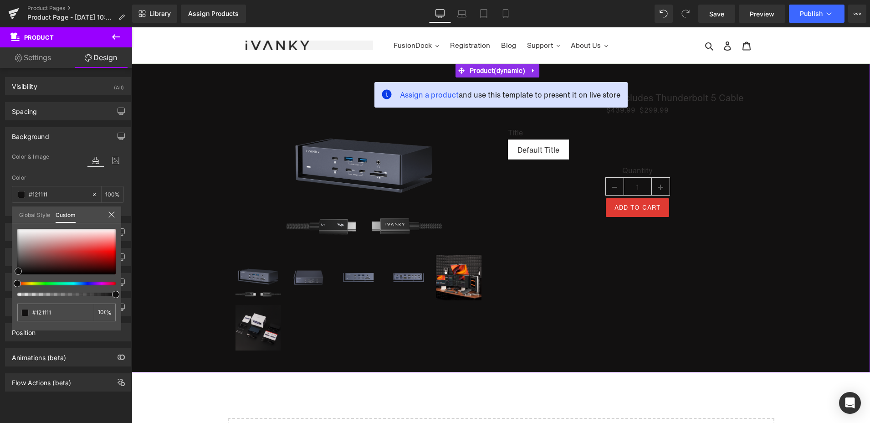
drag, startPoint x: 17, startPoint y: 273, endPoint x: 50, endPoint y: 265, distance: 33.7
click at [22, 269] on span at bounding box center [18, 270] width 7 height 7
type input "#151313"
click at [473, 240] on body "Skip to content Just added to your cart Qty: View cart ( ) Continue shopping Su…" at bounding box center [501, 396] width 738 height 739
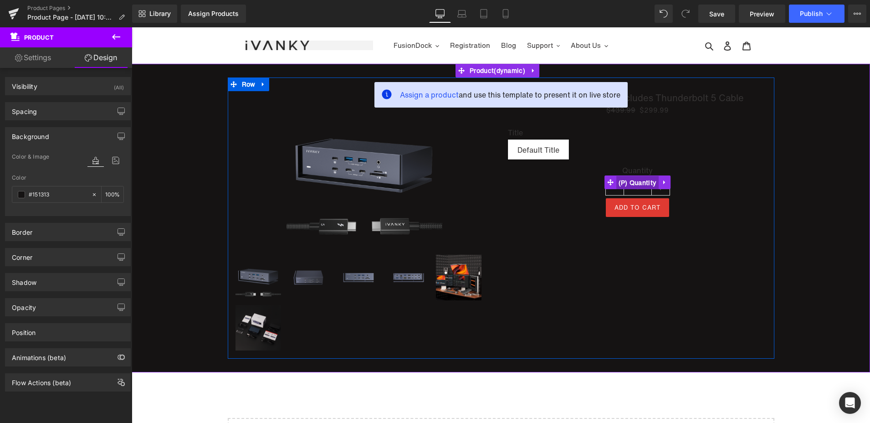
click at [631, 182] on span "(P) Quantity" at bounding box center [637, 183] width 43 height 14
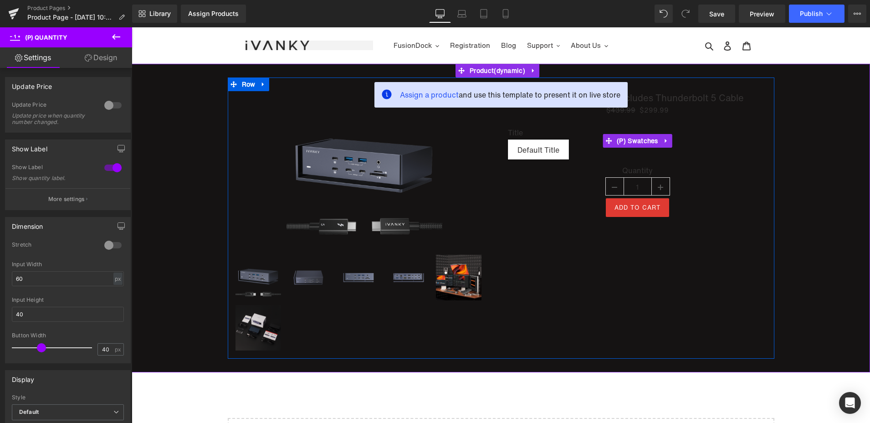
click at [747, 156] on div "Title Default Title" at bounding box center [638, 147] width 260 height 38
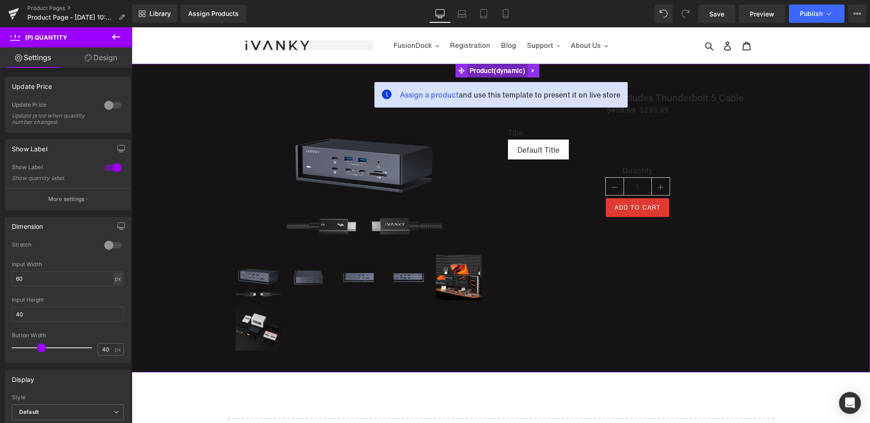
click at [489, 72] on span "Product" at bounding box center [497, 71] width 60 height 14
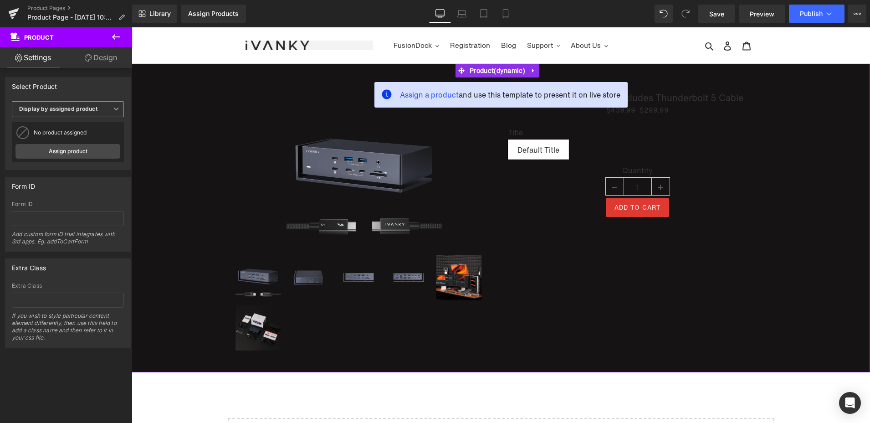
click at [105, 111] on span "Display by assigned product" at bounding box center [68, 109] width 112 height 16
click at [83, 133] on li "Select manually" at bounding box center [66, 137] width 108 height 14
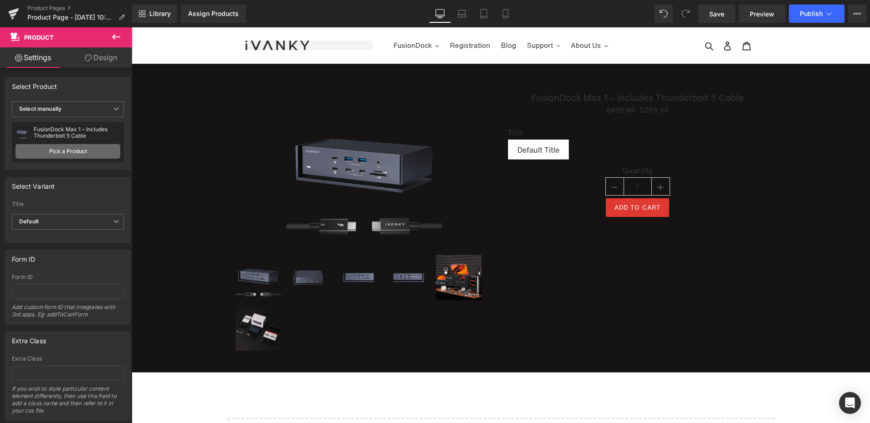
click at [88, 152] on link "Pick a Product" at bounding box center [67, 151] width 105 height 15
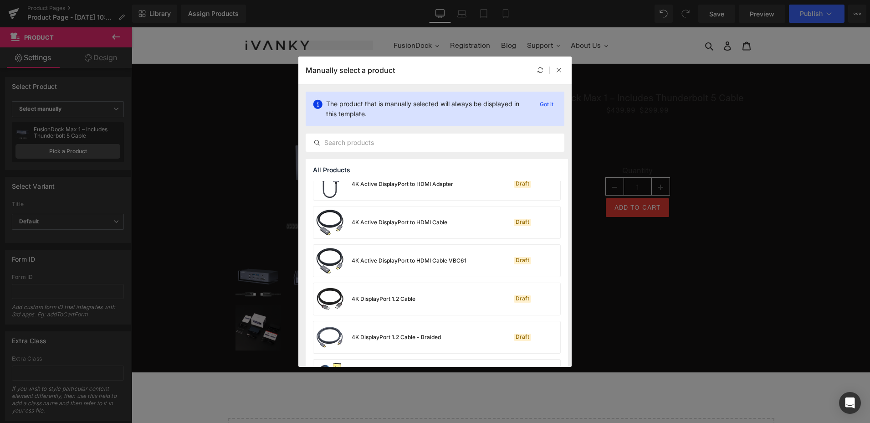
scroll to position [319, 0]
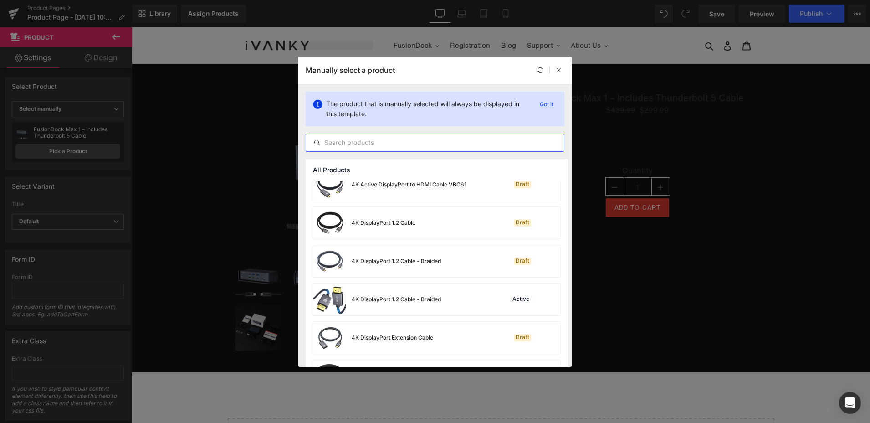
click at [368, 142] on input "text" at bounding box center [435, 142] width 258 height 11
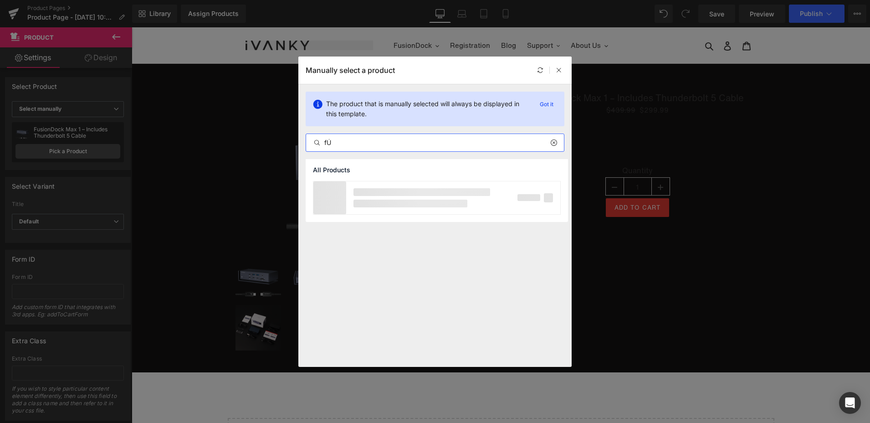
type input "f"
click at [313, 143] on input "Fusion" at bounding box center [435, 142] width 258 height 11
type input "Fusion"
click at [318, 143] on icon at bounding box center [316, 142] width 7 height 7
click at [357, 147] on input "Fusion" at bounding box center [435, 142] width 258 height 11
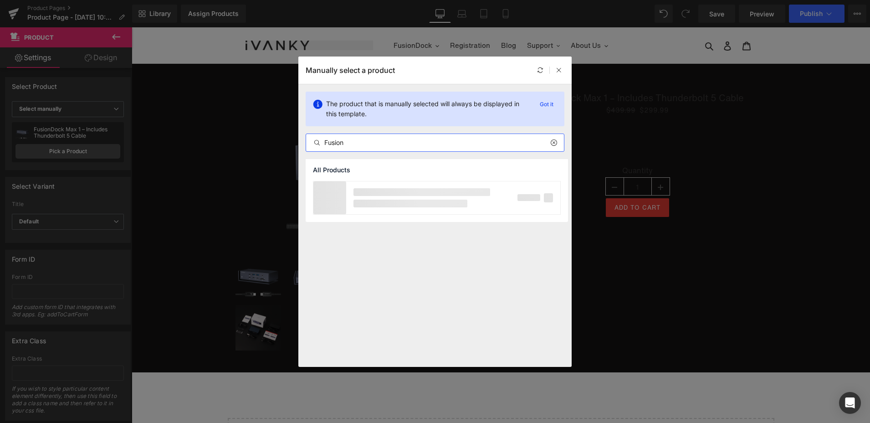
click at [353, 144] on input "Fusion" at bounding box center [435, 142] width 258 height 11
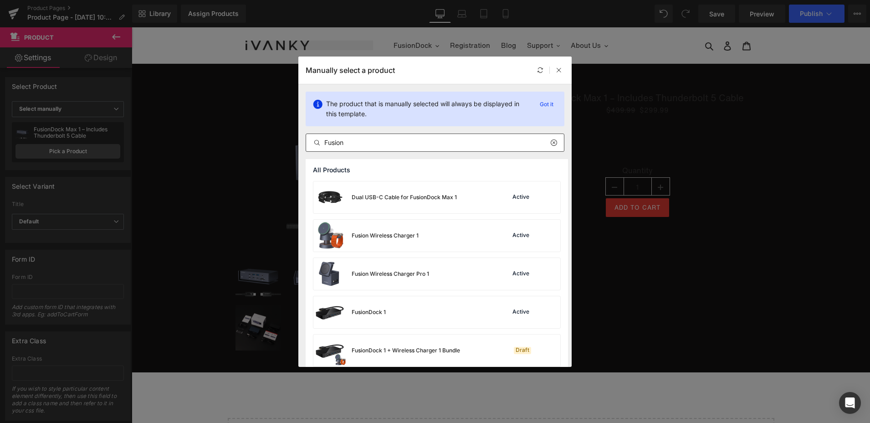
click at [314, 143] on icon at bounding box center [316, 142] width 7 height 7
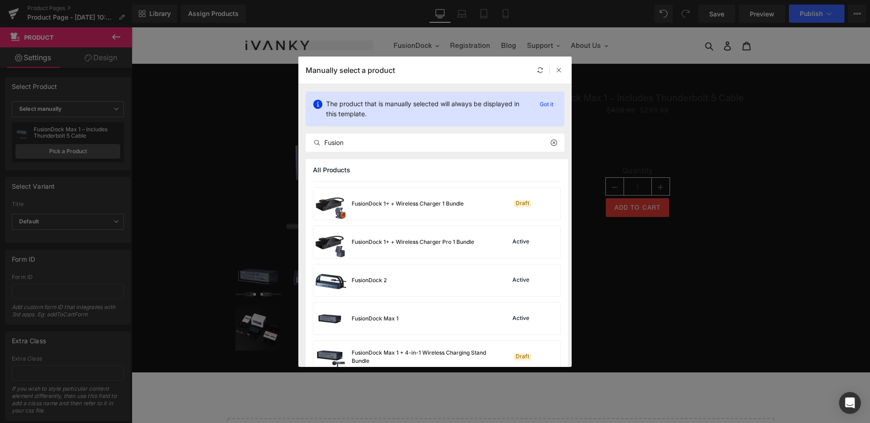
scroll to position [273, 0]
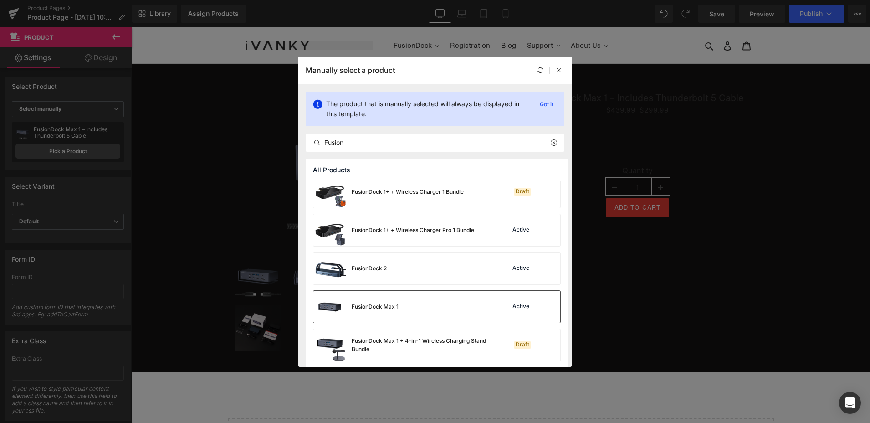
click at [375, 310] on div "FusionDock Max 1" at bounding box center [375, 306] width 47 height 8
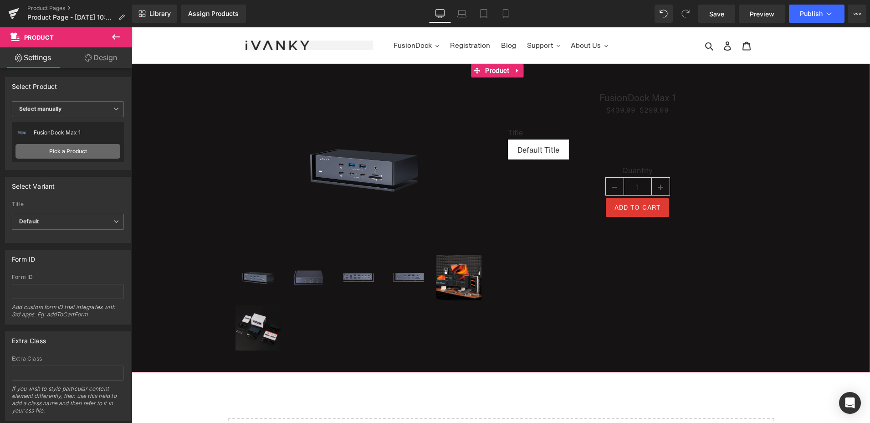
click at [68, 149] on link "Pick a Product" at bounding box center [67, 151] width 105 height 15
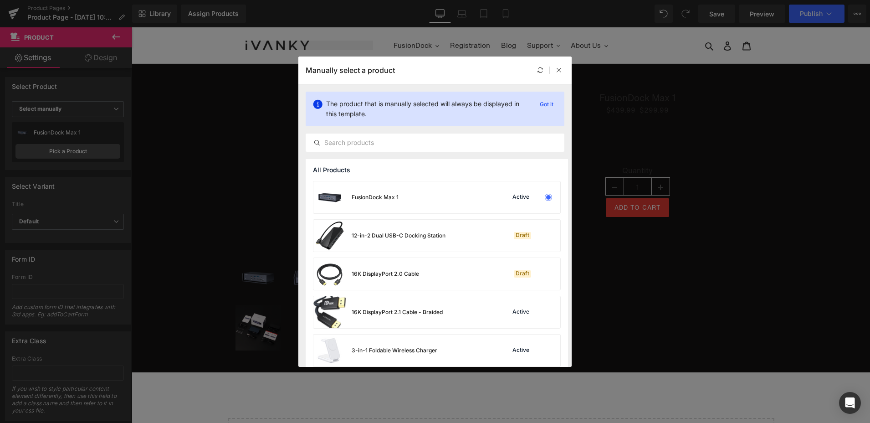
click at [382, 128] on div "The product that is manually selected will always be displayed in this template…" at bounding box center [434, 121] width 273 height 75
click at [384, 141] on input "text" at bounding box center [435, 142] width 258 height 11
drag, startPoint x: 372, startPoint y: 133, endPoint x: 370, endPoint y: 149, distance: 16.0
click at [370, 146] on div "The product that is manually selected will always be displayed in this template…" at bounding box center [434, 121] width 273 height 75
click at [353, 145] on input "text" at bounding box center [435, 142] width 258 height 11
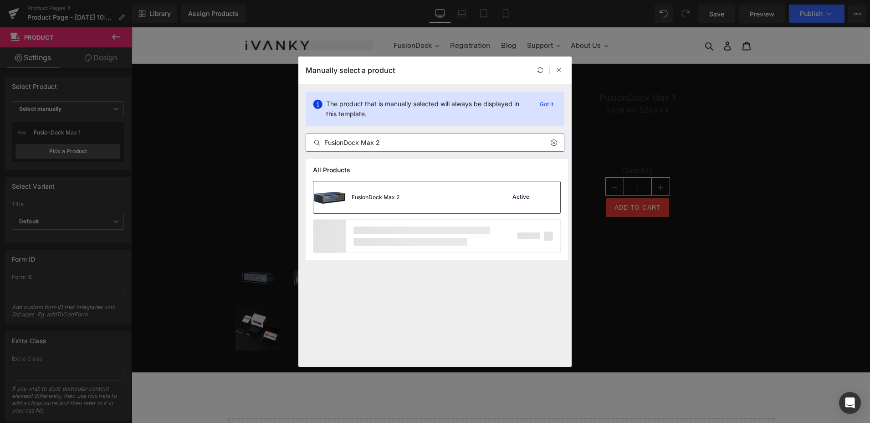
type input "FusionDock Max 2"
click at [385, 206] on div "FusionDock Max 2" at bounding box center [356, 197] width 86 height 32
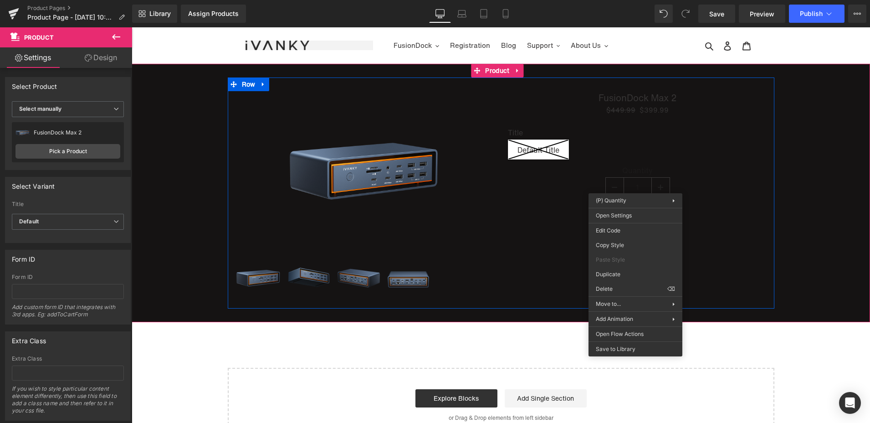
click at [634, 184] on div "Quantity 1 (P) Quantity" at bounding box center [638, 182] width 260 height 32
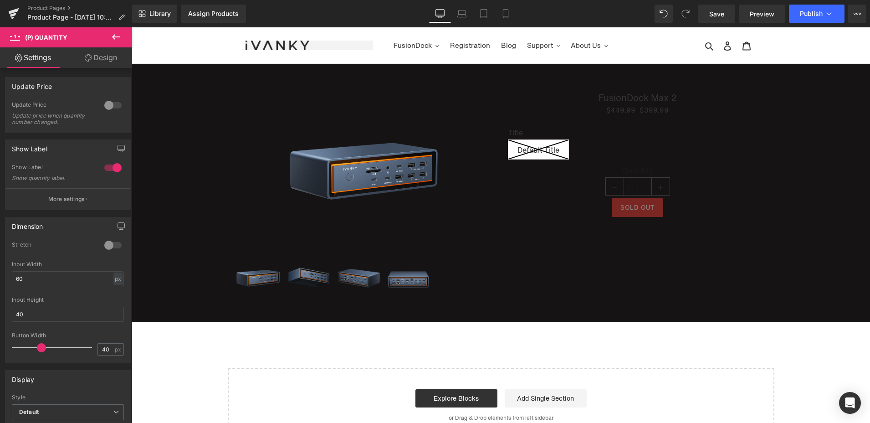
click at [90, 61] on link "Design" at bounding box center [101, 57] width 66 height 20
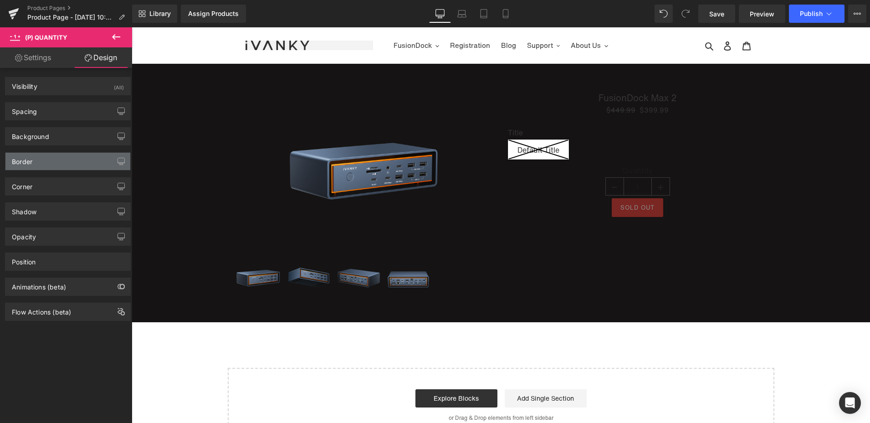
click at [70, 162] on div "Border" at bounding box center [67, 161] width 125 height 17
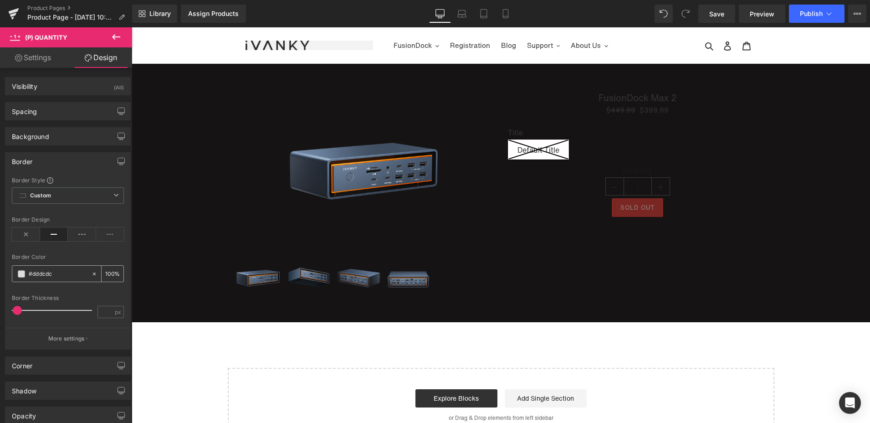
click at [20, 271] on span at bounding box center [21, 273] width 7 height 7
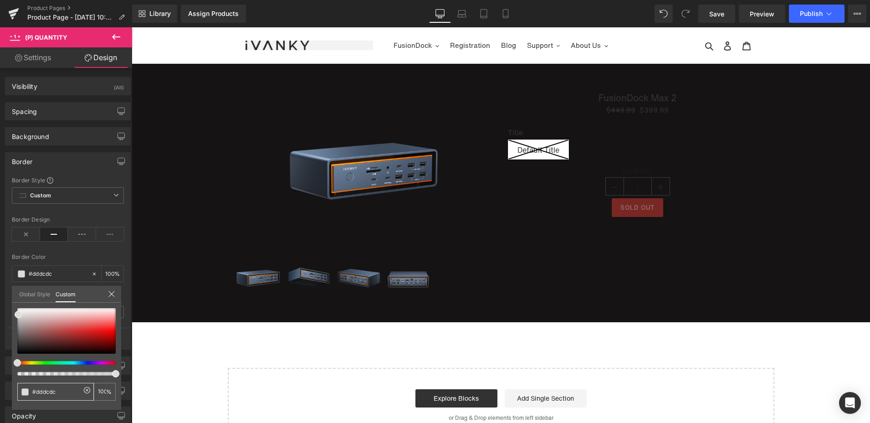
click at [62, 392] on input "#dddcdc" at bounding box center [56, 392] width 48 height 10
click at [47, 391] on input "#dddcdc" at bounding box center [56, 392] width 48 height 10
type input "#ffffff"
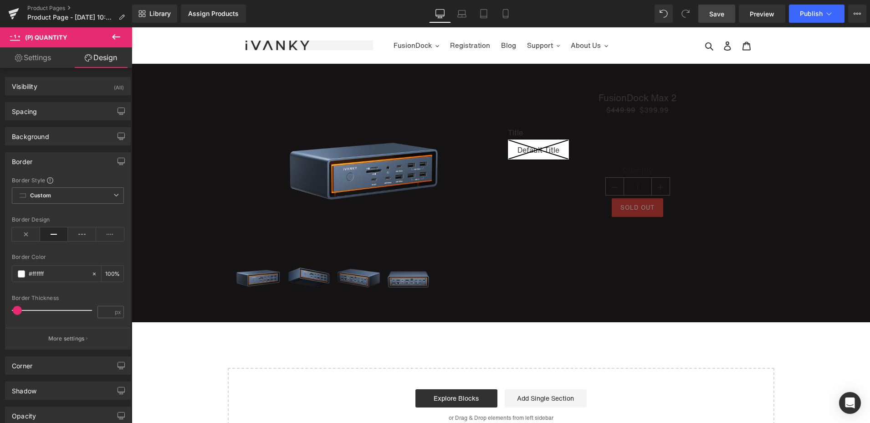
click at [721, 13] on span "Save" at bounding box center [716, 14] width 15 height 10
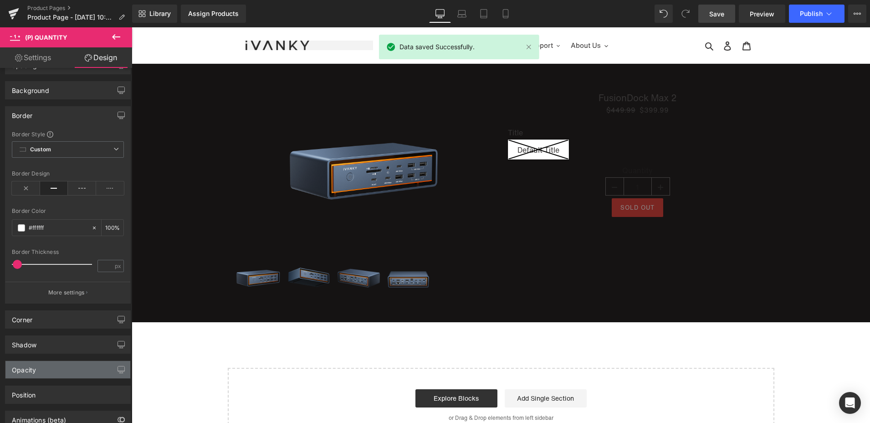
scroll to position [102, 0]
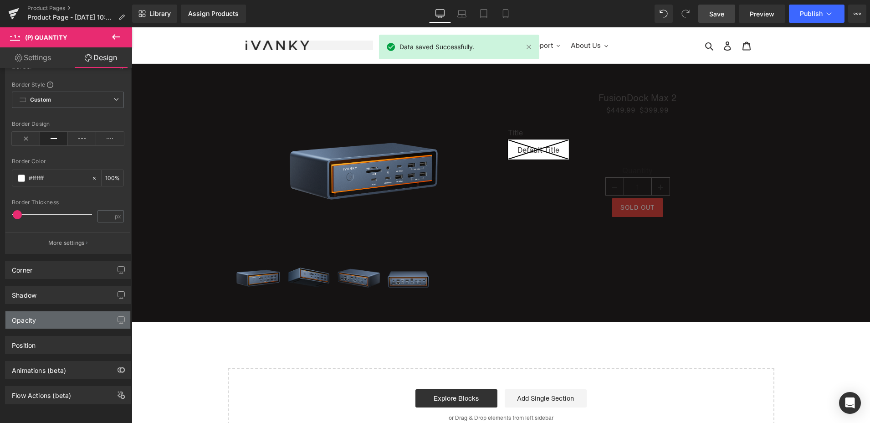
click at [55, 313] on div "Opacity" at bounding box center [67, 319] width 125 height 17
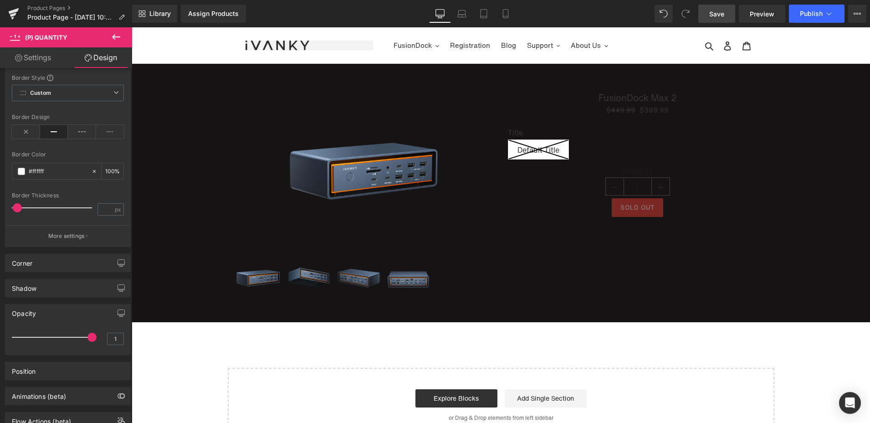
click at [736, 193] on body "Skip to content Just added to your cart Qty: View cart ( ) Continue shopping Su…" at bounding box center [501, 371] width 738 height 689
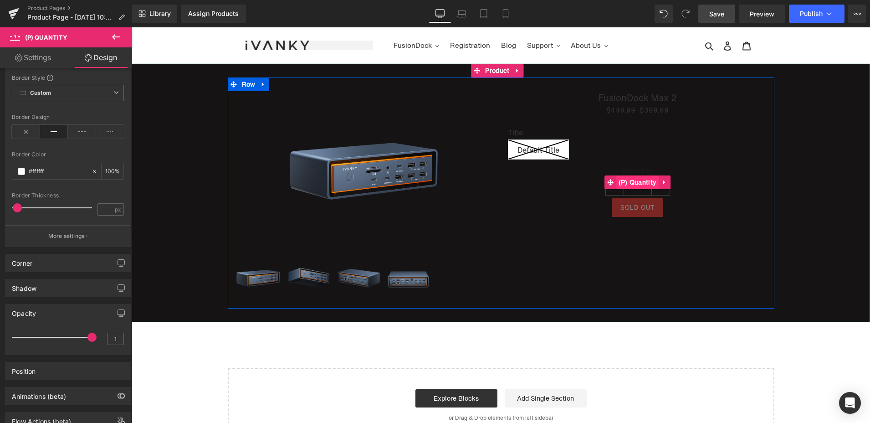
click at [630, 184] on span "(P) Quantity" at bounding box center [637, 182] width 43 height 14
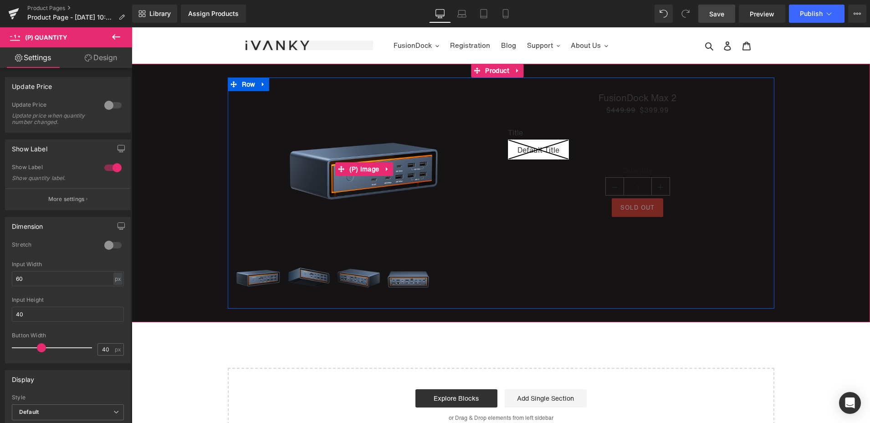
click at [486, 133] on div "Sale Off" at bounding box center [365, 169] width 260 height 156
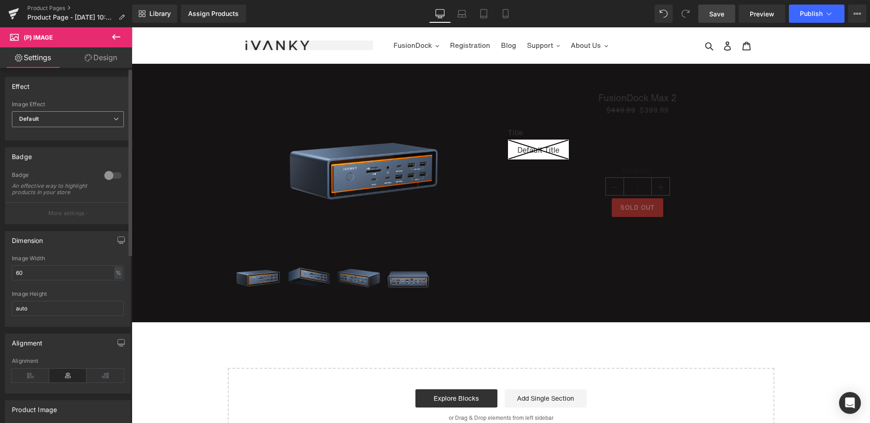
click at [52, 118] on span "Default" at bounding box center [68, 119] width 112 height 16
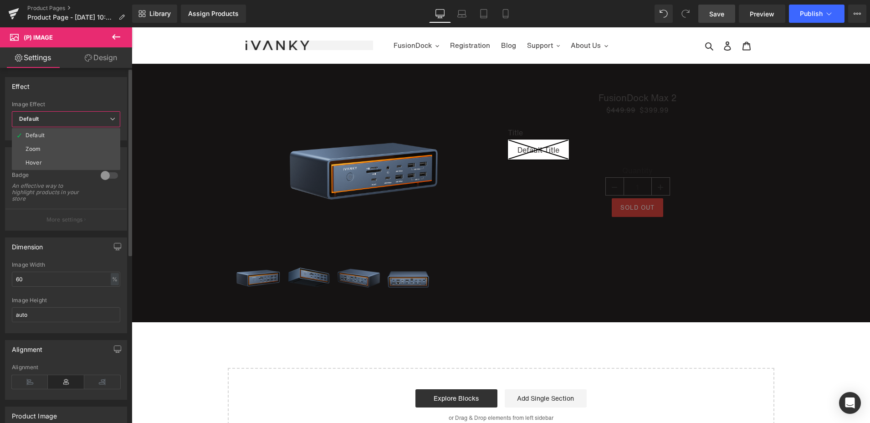
click at [52, 118] on span "Default" at bounding box center [66, 119] width 108 height 16
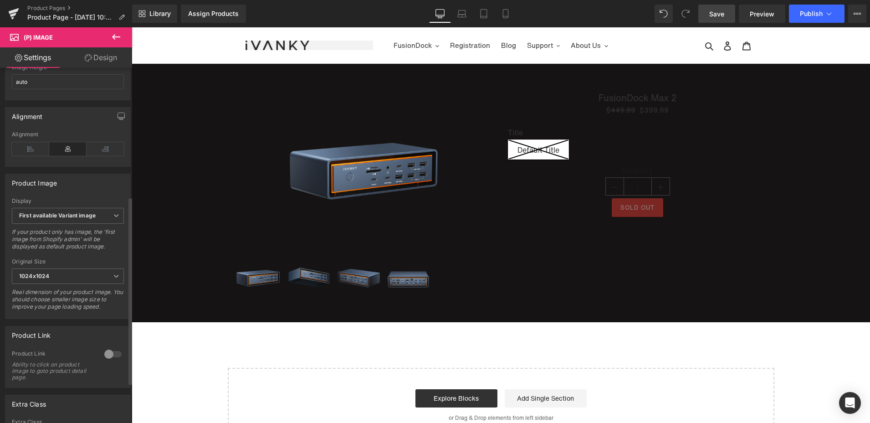
scroll to position [273, 0]
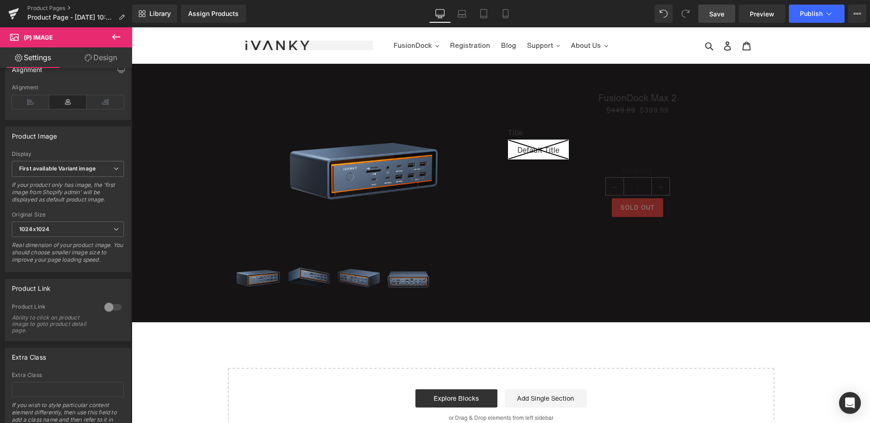
click at [112, 31] on icon at bounding box center [116, 36] width 11 height 11
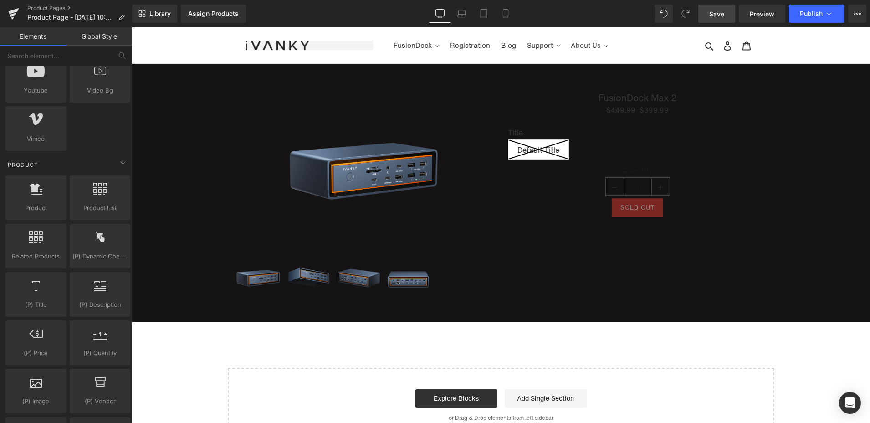
scroll to position [683, 0]
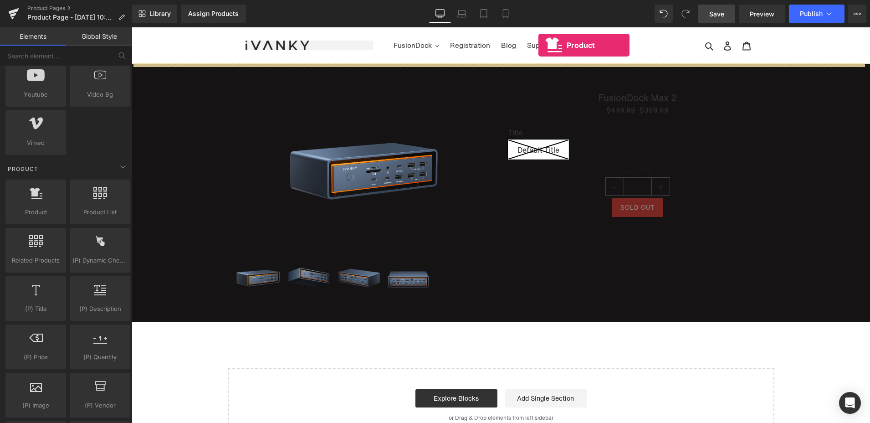
drag, startPoint x: 261, startPoint y: 209, endPoint x: 538, endPoint y: 56, distance: 317.2
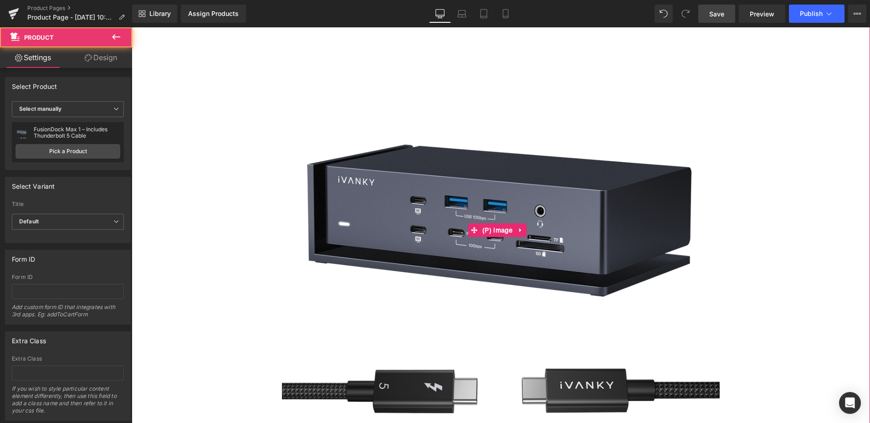
scroll to position [182, 0]
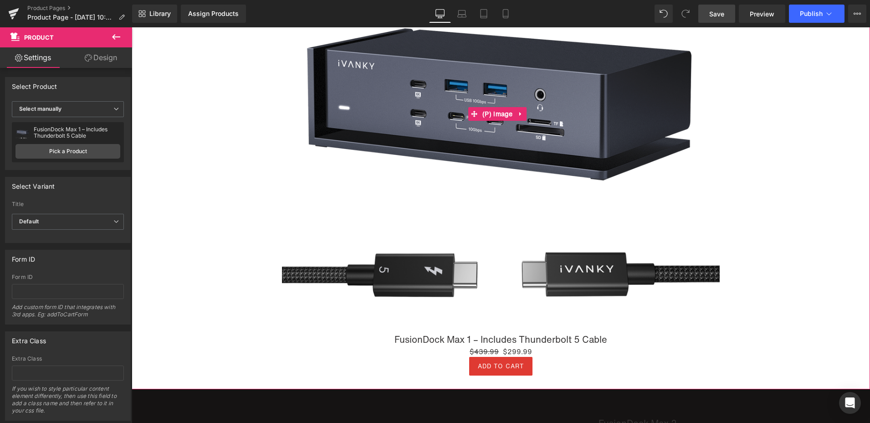
click at [204, 308] on div "Sale Off" at bounding box center [500, 114] width 729 height 438
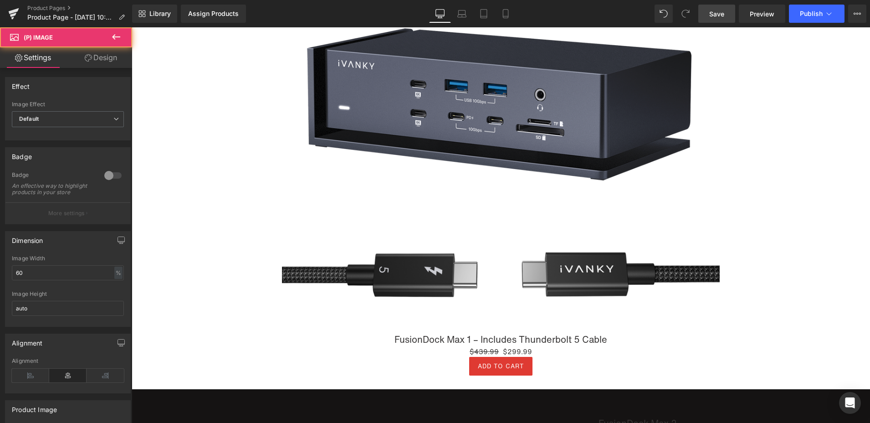
click at [101, 51] on link "Design" at bounding box center [101, 57] width 66 height 20
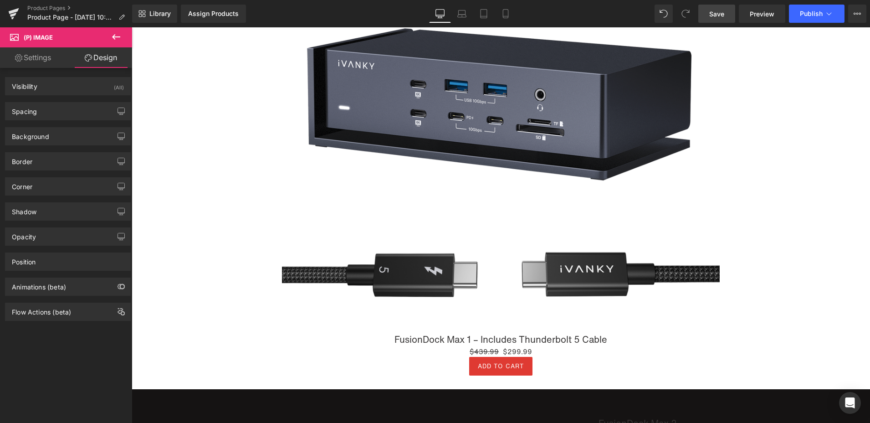
click at [29, 147] on div "Border Border Style Custom Custom Setup Global Style Custom Setup Global Style …" at bounding box center [68, 157] width 136 height 25
click at [31, 136] on div "Background" at bounding box center [30, 134] width 37 height 13
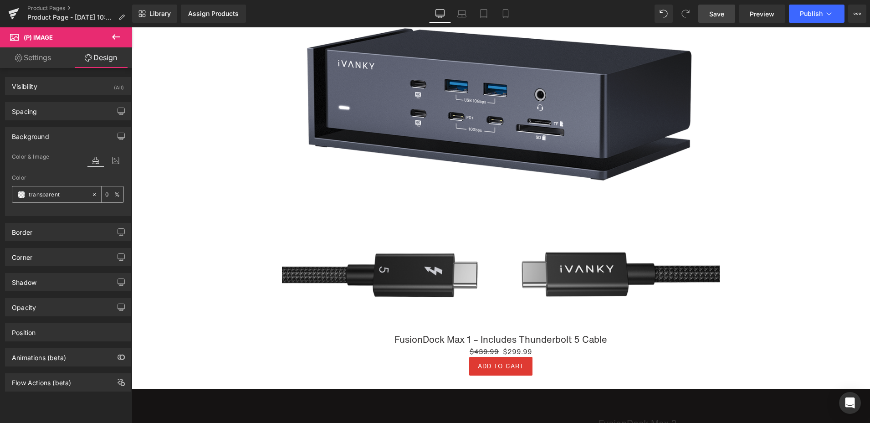
click at [21, 195] on span at bounding box center [21, 194] width 7 height 7
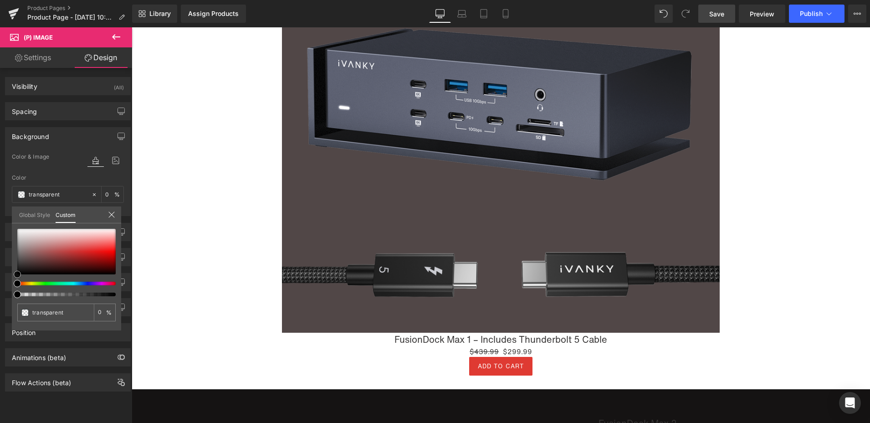
click at [25, 261] on div at bounding box center [66, 252] width 98 height 46
click at [61, 312] on input "transparent" at bounding box center [56, 312] width 48 height 10
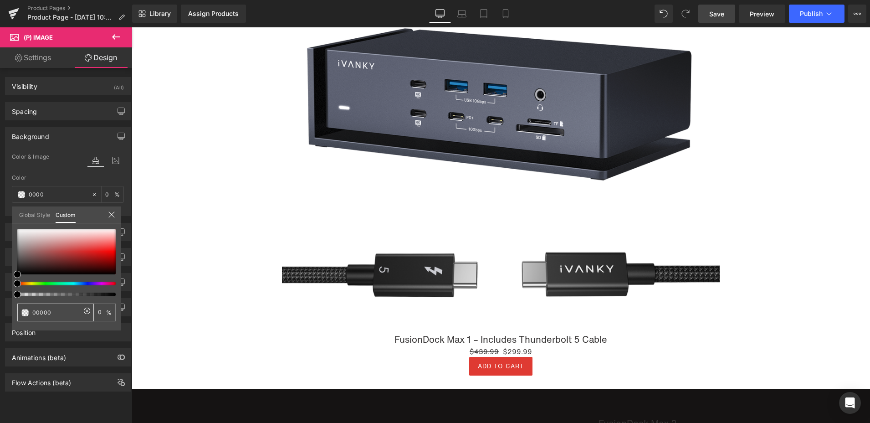
type input "000000"
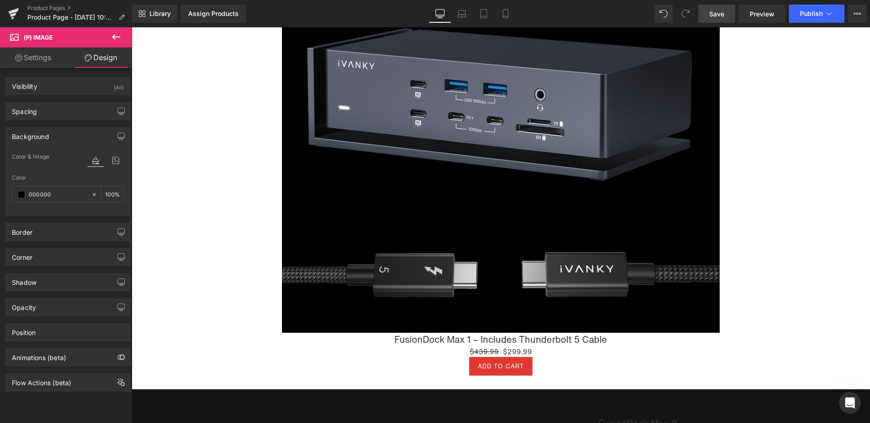
click at [120, 35] on icon at bounding box center [116, 36] width 11 height 11
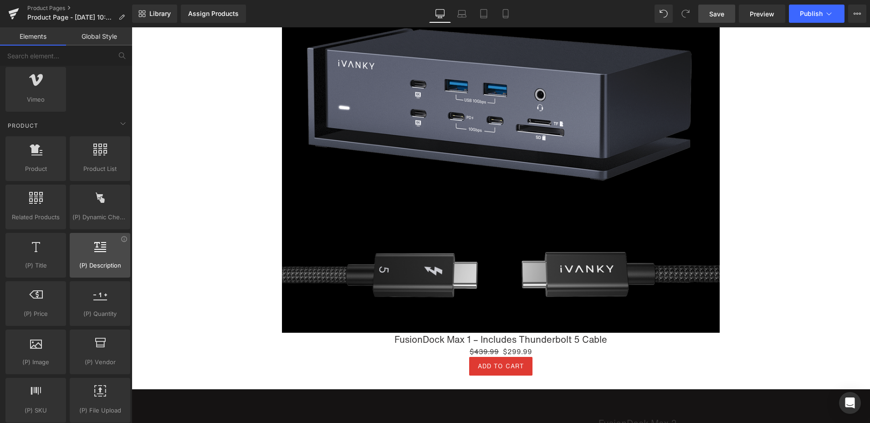
scroll to position [774, 0]
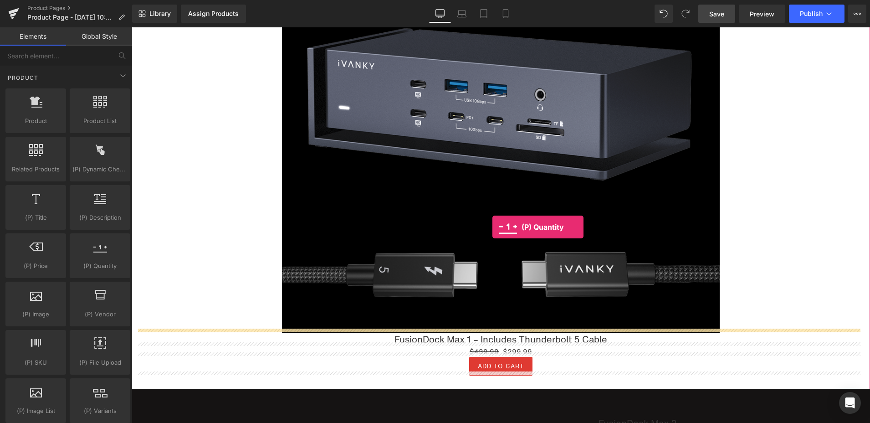
drag, startPoint x: 235, startPoint y: 292, endPoint x: 492, endPoint y: 227, distance: 265.1
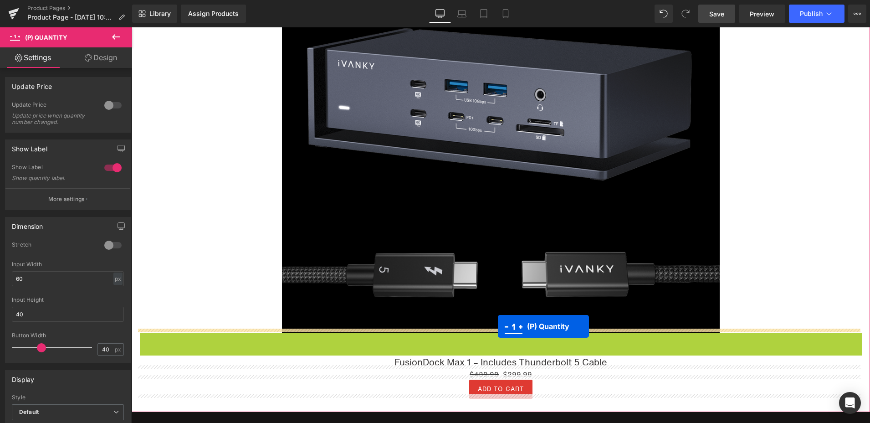
drag, startPoint x: 484, startPoint y: 344, endPoint x: 498, endPoint y: 332, distance: 17.8
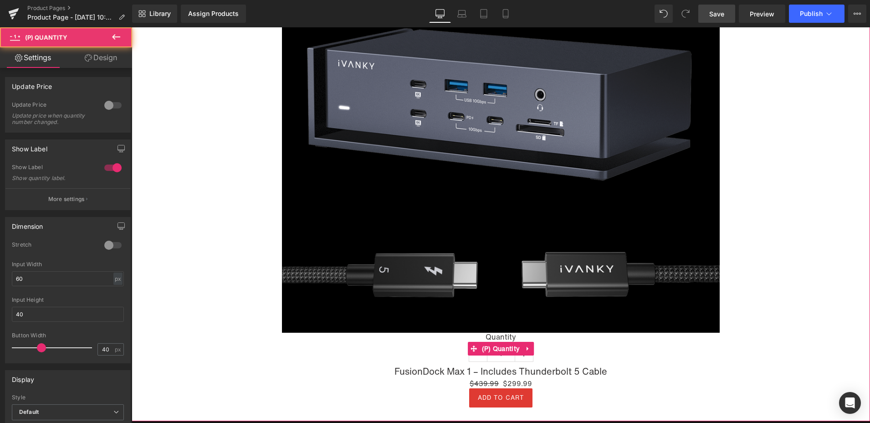
click at [572, 348] on div "Quantity 1" at bounding box center [500, 348] width 729 height 32
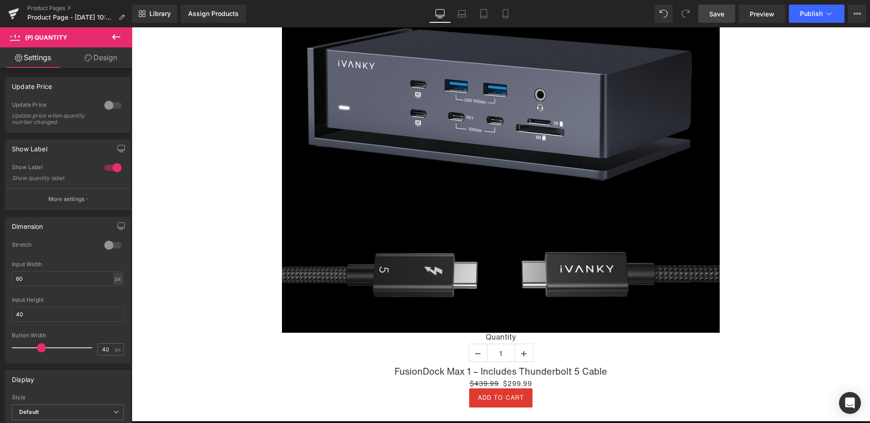
click at [119, 34] on icon at bounding box center [116, 36] width 11 height 11
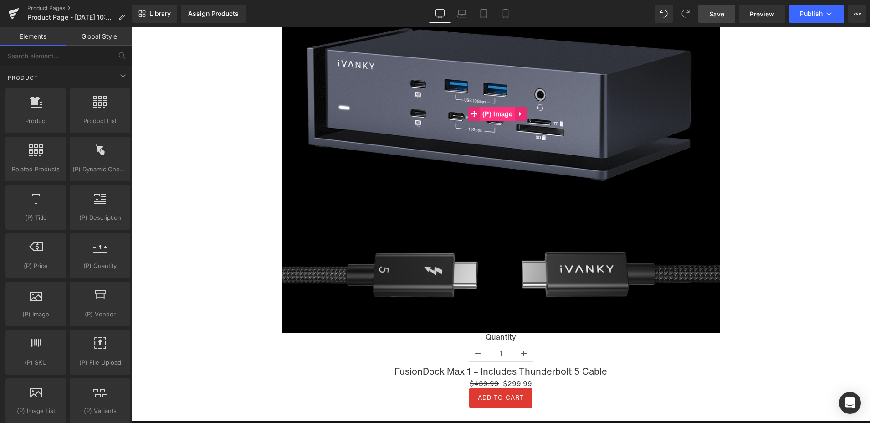
click at [495, 111] on span "(P) Image" at bounding box center [497, 114] width 35 height 14
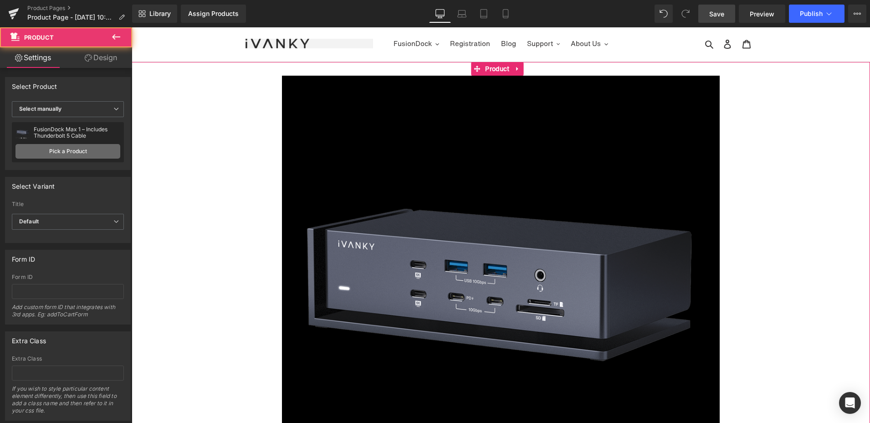
scroll to position [0, 0]
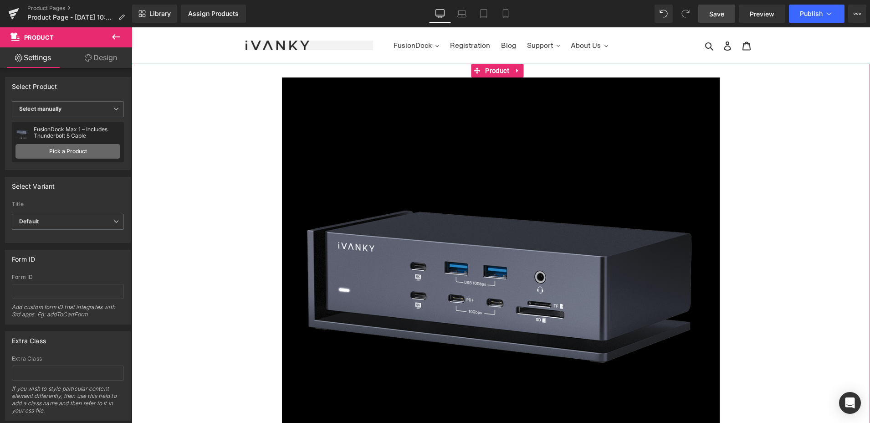
click at [45, 148] on link "Pick a Product" at bounding box center [67, 151] width 105 height 15
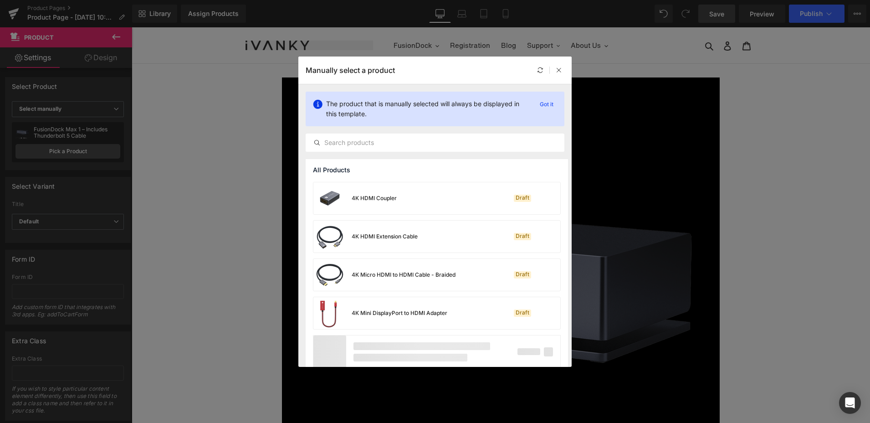
scroll to position [620, 0]
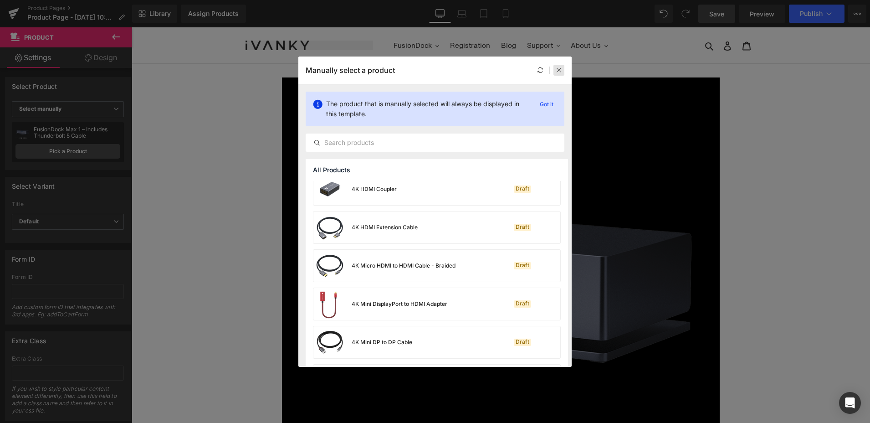
click at [559, 70] on icon at bounding box center [559, 70] width 6 height 6
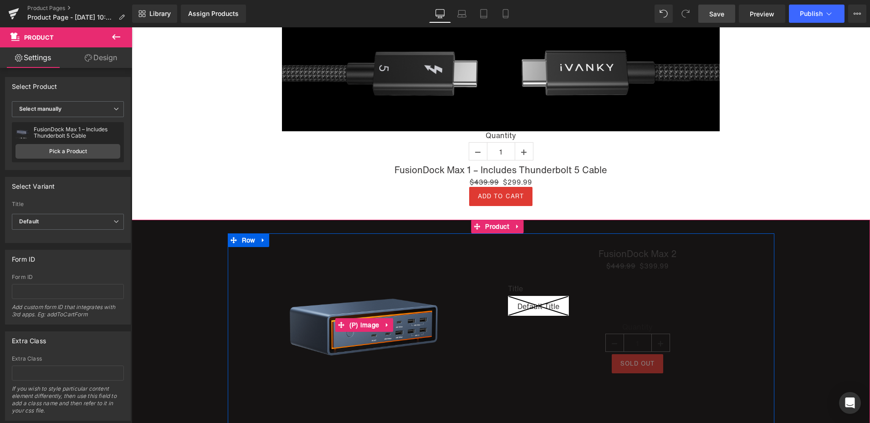
scroll to position [455, 0]
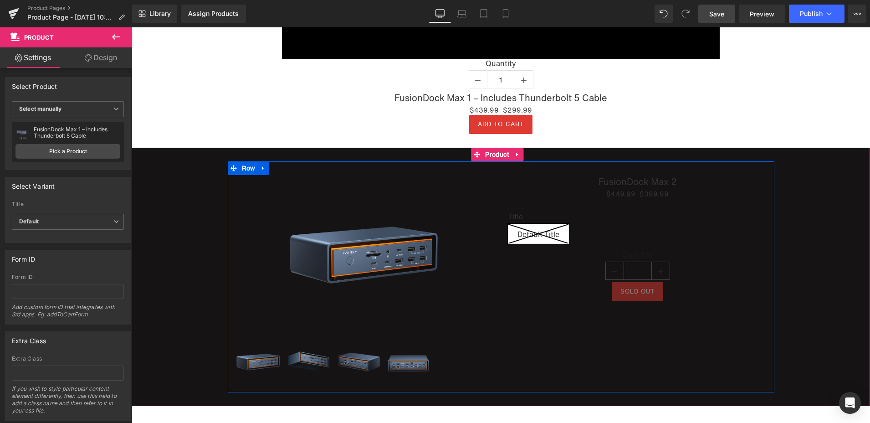
click at [533, 290] on div "Sold Out" at bounding box center [638, 291] width 260 height 19
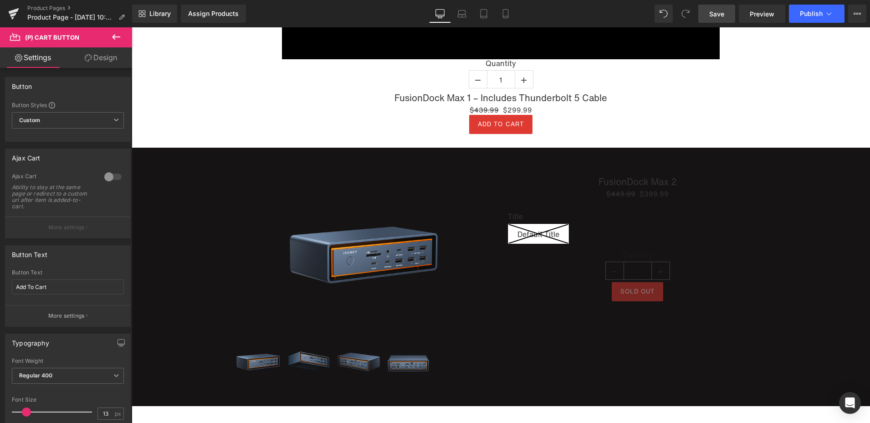
click at [719, 13] on span "Save" at bounding box center [716, 14] width 15 height 10
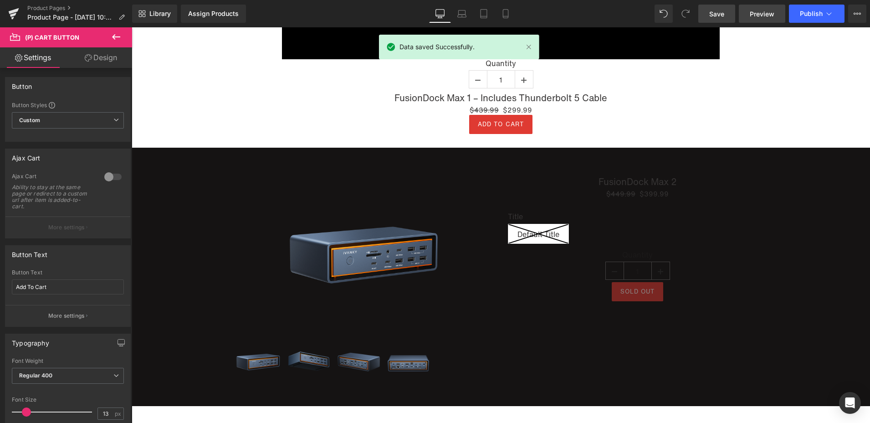
click at [753, 16] on span "Preview" at bounding box center [762, 14] width 25 height 10
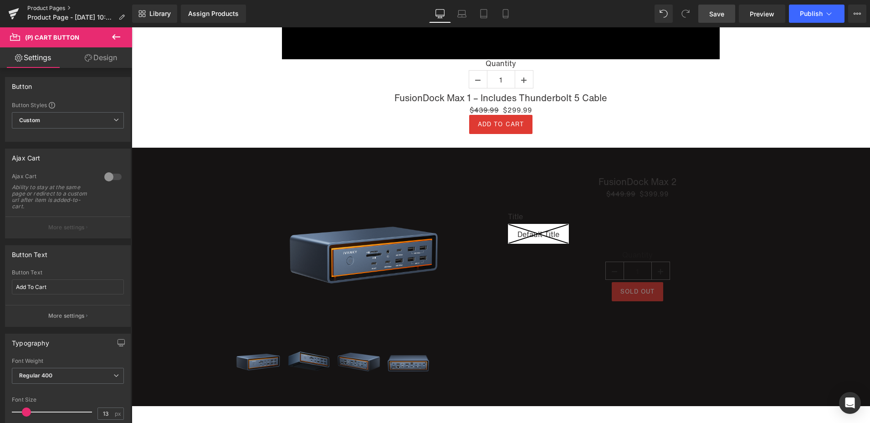
click at [54, 5] on link "Product Pages" at bounding box center [79, 8] width 105 height 7
